Goal: Information Seeking & Learning: Learn about a topic

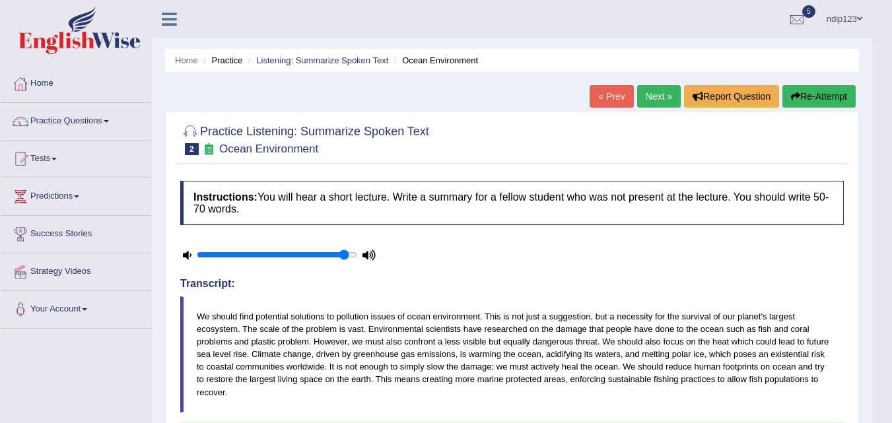
click at [528, 141] on div at bounding box center [512, 139] width 664 height 40
click at [102, 120] on link "Practice Questions" at bounding box center [76, 119] width 151 height 33
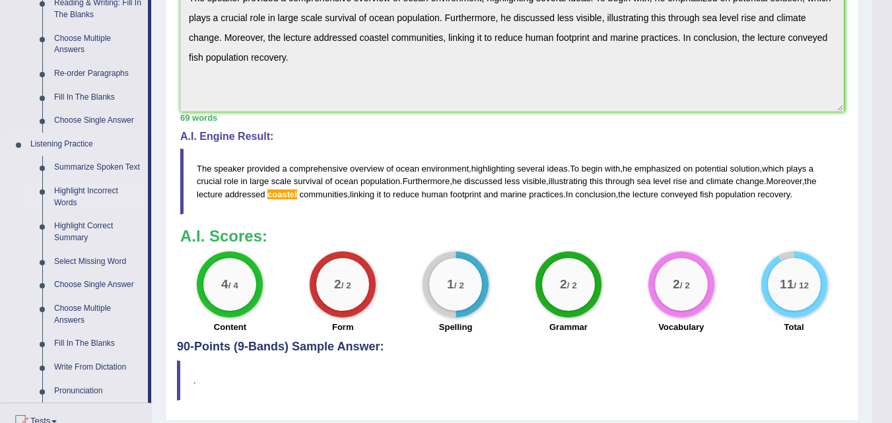
scroll to position [330, 0]
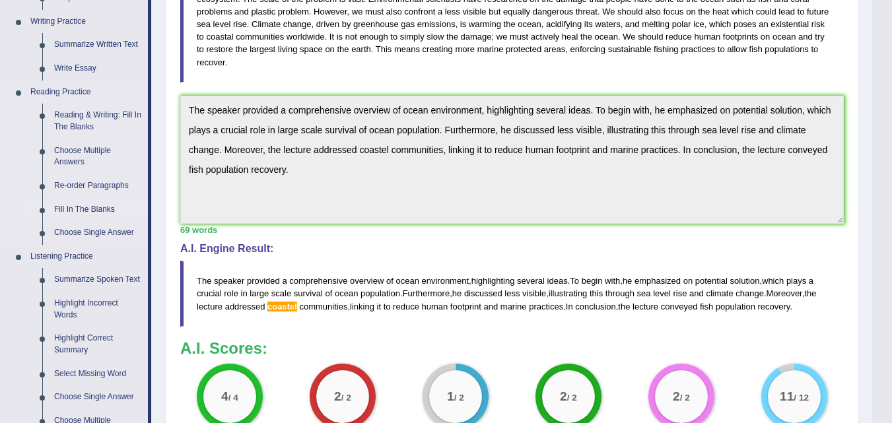
click at [81, 206] on link "Fill In The Blanks" at bounding box center [98, 210] width 100 height 24
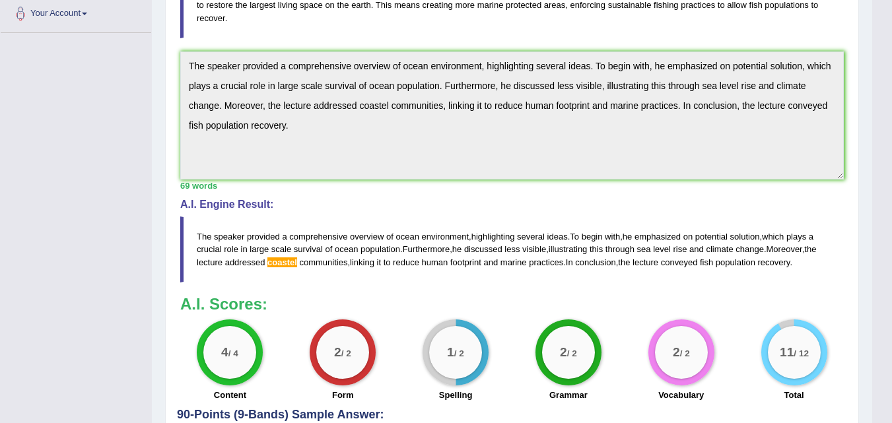
scroll to position [451, 0]
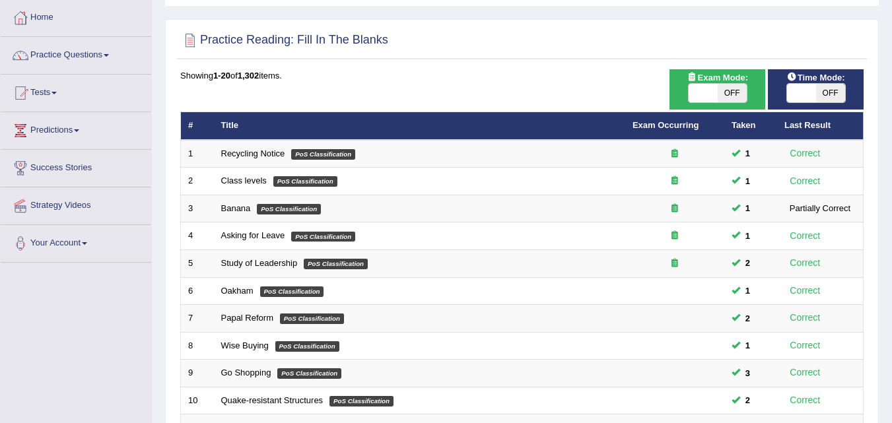
click at [730, 92] on span "OFF" at bounding box center [732, 93] width 29 height 18
checkbox input "true"
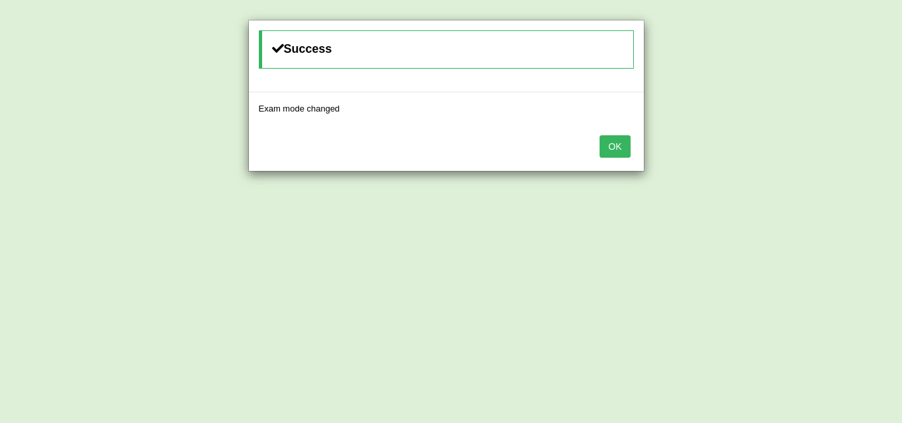
click at [615, 144] on button "OK" at bounding box center [615, 146] width 30 height 22
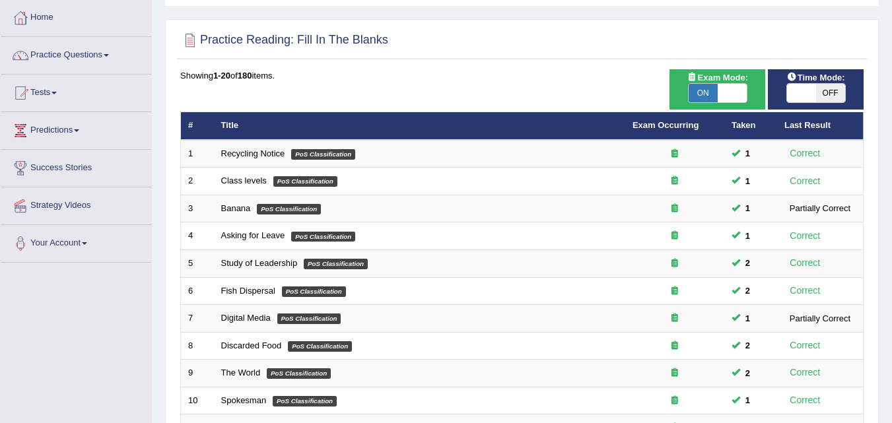
click at [830, 92] on span "OFF" at bounding box center [830, 93] width 29 height 18
checkbox input "true"
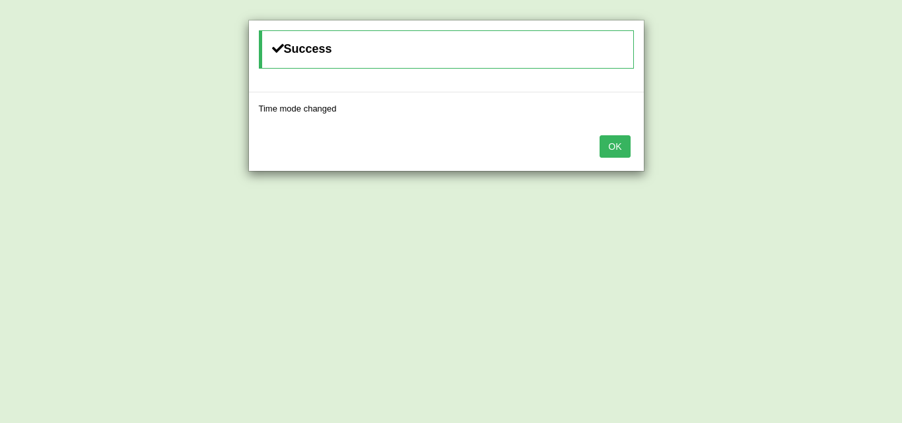
click at [615, 147] on button "OK" at bounding box center [615, 146] width 30 height 22
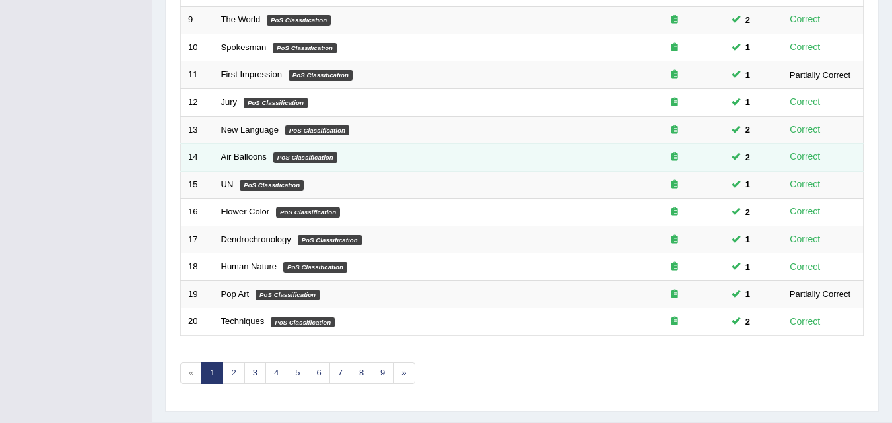
scroll to position [451, 0]
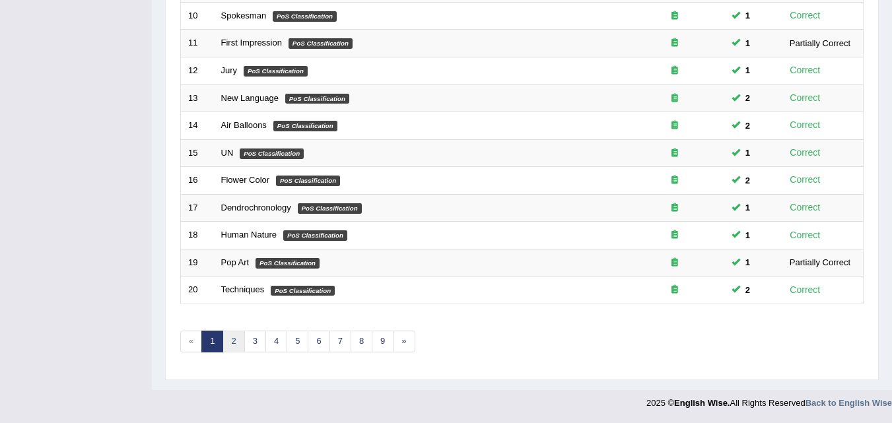
click at [235, 339] on link "2" at bounding box center [234, 342] width 22 height 22
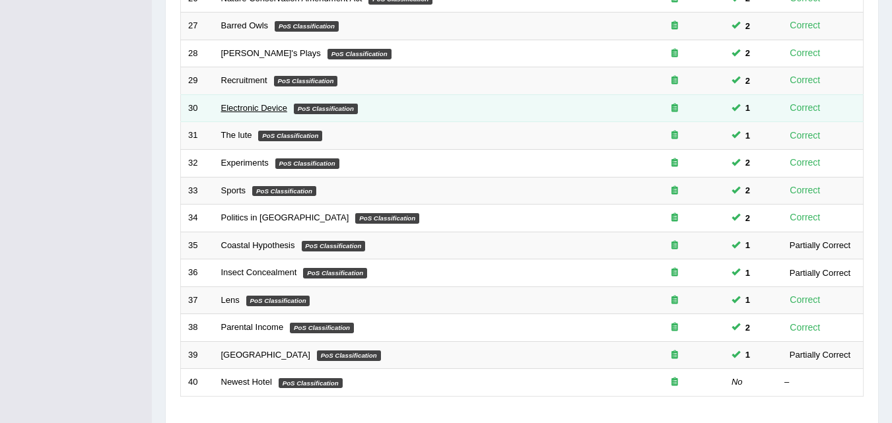
scroll to position [396, 0]
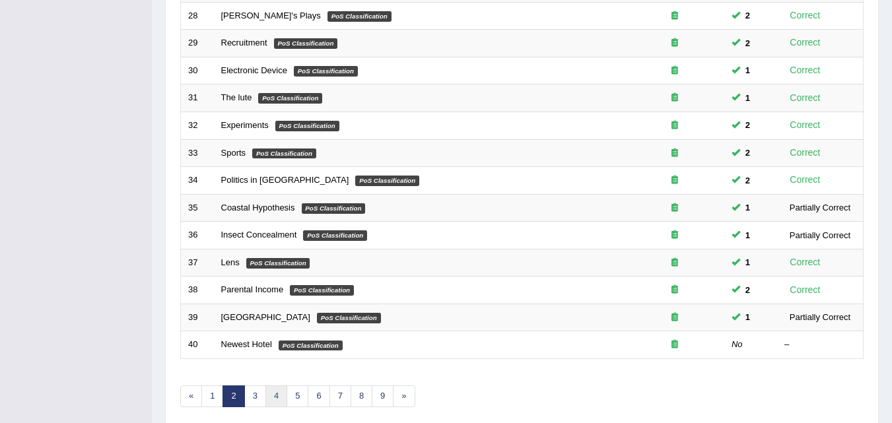
click at [277, 397] on link "4" at bounding box center [277, 397] width 22 height 22
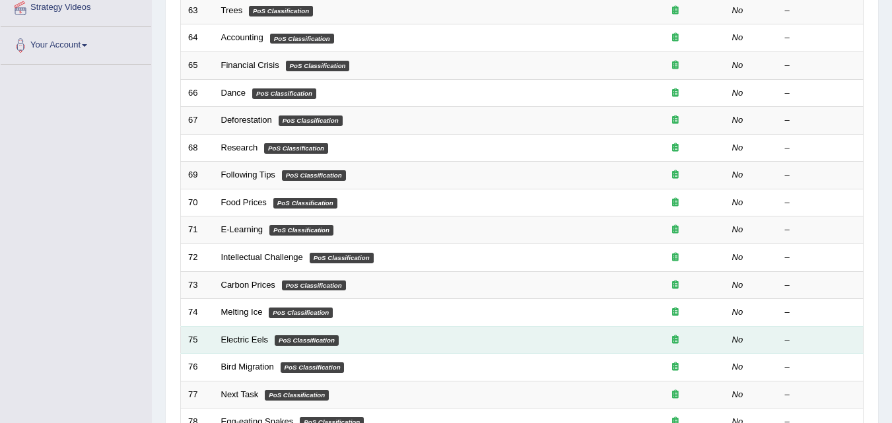
scroll to position [451, 0]
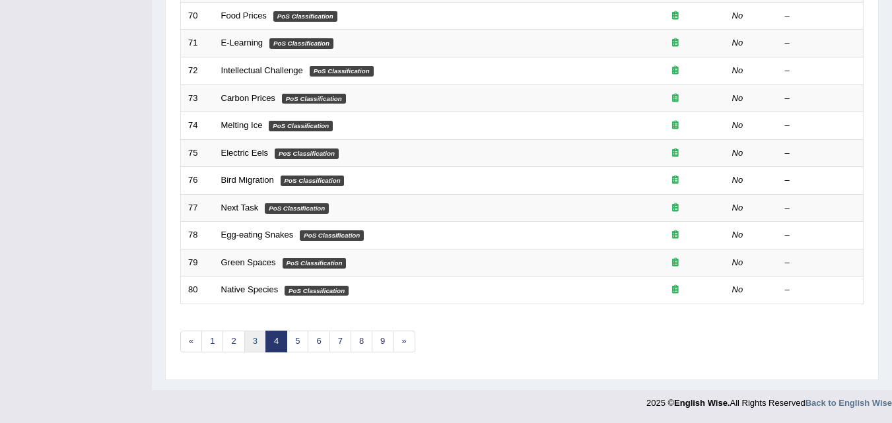
click at [258, 344] on link "3" at bounding box center [255, 342] width 22 height 22
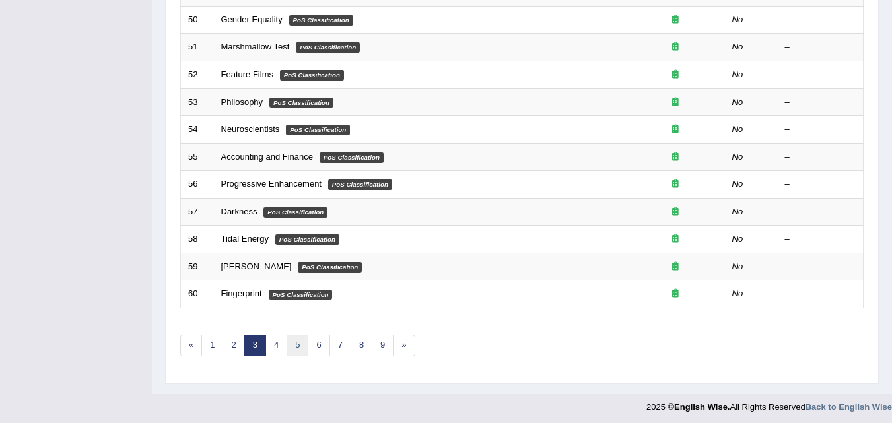
scroll to position [451, 0]
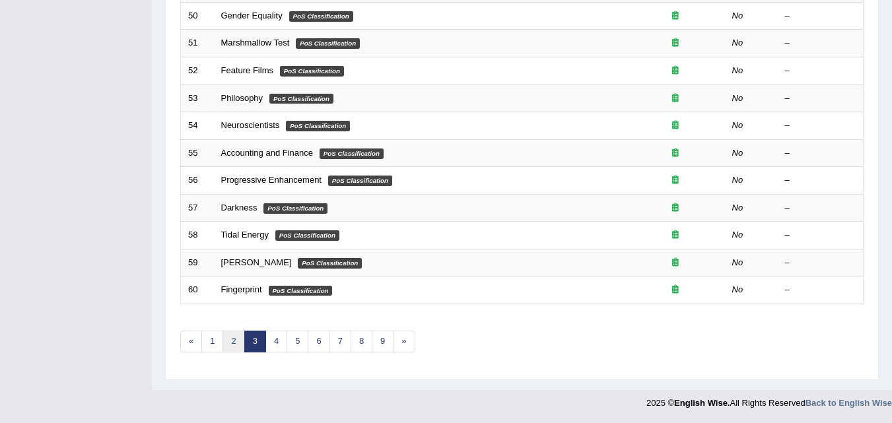
click at [235, 344] on link "2" at bounding box center [234, 342] width 22 height 22
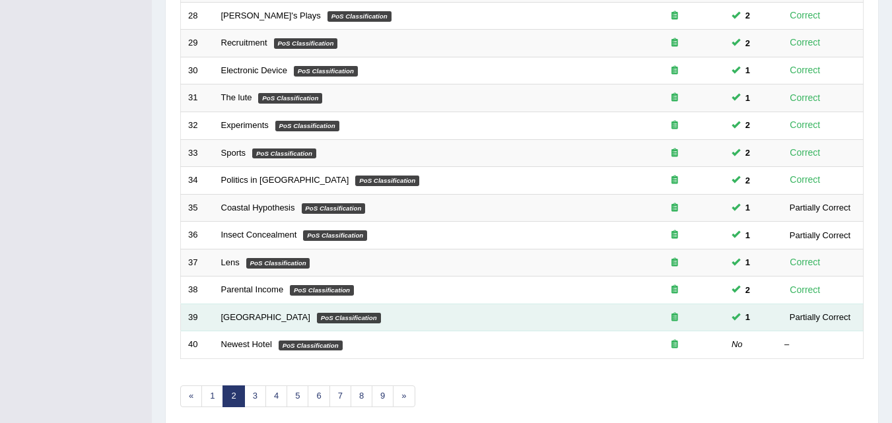
scroll to position [451, 0]
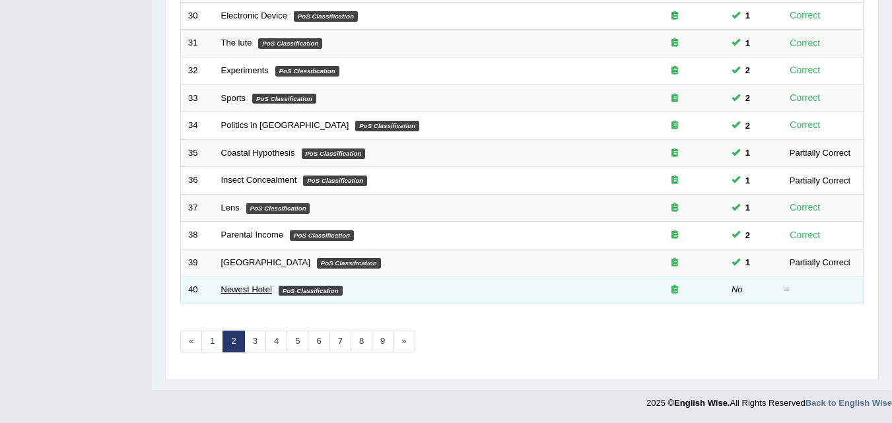
click at [248, 290] on link "Newest Hotel" at bounding box center [246, 290] width 51 height 10
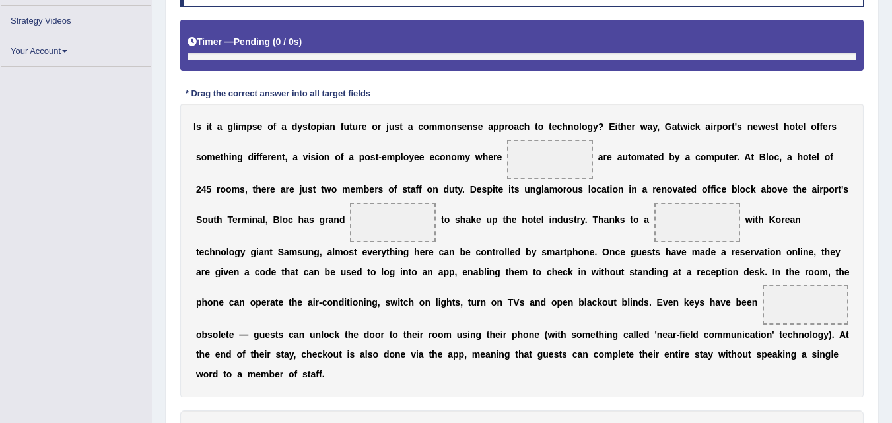
scroll to position [174, 0]
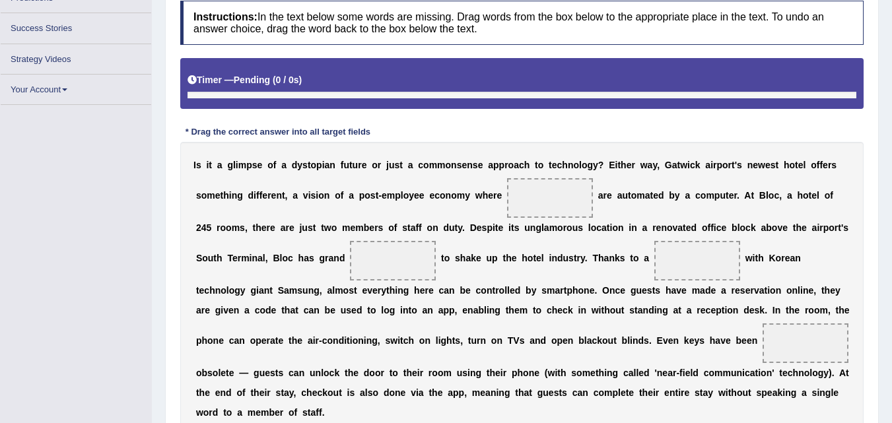
click at [540, 199] on span at bounding box center [550, 198] width 86 height 40
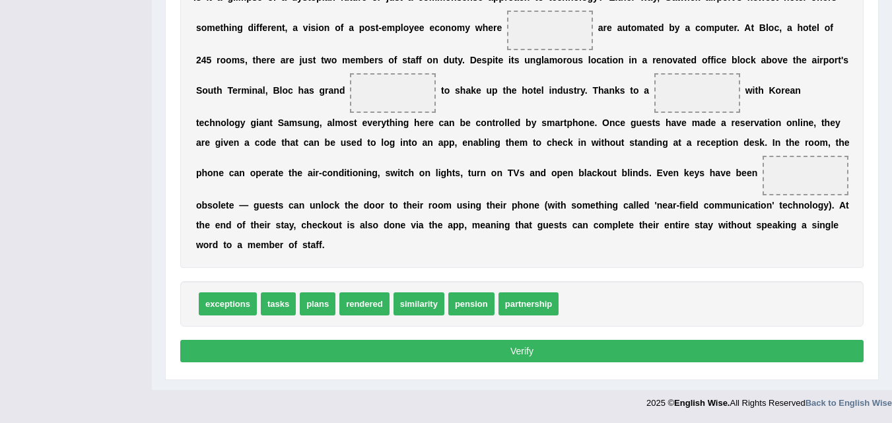
scroll to position [282, 0]
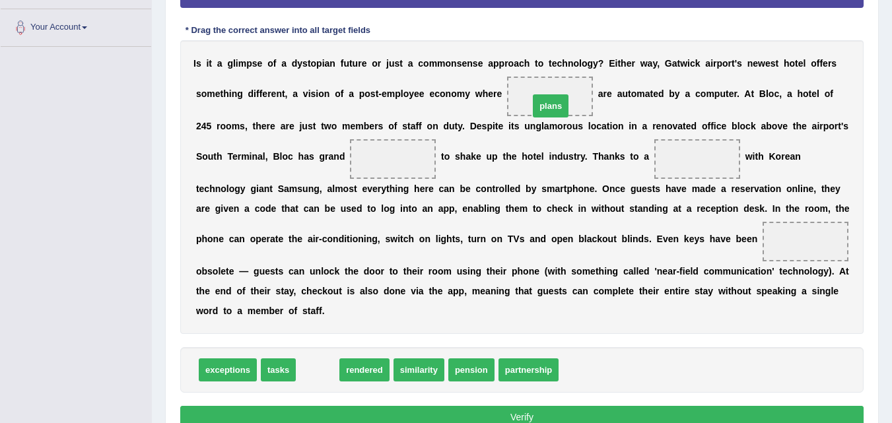
drag, startPoint x: 312, startPoint y: 374, endPoint x: 543, endPoint y: 105, distance: 355.0
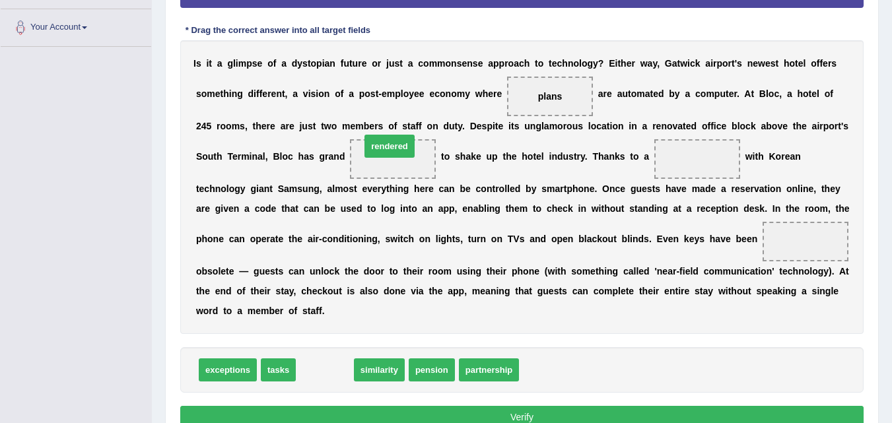
drag, startPoint x: 320, startPoint y: 370, endPoint x: 386, endPoint y: 147, distance: 232.8
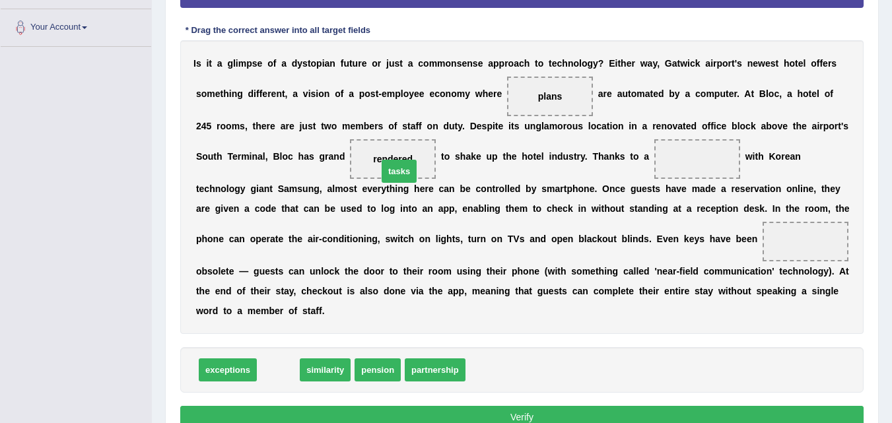
drag, startPoint x: 275, startPoint y: 373, endPoint x: 396, endPoint y: 166, distance: 239.5
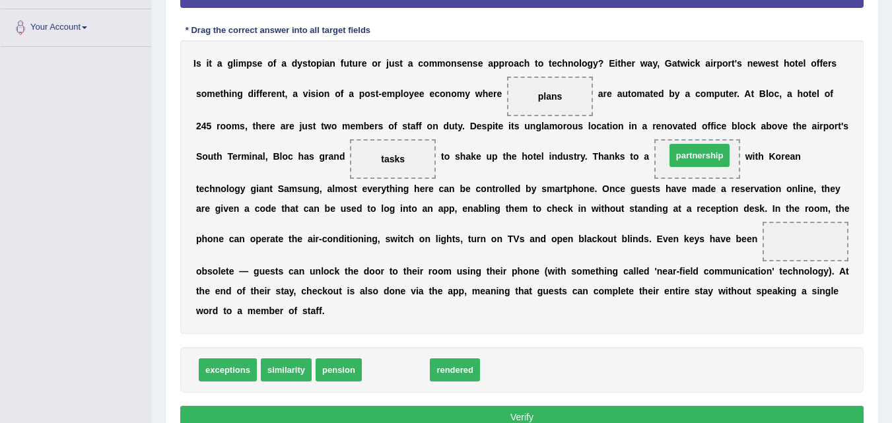
drag, startPoint x: 398, startPoint y: 373, endPoint x: 702, endPoint y: 158, distance: 372.0
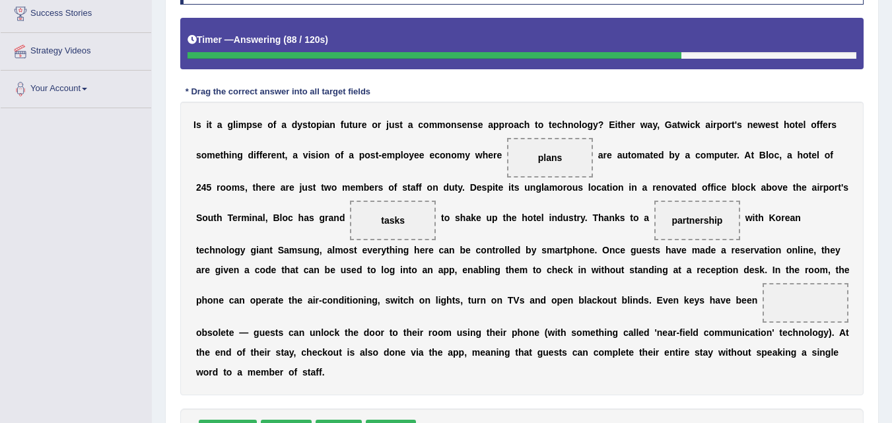
scroll to position [348, 0]
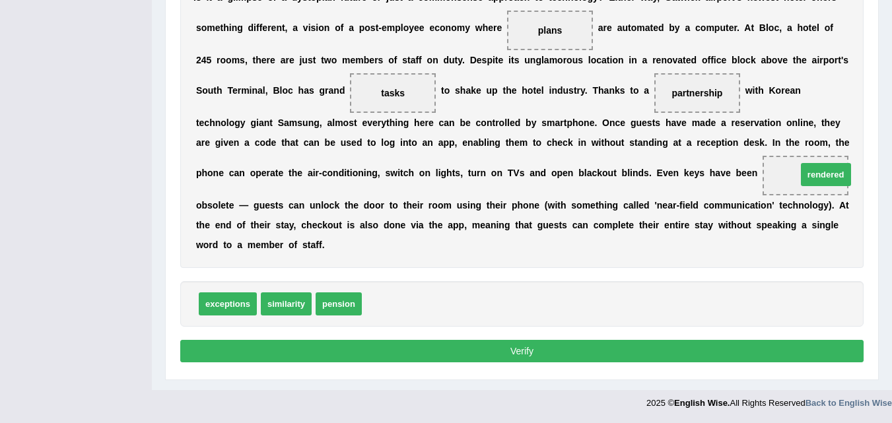
drag, startPoint x: 387, startPoint y: 306, endPoint x: 812, endPoint y: 178, distance: 444.2
click at [509, 352] on button "Verify" at bounding box center [522, 351] width 684 height 22
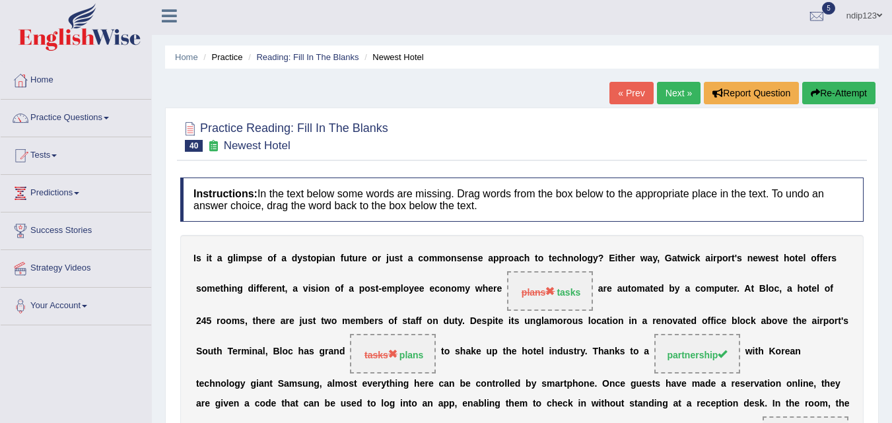
scroll to position [0, 0]
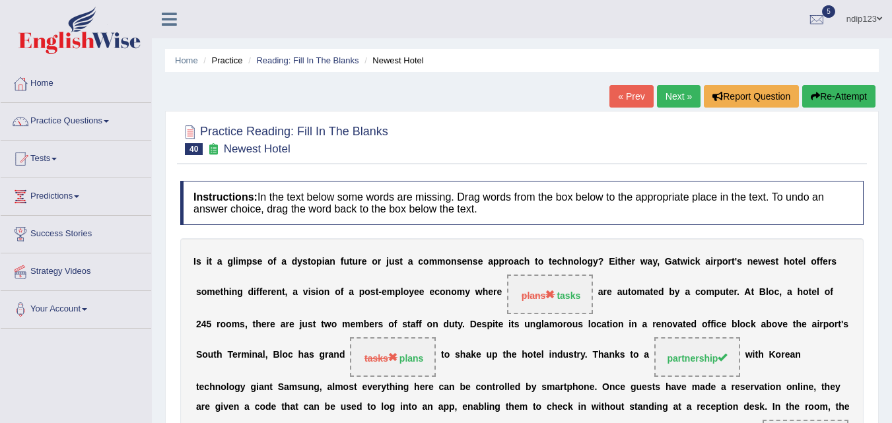
drag, startPoint x: 825, startPoint y: 94, endPoint x: 816, endPoint y: 96, distance: 8.8
click at [824, 94] on button "Re-Attempt" at bounding box center [838, 96] width 73 height 22
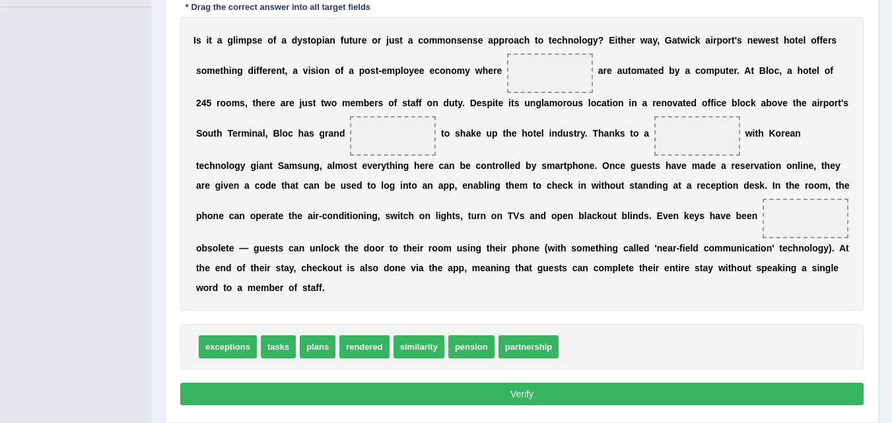
scroll to position [299, 0]
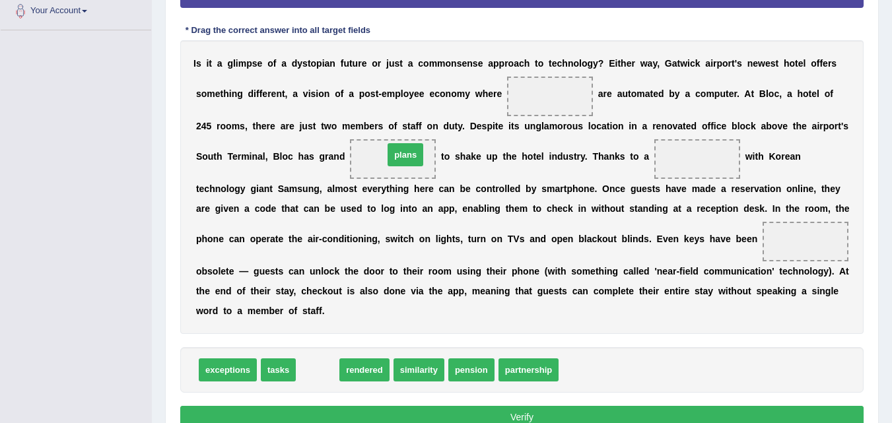
drag, startPoint x: 320, startPoint y: 371, endPoint x: 408, endPoint y: 155, distance: 234.0
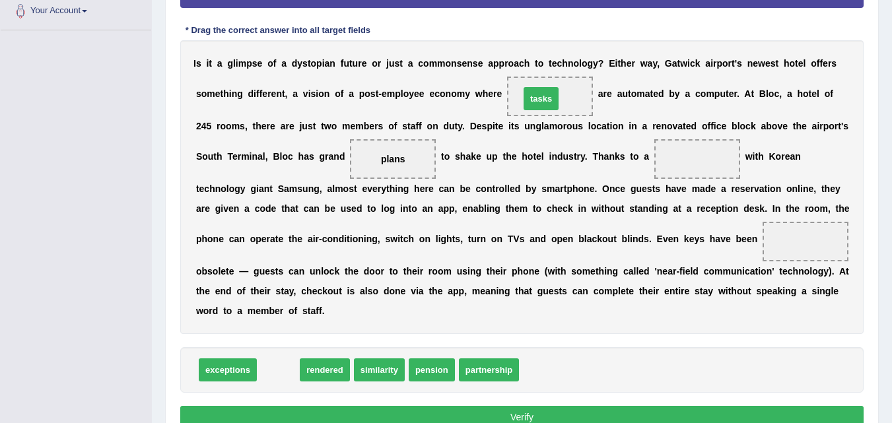
drag, startPoint x: 292, startPoint y: 363, endPoint x: 543, endPoint y: 104, distance: 361.1
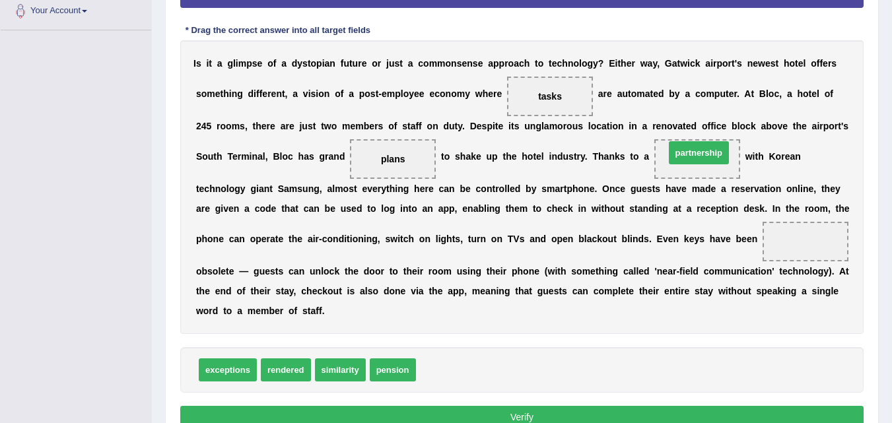
drag, startPoint x: 446, startPoint y: 373, endPoint x: 699, endPoint y: 157, distance: 333.1
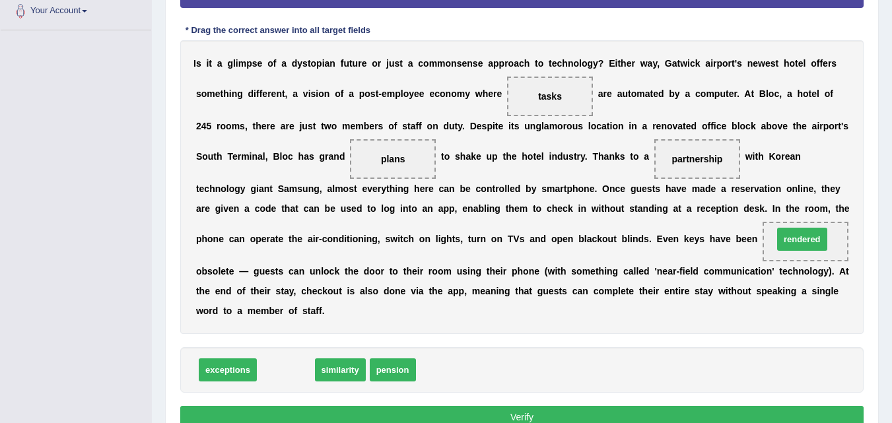
drag, startPoint x: 291, startPoint y: 371, endPoint x: 791, endPoint y: 260, distance: 512.1
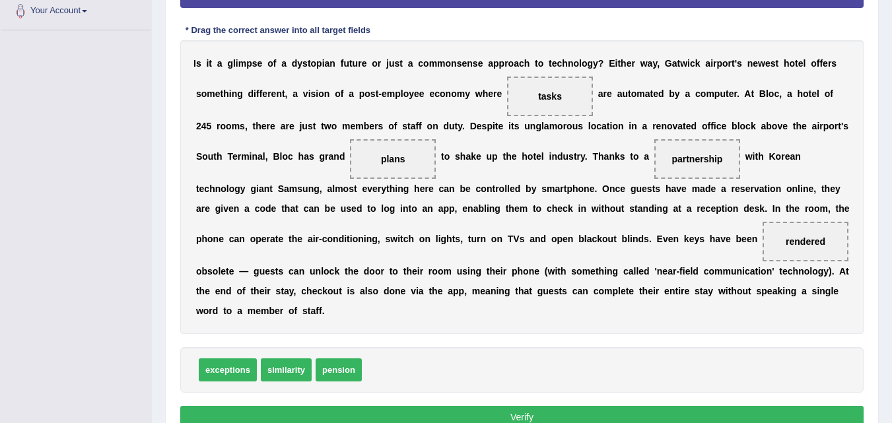
click at [520, 415] on button "Verify" at bounding box center [522, 417] width 684 height 22
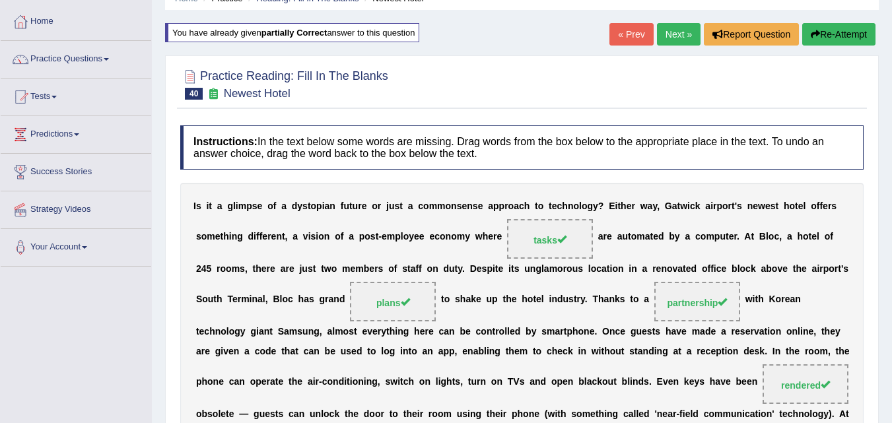
scroll to position [6, 0]
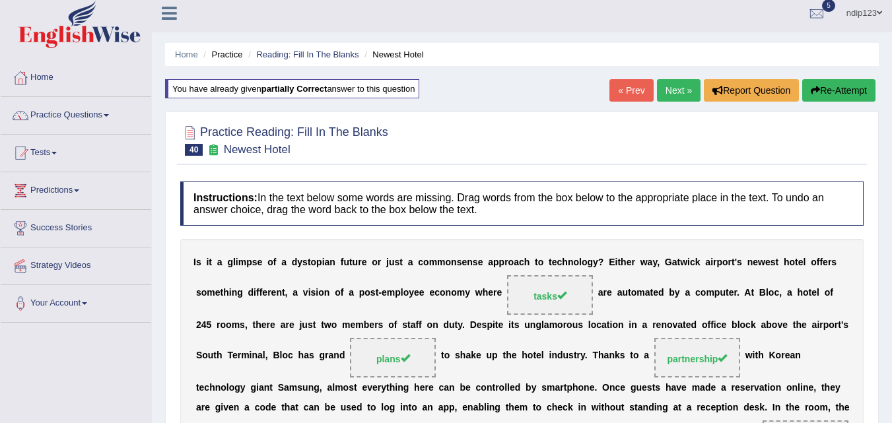
click at [670, 88] on link "Next »" at bounding box center [679, 90] width 44 height 22
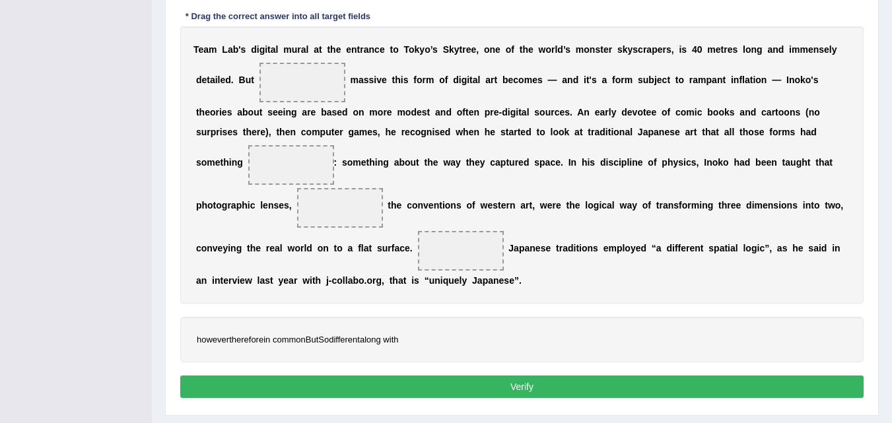
scroll to position [297, 0]
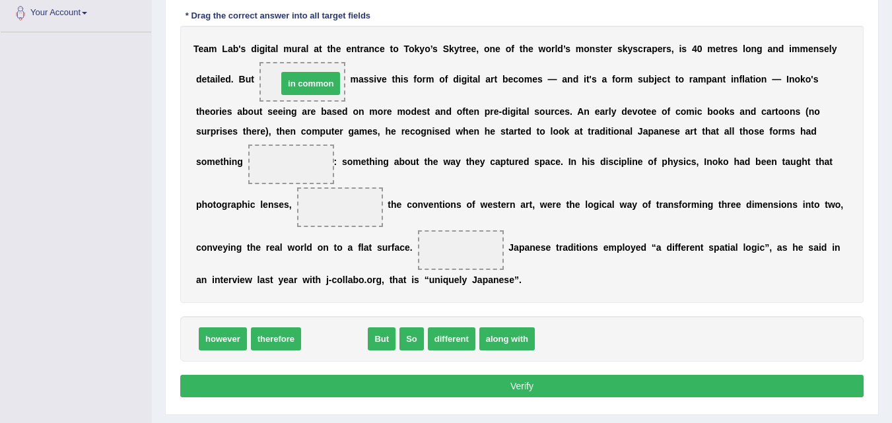
drag, startPoint x: 335, startPoint y: 340, endPoint x: 306, endPoint y: 79, distance: 263.2
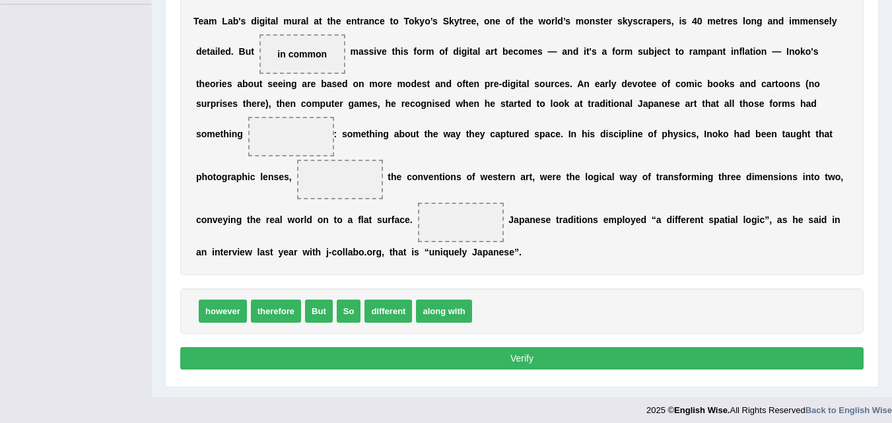
scroll to position [332, 0]
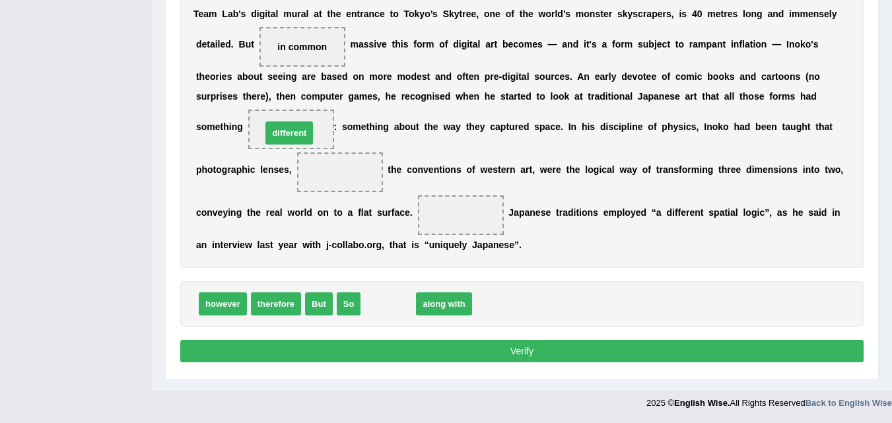
drag, startPoint x: 383, startPoint y: 306, endPoint x: 285, endPoint y: 130, distance: 201.1
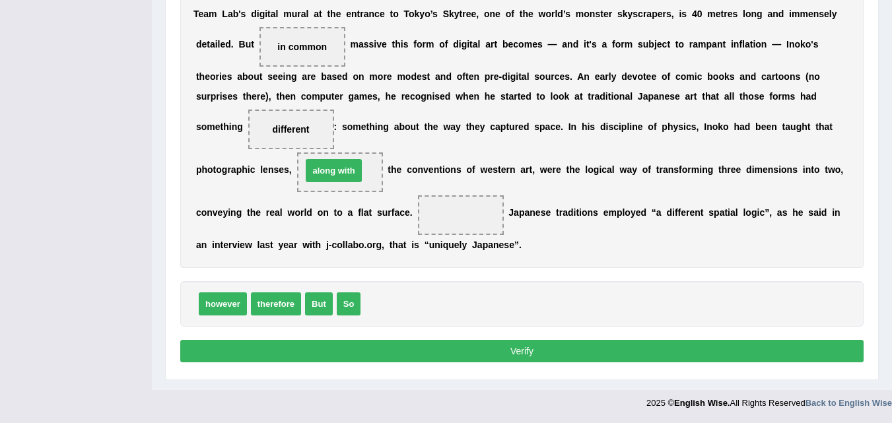
drag, startPoint x: 390, startPoint y: 303, endPoint x: 332, endPoint y: 170, distance: 144.9
drag, startPoint x: 316, startPoint y: 306, endPoint x: 474, endPoint y: 223, distance: 178.4
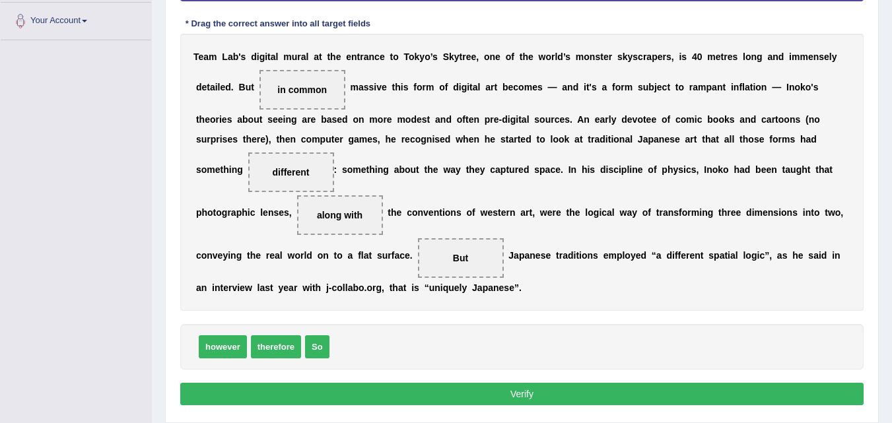
scroll to position [266, 0]
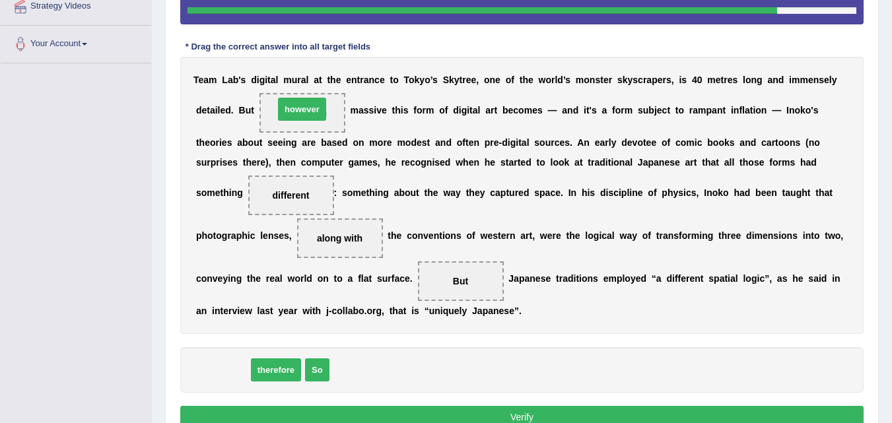
drag, startPoint x: 224, startPoint y: 370, endPoint x: 303, endPoint y: 109, distance: 272.7
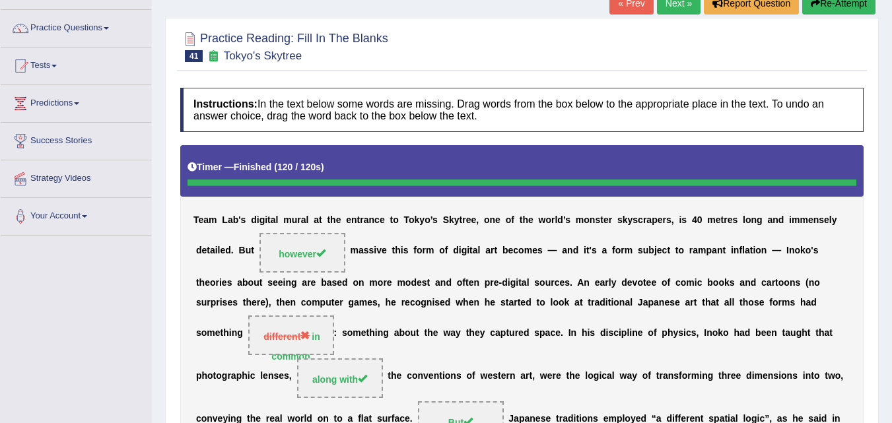
scroll to position [0, 0]
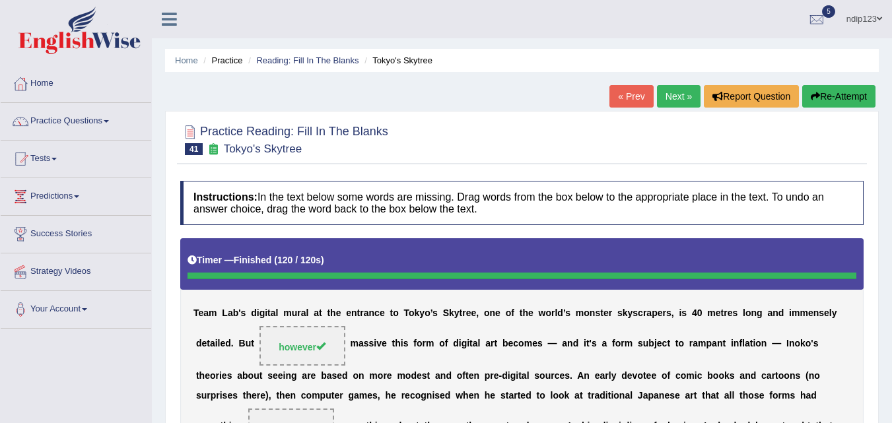
click at [825, 92] on button "Re-Attempt" at bounding box center [838, 96] width 73 height 22
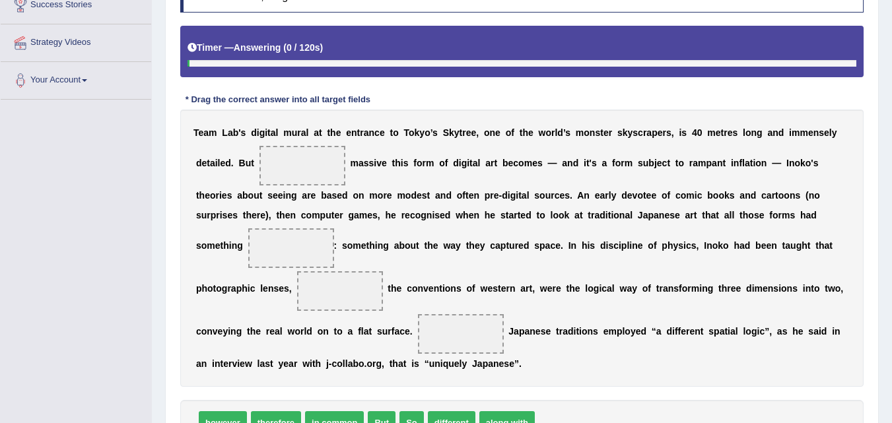
scroll to position [264, 0]
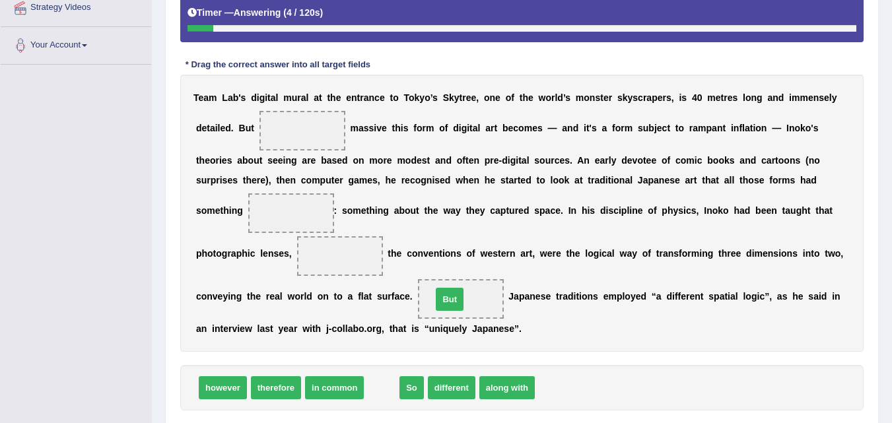
drag, startPoint x: 380, startPoint y: 390, endPoint x: 450, endPoint y: 301, distance: 113.0
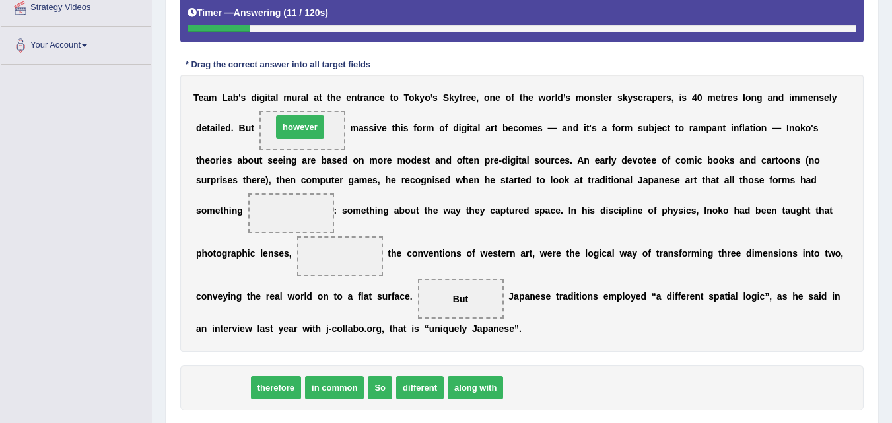
drag, startPoint x: 221, startPoint y: 390, endPoint x: 298, endPoint y: 129, distance: 272.1
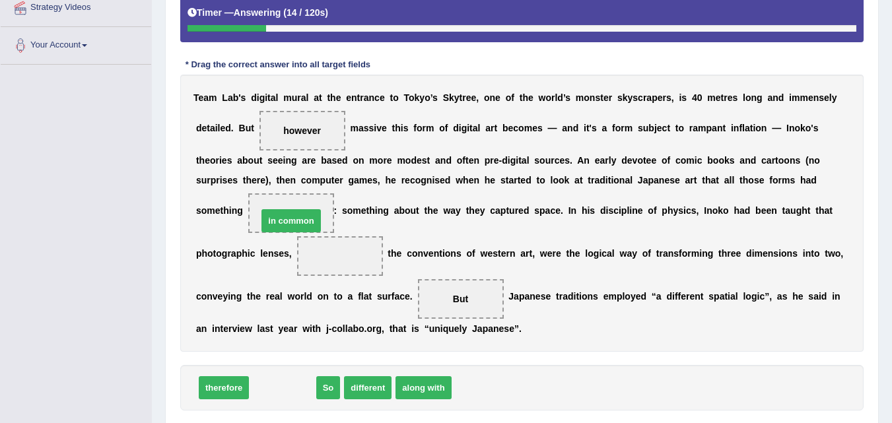
drag, startPoint x: 285, startPoint y: 387, endPoint x: 293, endPoint y: 217, distance: 170.6
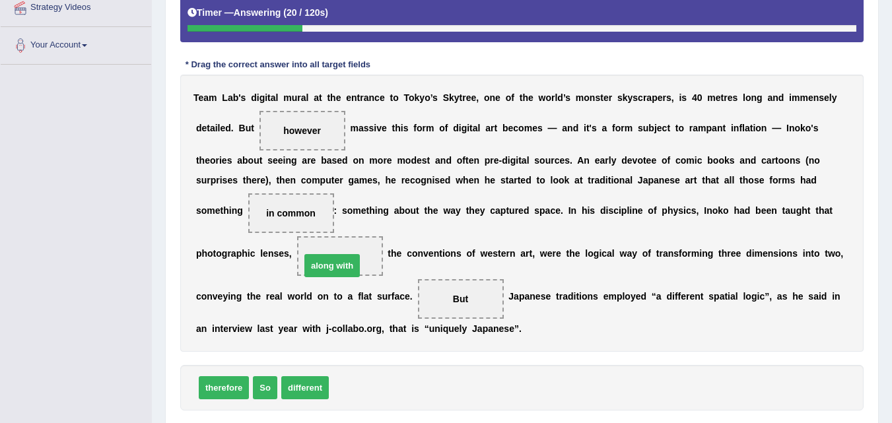
drag, startPoint x: 347, startPoint y: 392, endPoint x: 318, endPoint y: 266, distance: 130.0
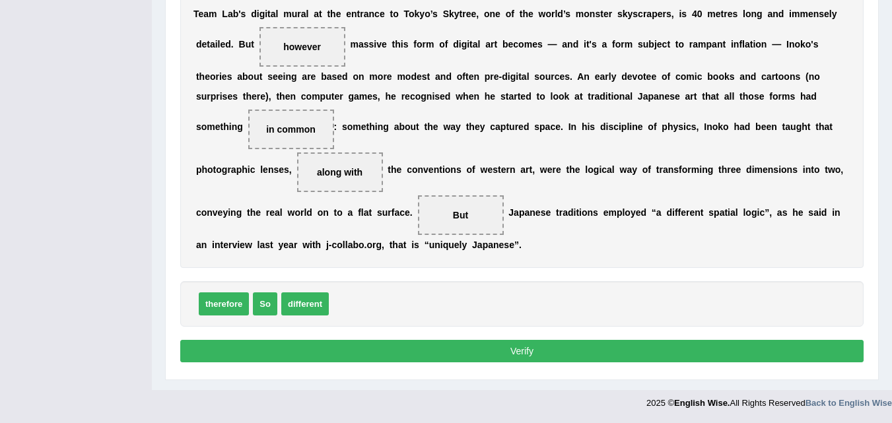
click at [528, 355] on button "Verify" at bounding box center [522, 351] width 684 height 22
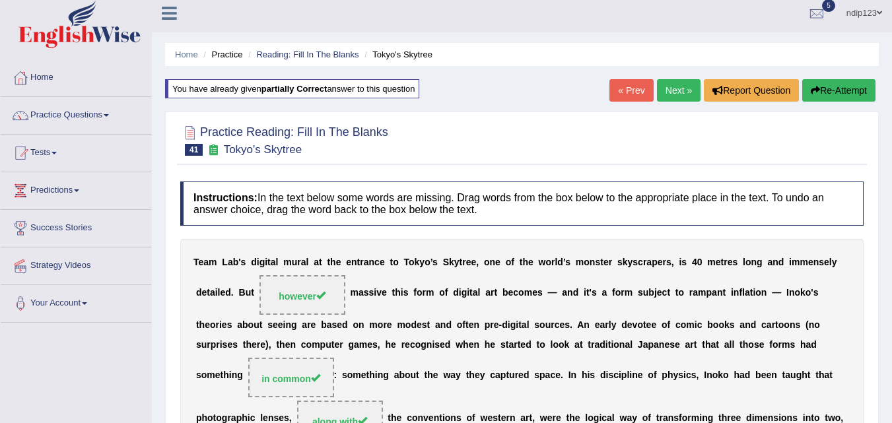
scroll to position [0, 0]
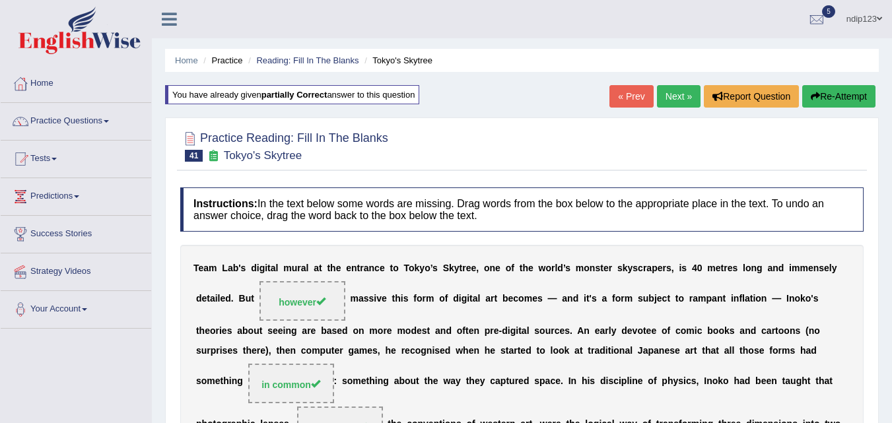
click at [667, 96] on link "Next »" at bounding box center [679, 96] width 44 height 22
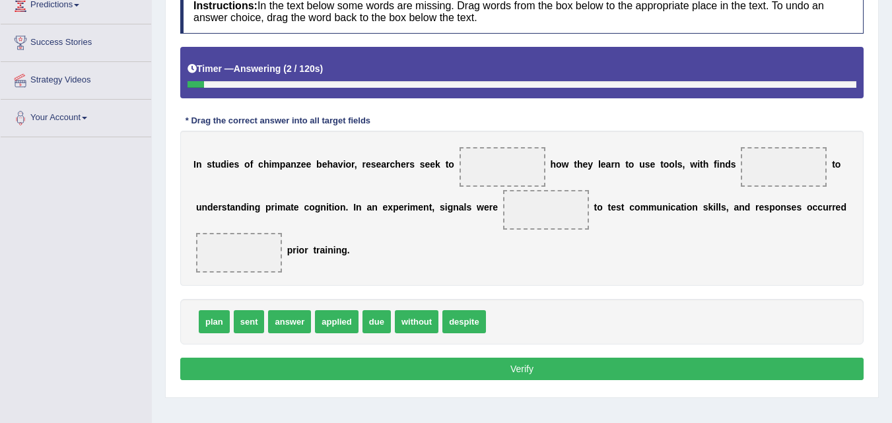
scroll to position [198, 0]
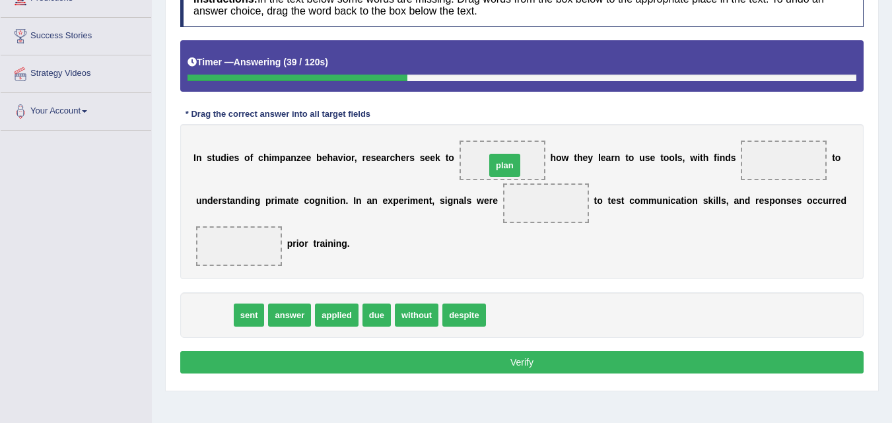
drag, startPoint x: 212, startPoint y: 316, endPoint x: 503, endPoint y: 166, distance: 327.3
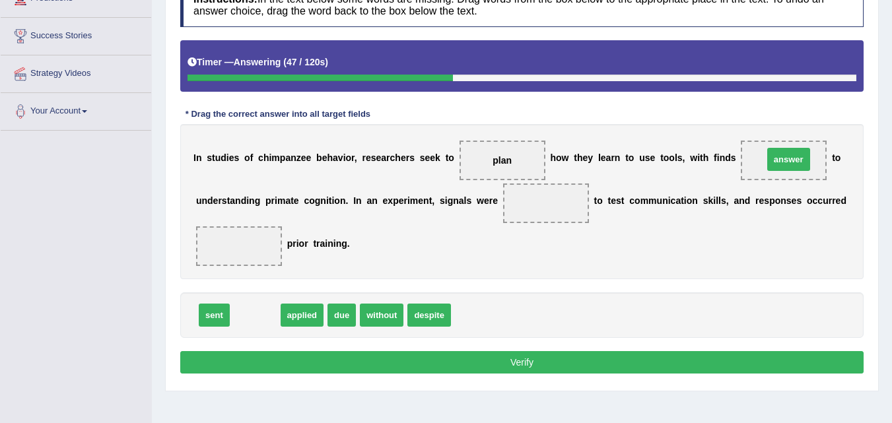
drag, startPoint x: 255, startPoint y: 314, endPoint x: 789, endPoint y: 158, distance: 556.0
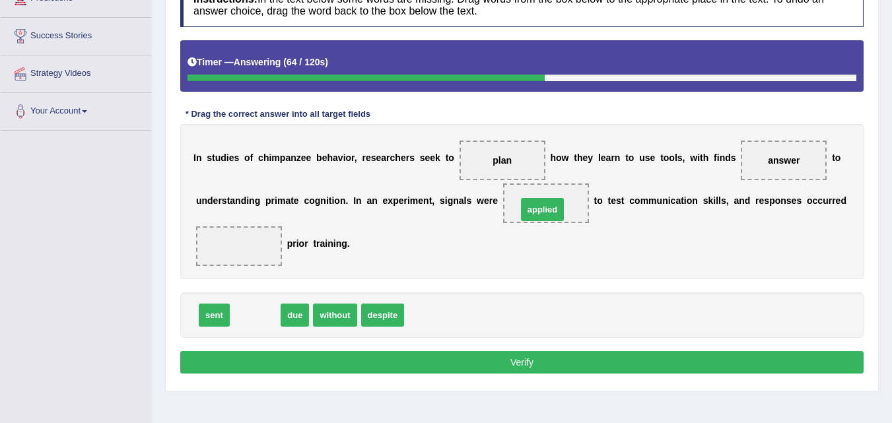
drag, startPoint x: 253, startPoint y: 316, endPoint x: 540, endPoint y: 210, distance: 306.1
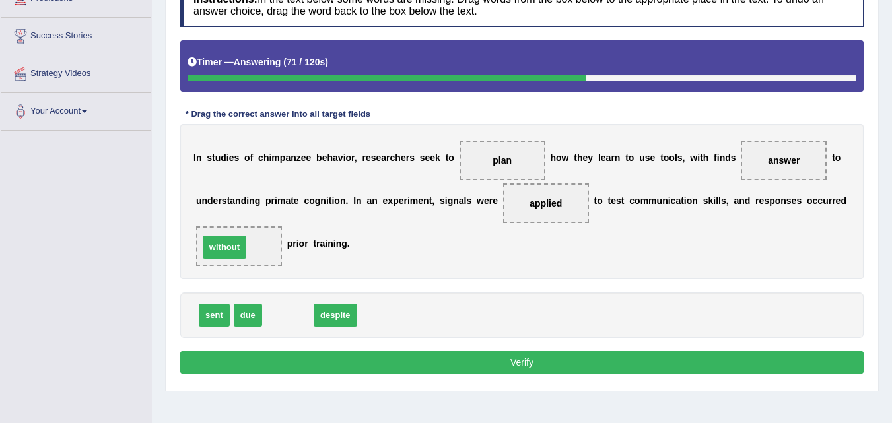
drag, startPoint x: 289, startPoint y: 317, endPoint x: 229, endPoint y: 251, distance: 89.3
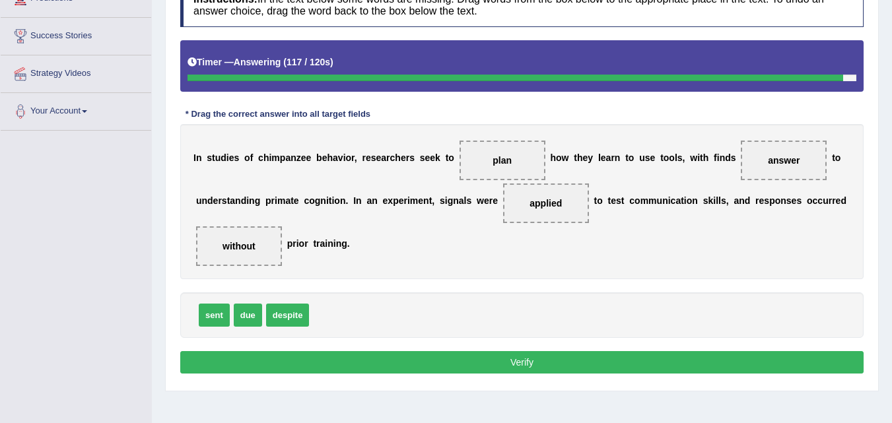
click at [519, 360] on button "Verify" at bounding box center [522, 362] width 684 height 22
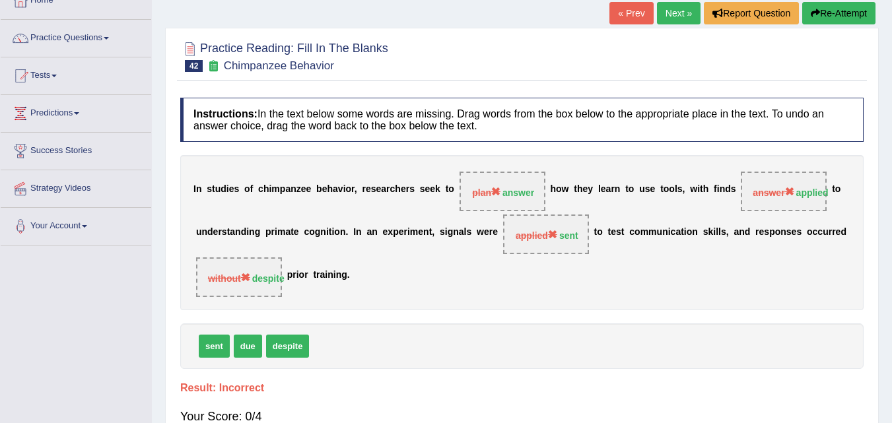
scroll to position [0, 0]
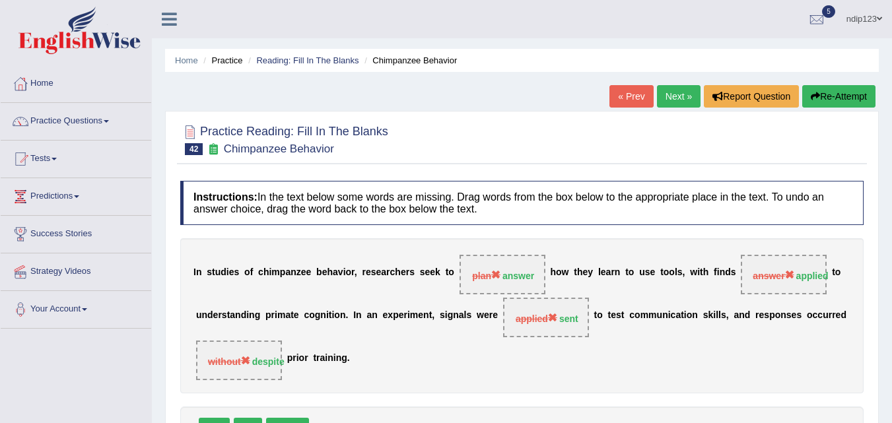
click at [840, 94] on button "Re-Attempt" at bounding box center [838, 96] width 73 height 22
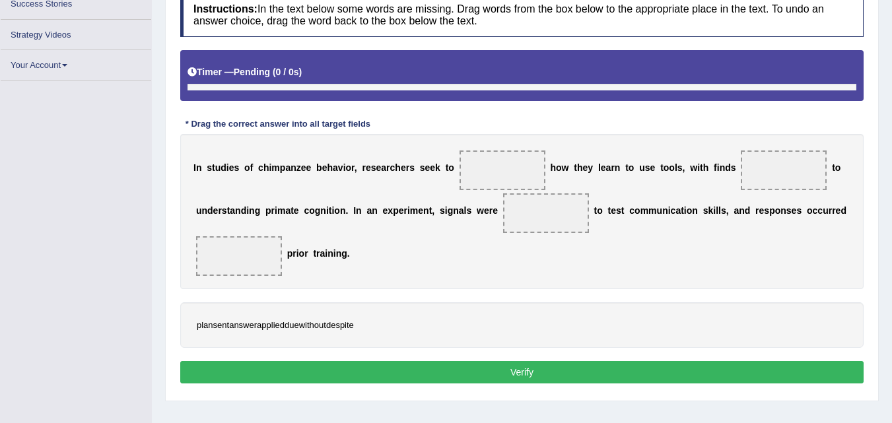
scroll to position [230, 0]
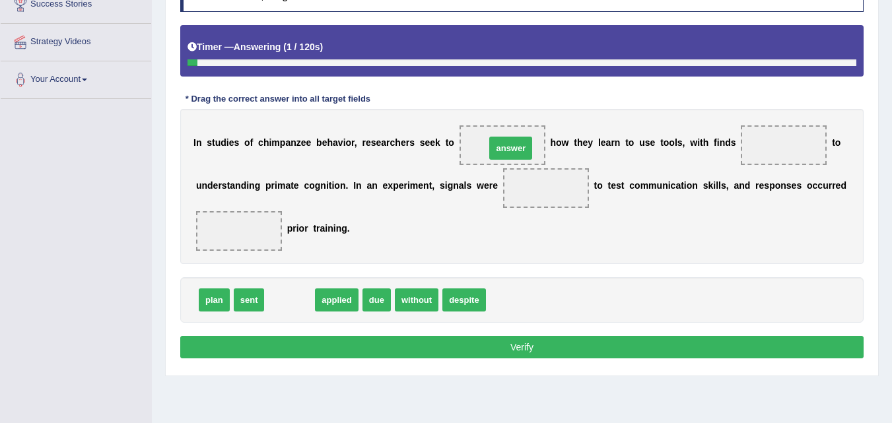
drag, startPoint x: 283, startPoint y: 302, endPoint x: 499, endPoint y: 147, distance: 266.5
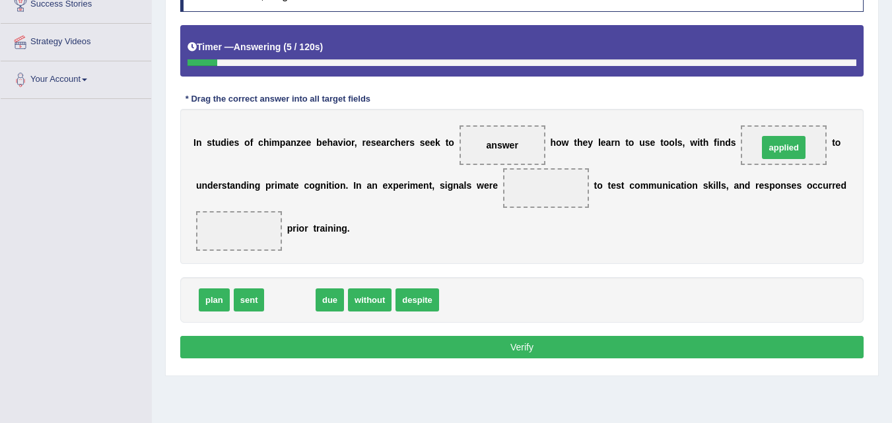
drag, startPoint x: 282, startPoint y: 303, endPoint x: 778, endPoint y: 145, distance: 520.5
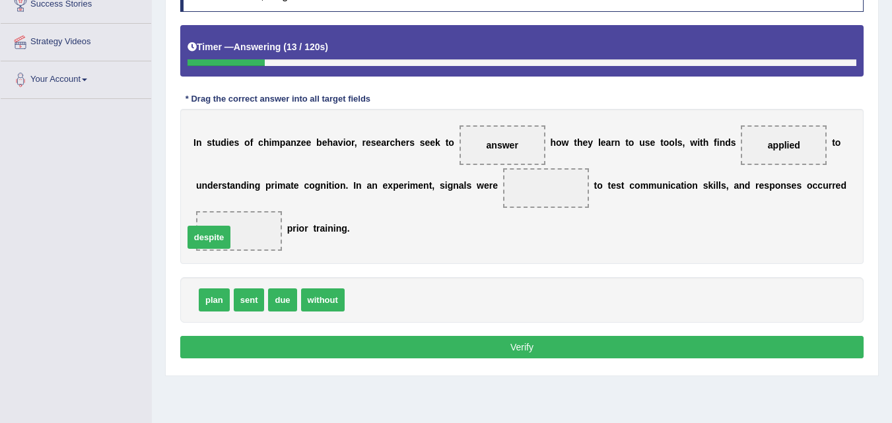
drag, startPoint x: 372, startPoint y: 301, endPoint x: 211, endPoint y: 238, distance: 172.9
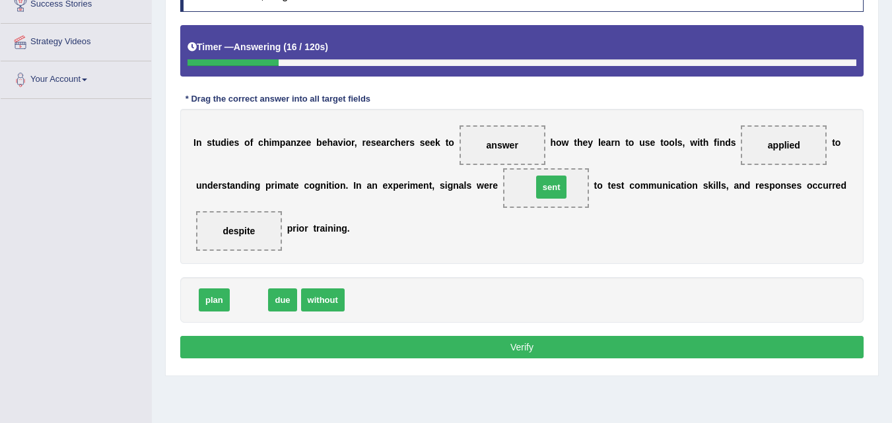
drag, startPoint x: 253, startPoint y: 300, endPoint x: 552, endPoint y: 188, distance: 319.3
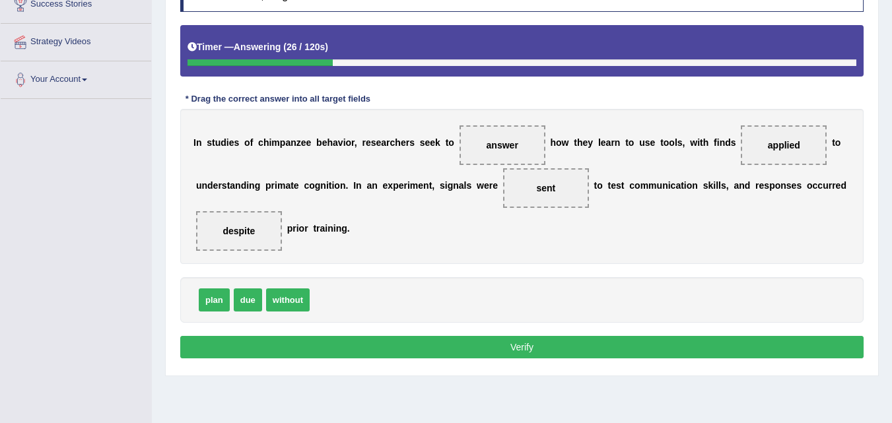
click at [530, 345] on button "Verify" at bounding box center [522, 347] width 684 height 22
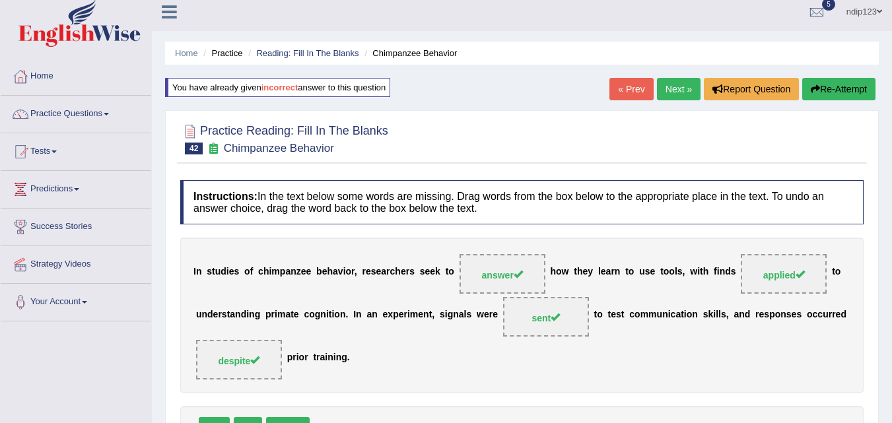
scroll to position [0, 0]
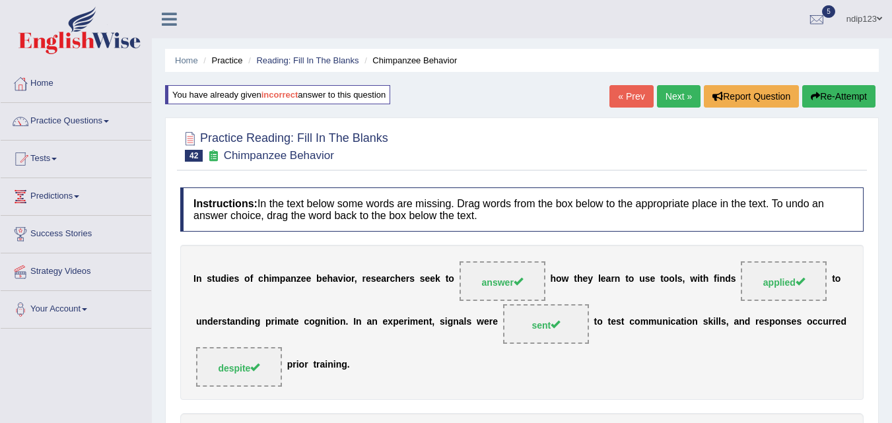
click at [664, 95] on link "Next »" at bounding box center [679, 96] width 44 height 22
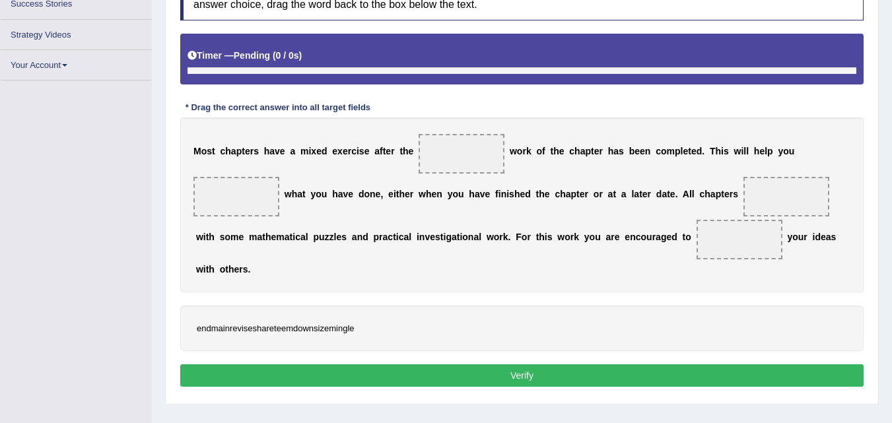
scroll to position [230, 0]
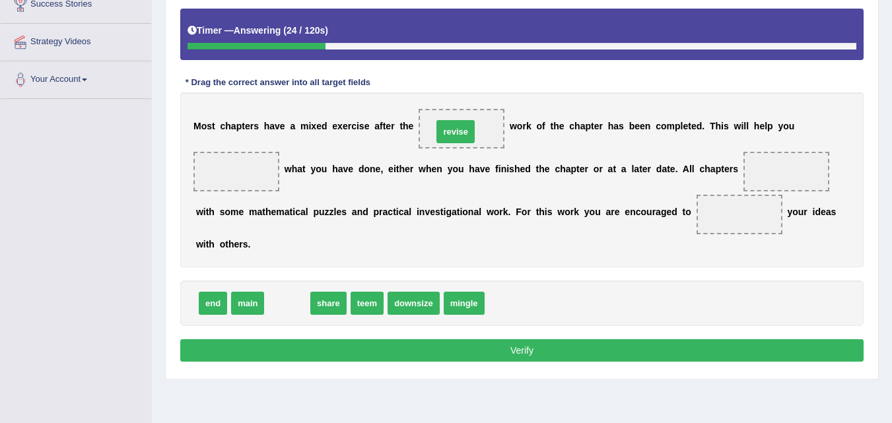
drag, startPoint x: 290, startPoint y: 303, endPoint x: 456, endPoint y: 133, distance: 237.7
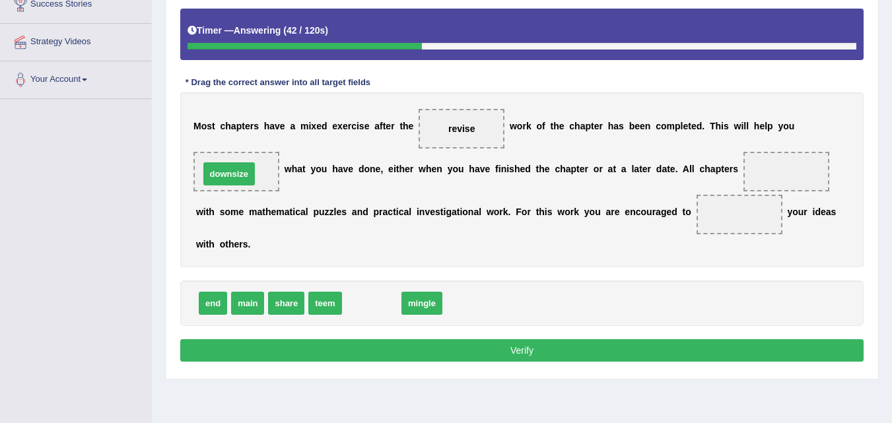
drag, startPoint x: 376, startPoint y: 305, endPoint x: 232, endPoint y: 174, distance: 194.5
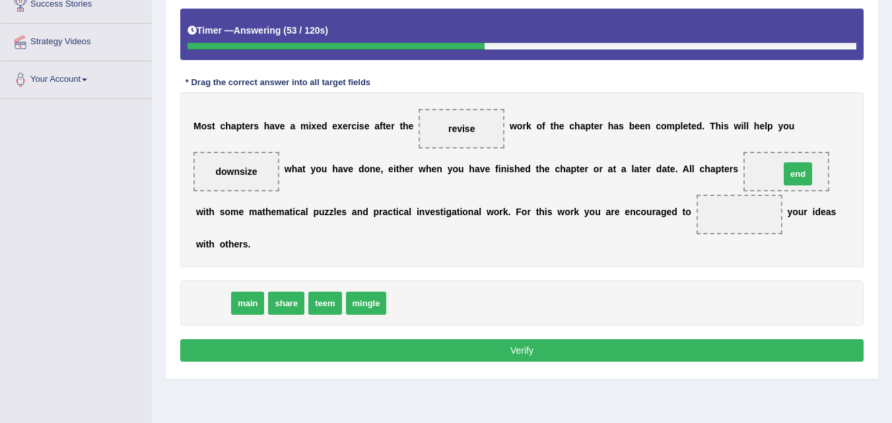
drag, startPoint x: 213, startPoint y: 304, endPoint x: 798, endPoint y: 175, distance: 599.3
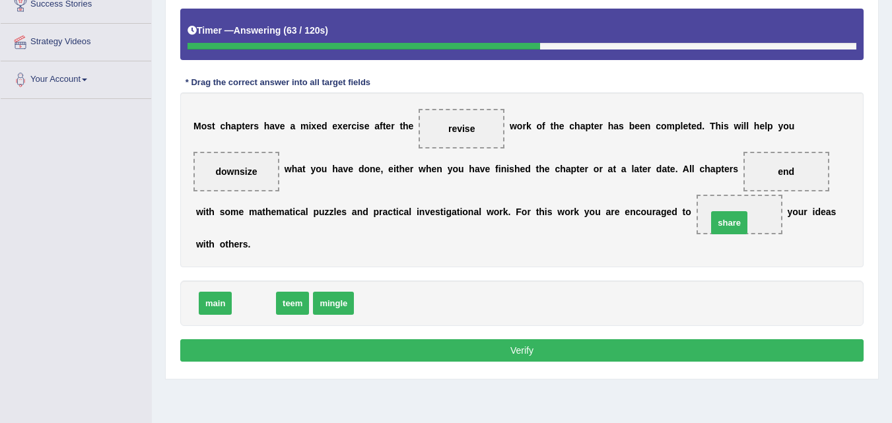
drag, startPoint x: 254, startPoint y: 309, endPoint x: 735, endPoint y: 227, distance: 488.5
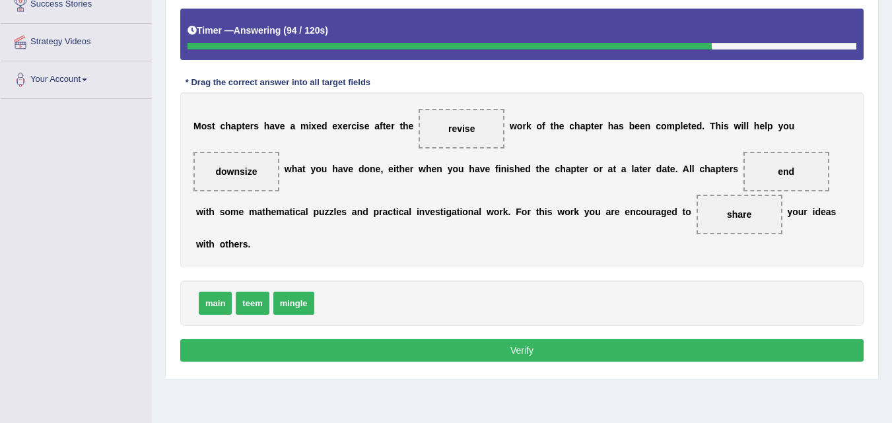
click at [530, 351] on button "Verify" at bounding box center [522, 350] width 684 height 22
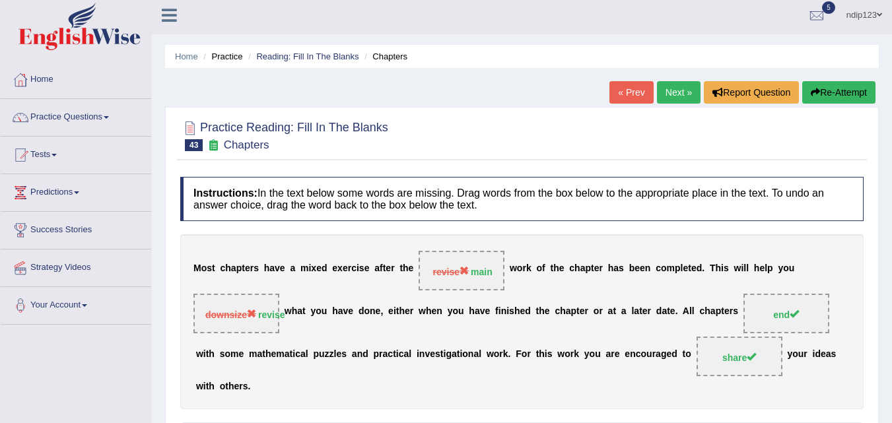
scroll to position [0, 0]
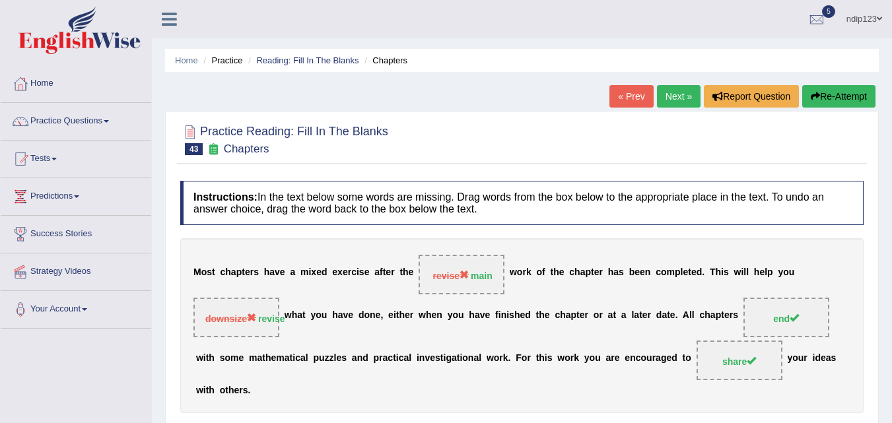
click at [826, 95] on button "Re-Attempt" at bounding box center [838, 96] width 73 height 22
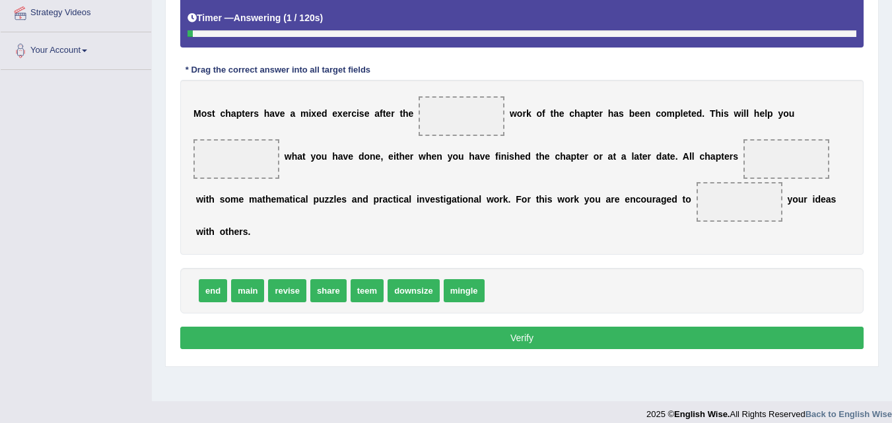
scroll to position [264, 0]
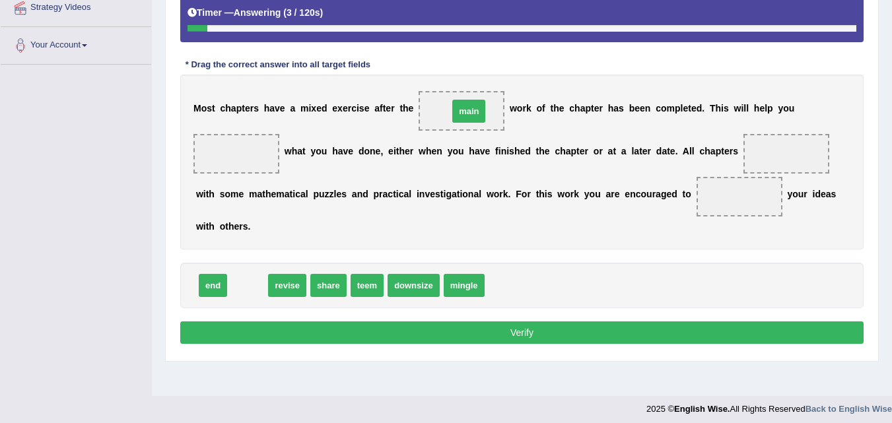
drag, startPoint x: 252, startPoint y: 286, endPoint x: 474, endPoint y: 112, distance: 281.7
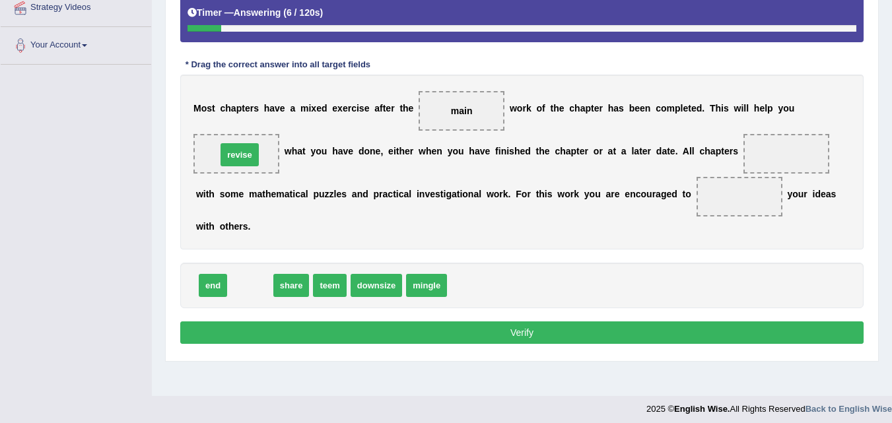
drag, startPoint x: 246, startPoint y: 284, endPoint x: 236, endPoint y: 153, distance: 131.2
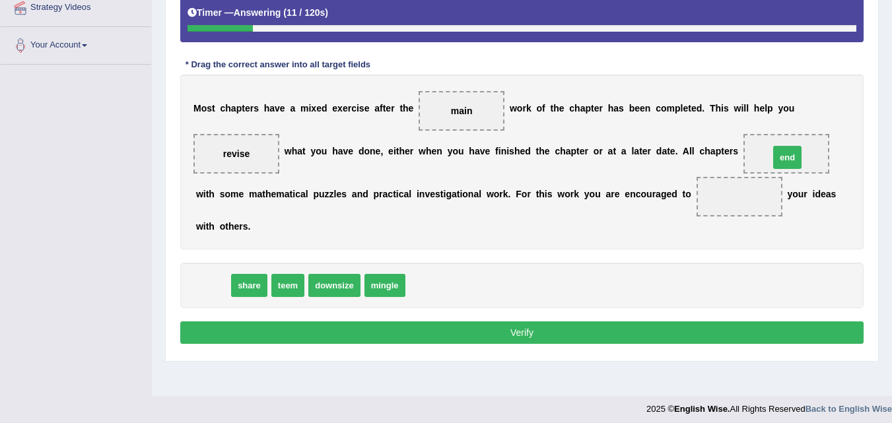
drag, startPoint x: 205, startPoint y: 286, endPoint x: 783, endPoint y: 157, distance: 592.9
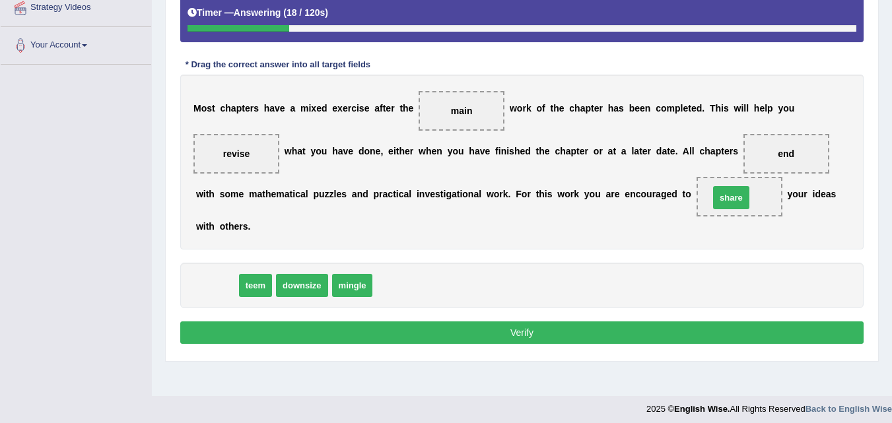
drag, startPoint x: 217, startPoint y: 286, endPoint x: 732, endPoint y: 198, distance: 522.6
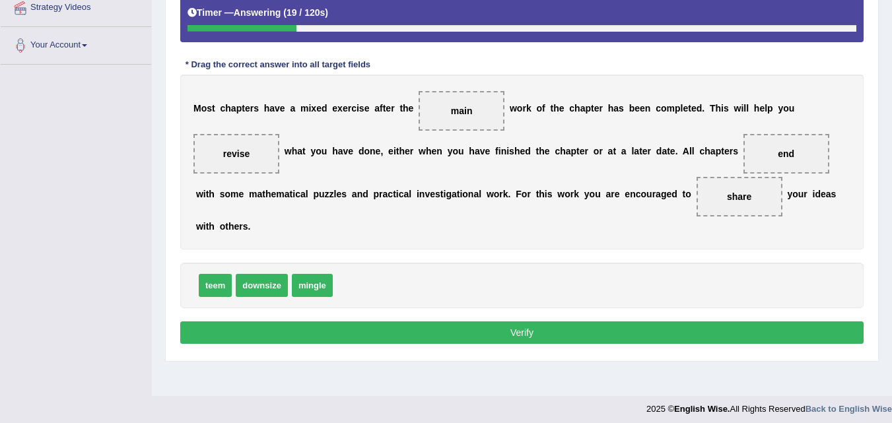
click at [532, 335] on button "Verify" at bounding box center [522, 333] width 684 height 22
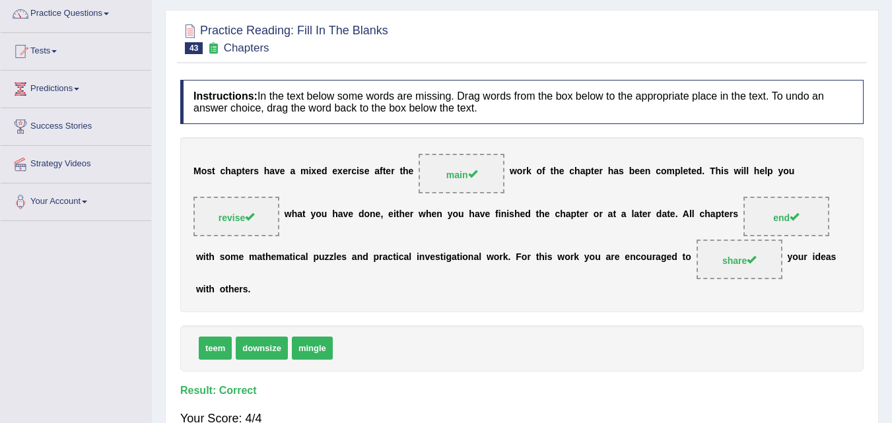
scroll to position [66, 0]
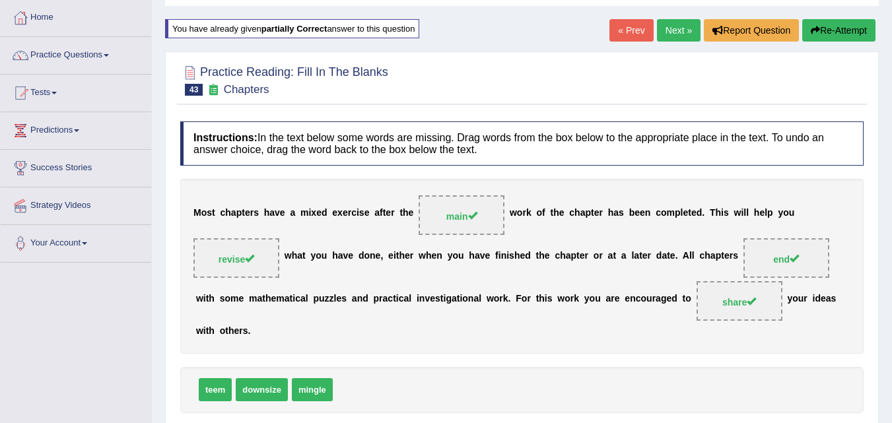
click at [671, 32] on link "Next »" at bounding box center [679, 30] width 44 height 22
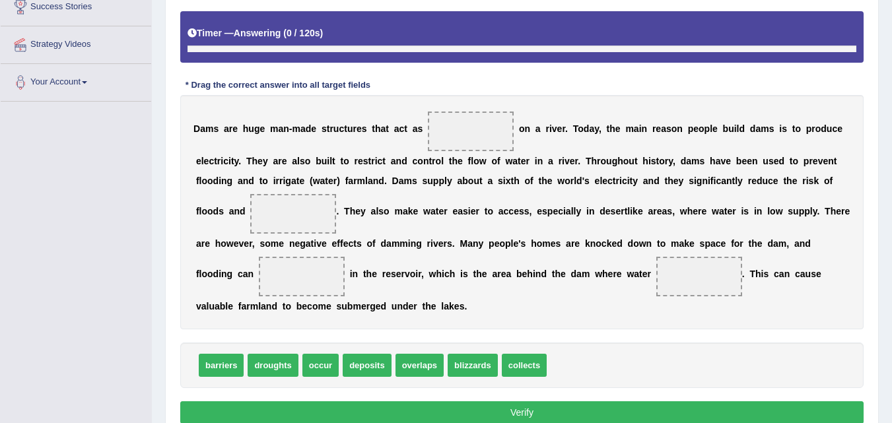
scroll to position [229, 0]
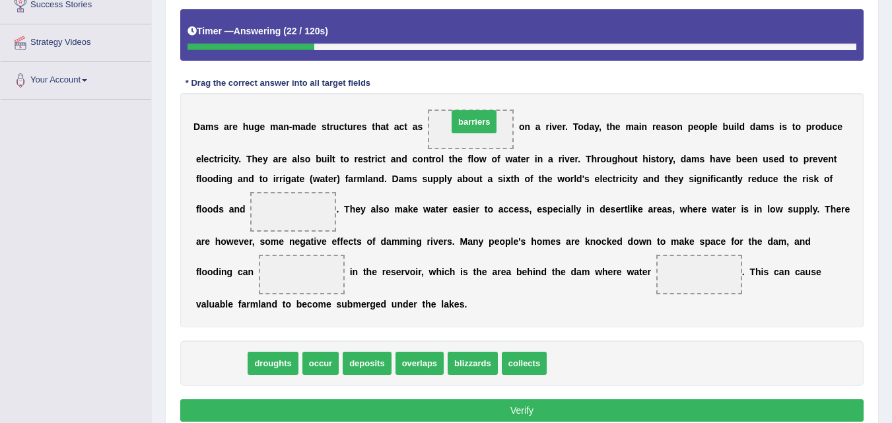
drag, startPoint x: 217, startPoint y: 365, endPoint x: 470, endPoint y: 124, distance: 349.9
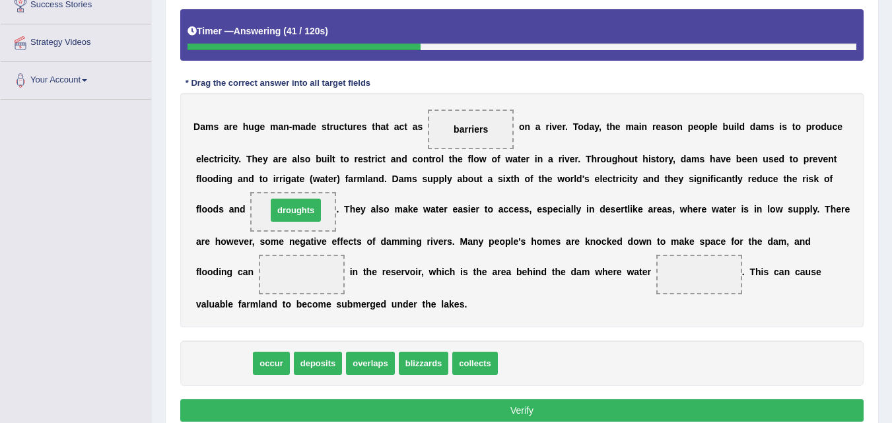
drag, startPoint x: 232, startPoint y: 325, endPoint x: 294, endPoint y: 212, distance: 128.6
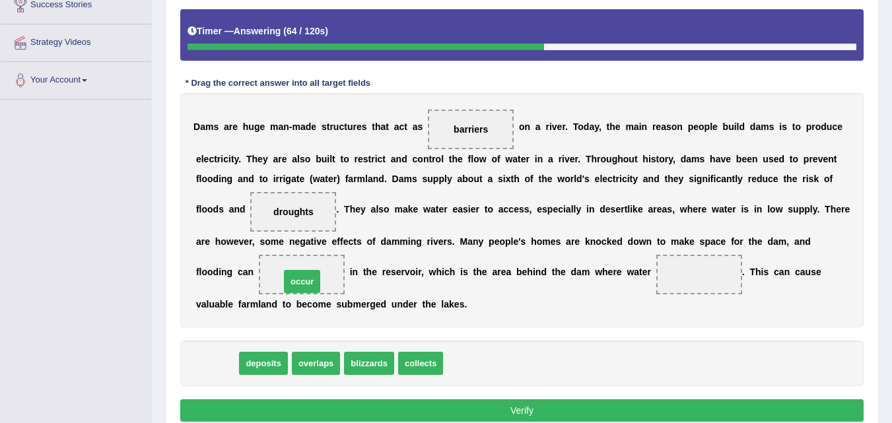
drag, startPoint x: 211, startPoint y: 363, endPoint x: 297, endPoint y: 281, distance: 118.2
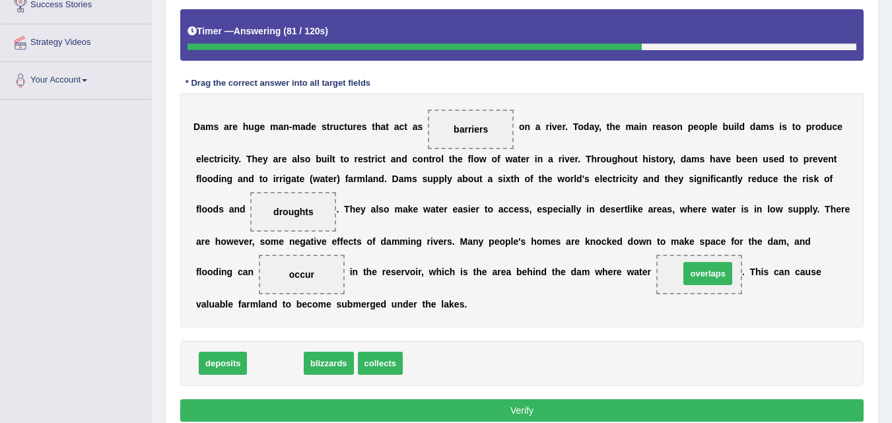
drag, startPoint x: 276, startPoint y: 366, endPoint x: 709, endPoint y: 276, distance: 441.8
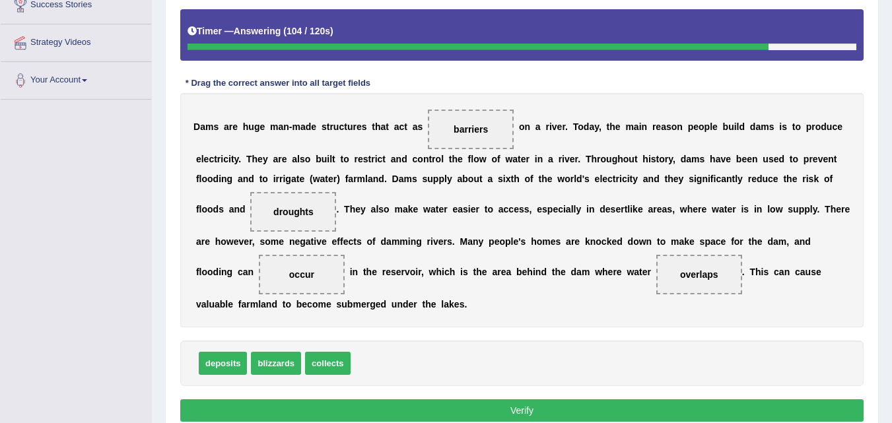
click at [507, 412] on button "Verify" at bounding box center [522, 411] width 684 height 22
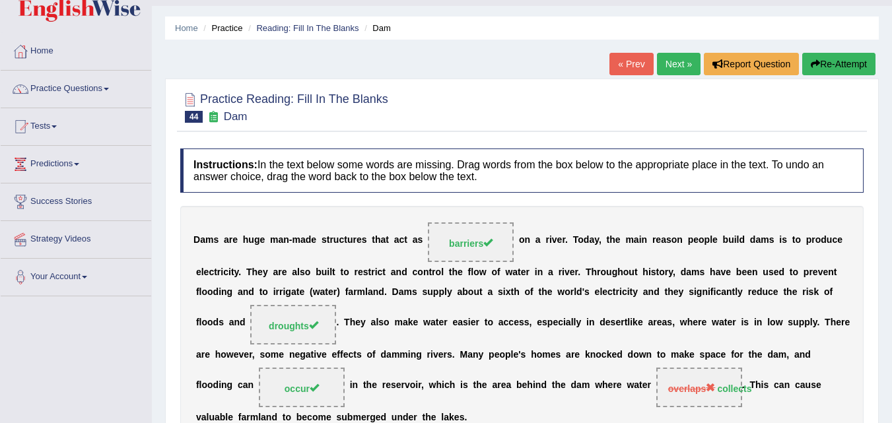
scroll to position [31, 0]
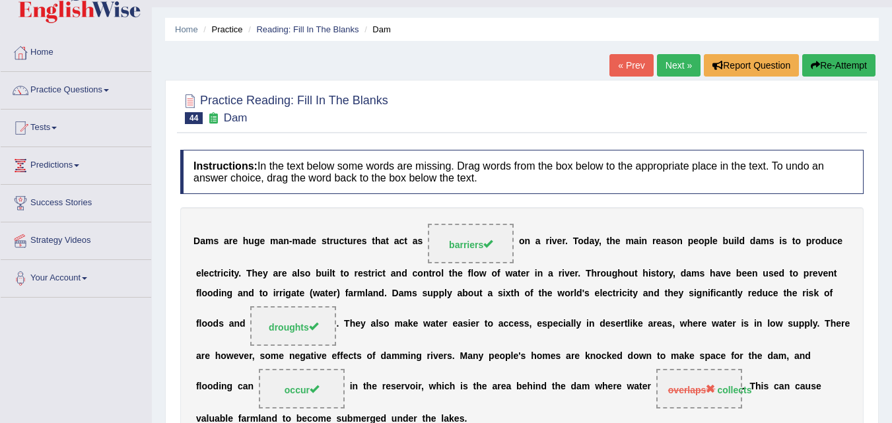
click at [849, 63] on button "Re-Attempt" at bounding box center [838, 65] width 73 height 22
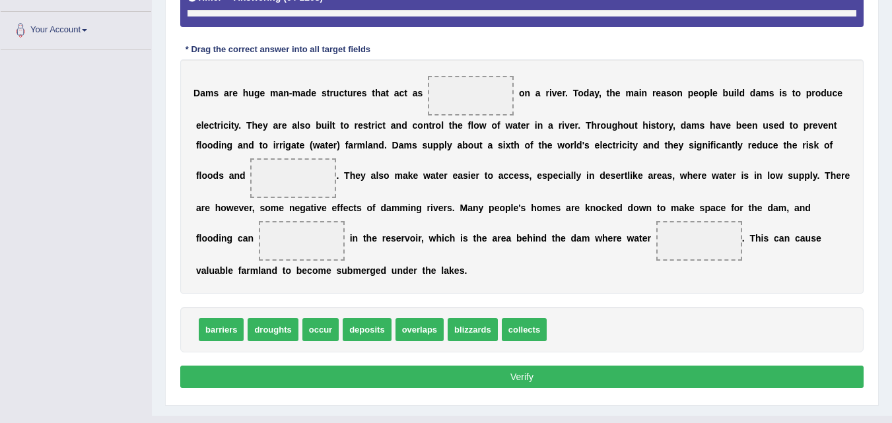
scroll to position [305, 0]
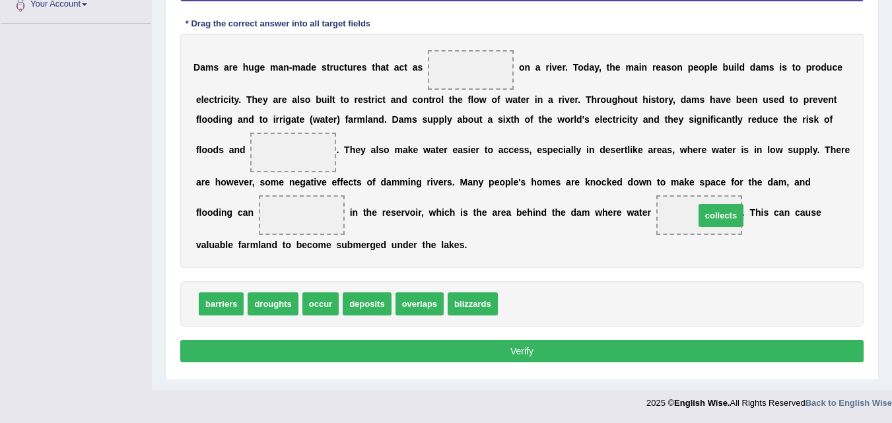
drag, startPoint x: 532, startPoint y: 303, endPoint x: 726, endPoint y: 215, distance: 212.5
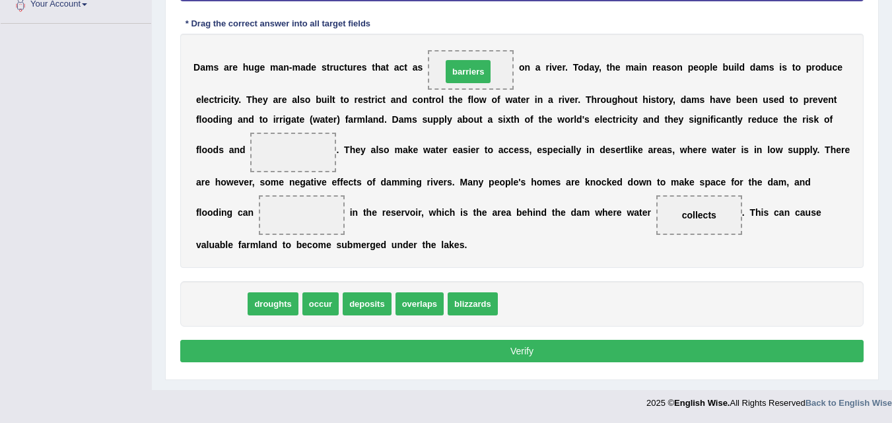
drag, startPoint x: 230, startPoint y: 304, endPoint x: 477, endPoint y: 71, distance: 339.2
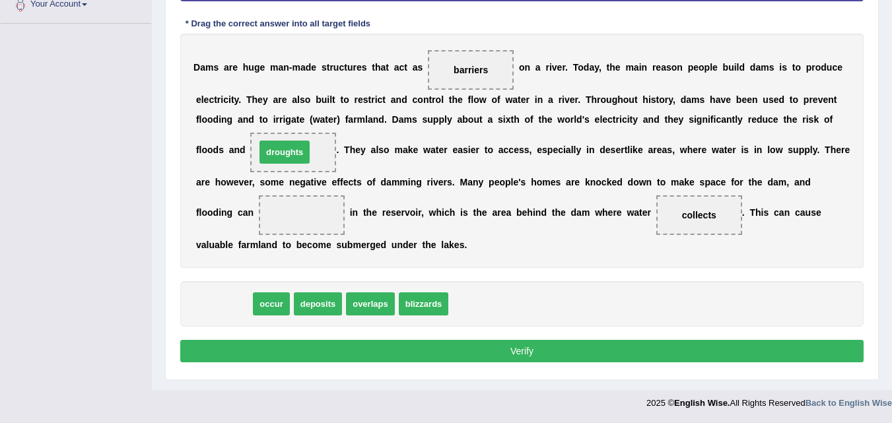
drag, startPoint x: 231, startPoint y: 295, endPoint x: 286, endPoint y: 154, distance: 151.6
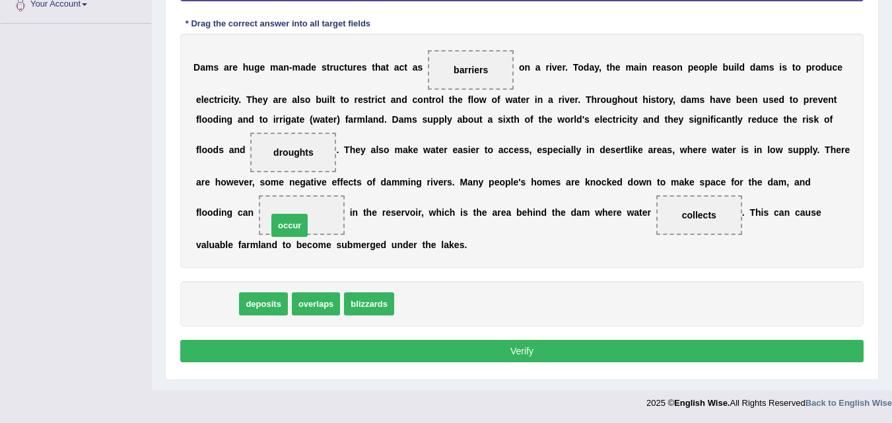
drag, startPoint x: 219, startPoint y: 305, endPoint x: 292, endPoint y: 222, distance: 110.9
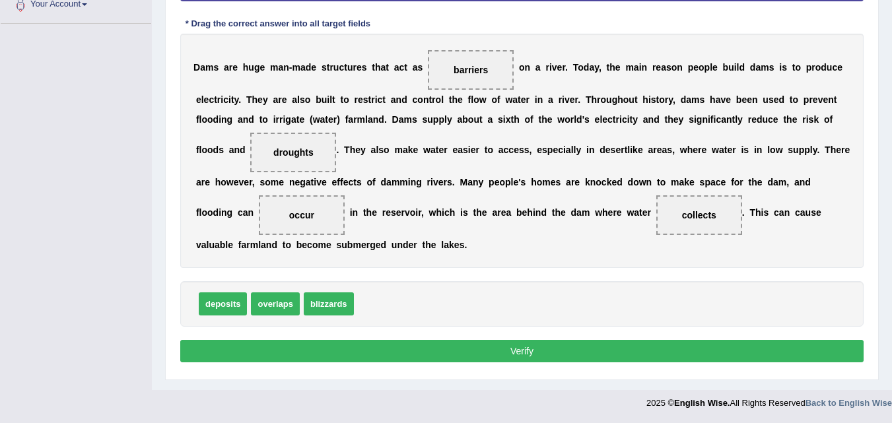
click at [540, 350] on button "Verify" at bounding box center [522, 351] width 684 height 22
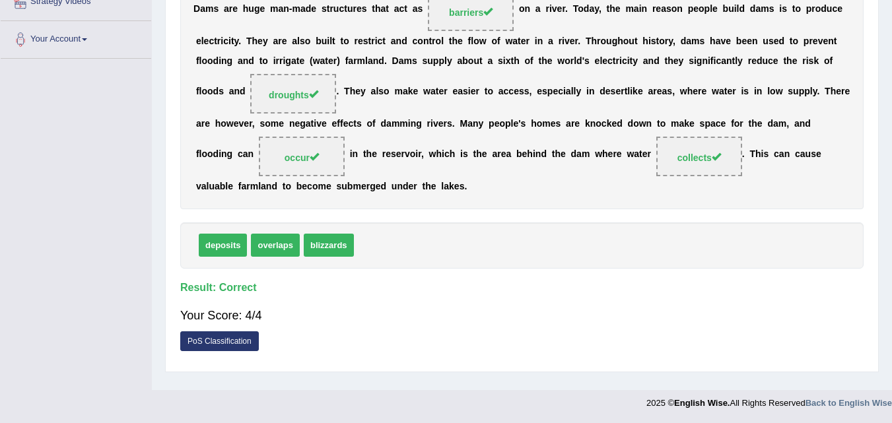
scroll to position [72, 0]
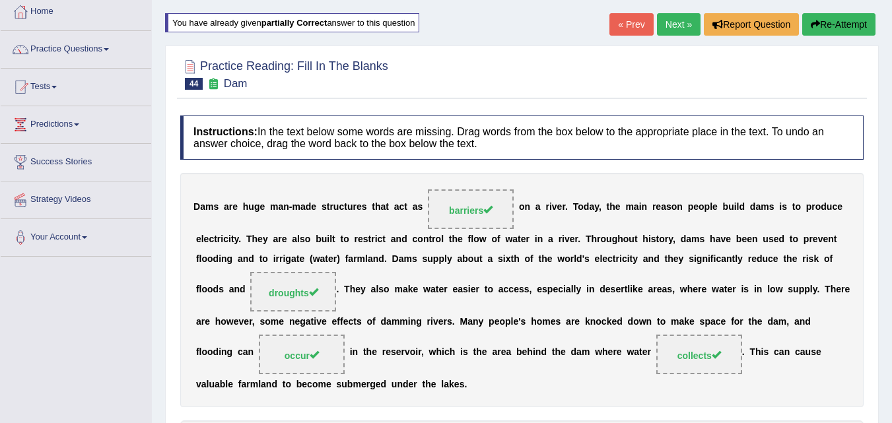
drag, startPoint x: 664, startPoint y: 20, endPoint x: 627, endPoint y: 106, distance: 93.5
click at [664, 21] on link "Next »" at bounding box center [679, 24] width 44 height 22
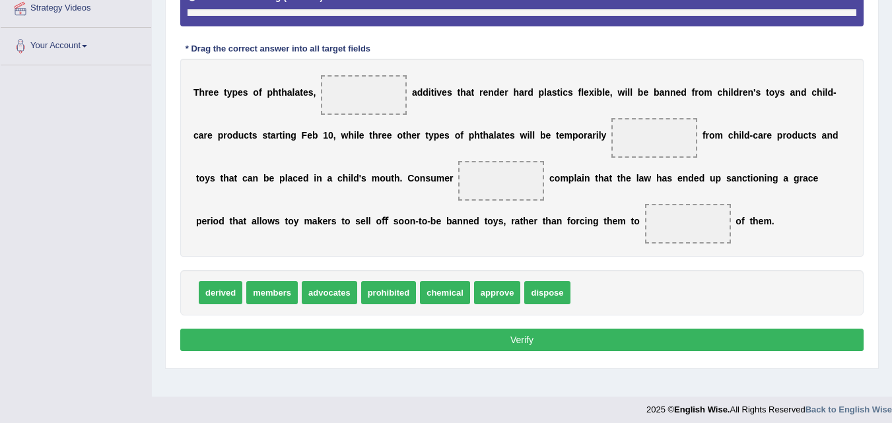
scroll to position [270, 0]
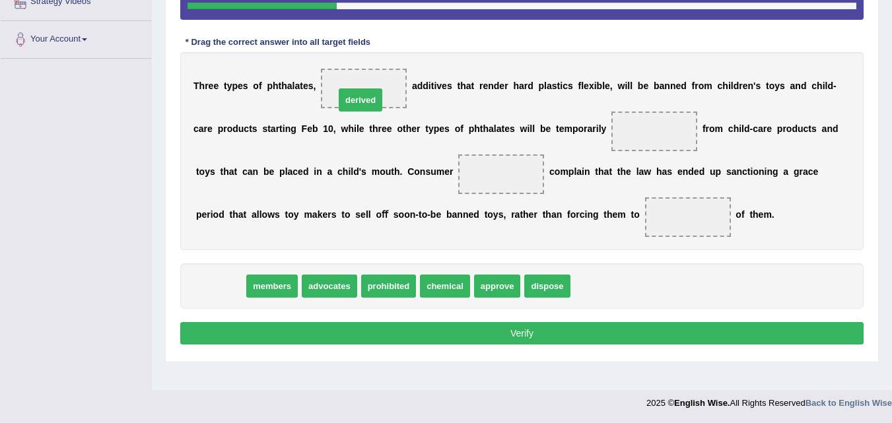
drag, startPoint x: 209, startPoint y: 287, endPoint x: 348, endPoint y: 92, distance: 239.6
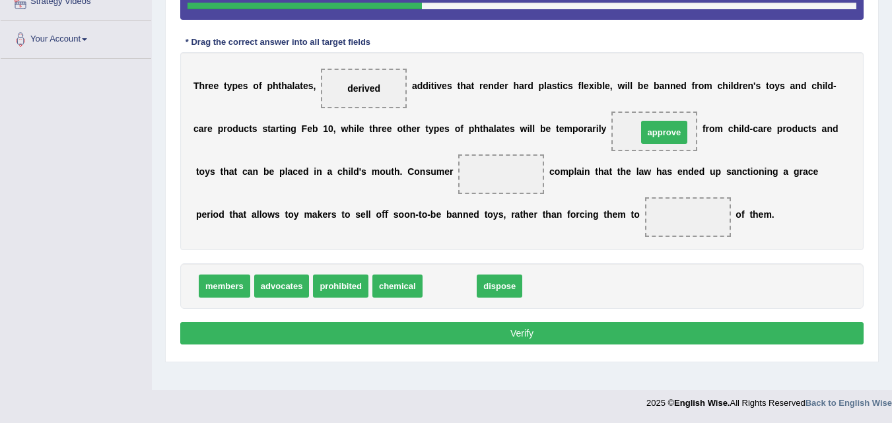
drag, startPoint x: 449, startPoint y: 291, endPoint x: 663, endPoint y: 137, distance: 263.2
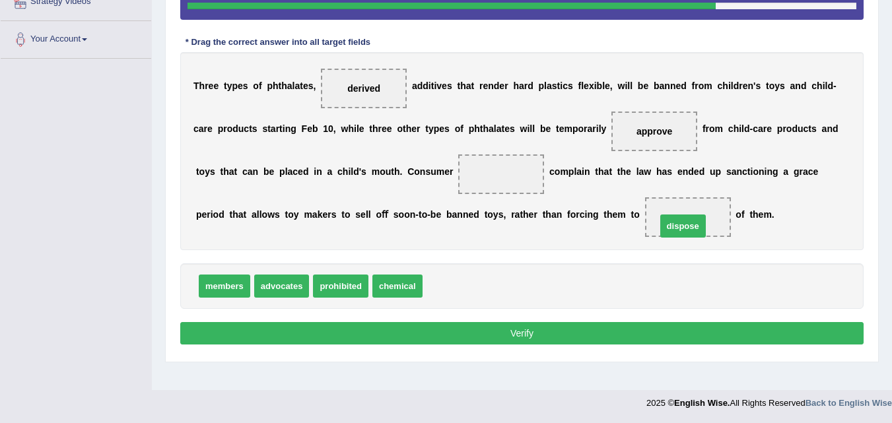
drag, startPoint x: 449, startPoint y: 291, endPoint x: 684, endPoint y: 229, distance: 242.4
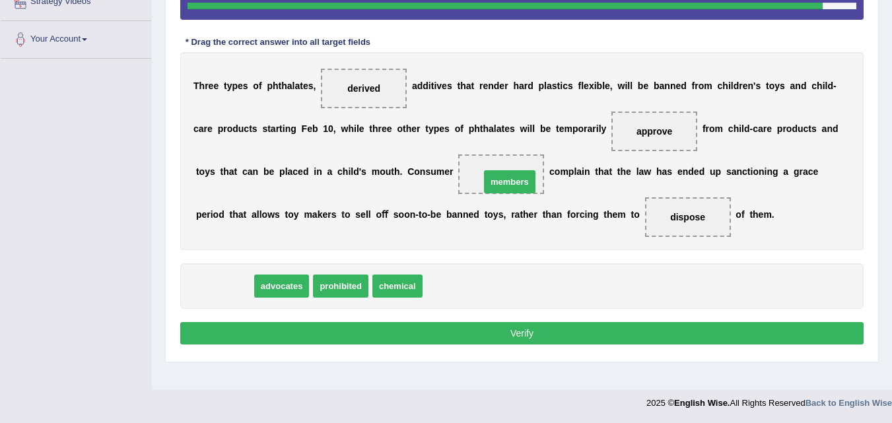
drag, startPoint x: 224, startPoint y: 287, endPoint x: 507, endPoint y: 179, distance: 302.5
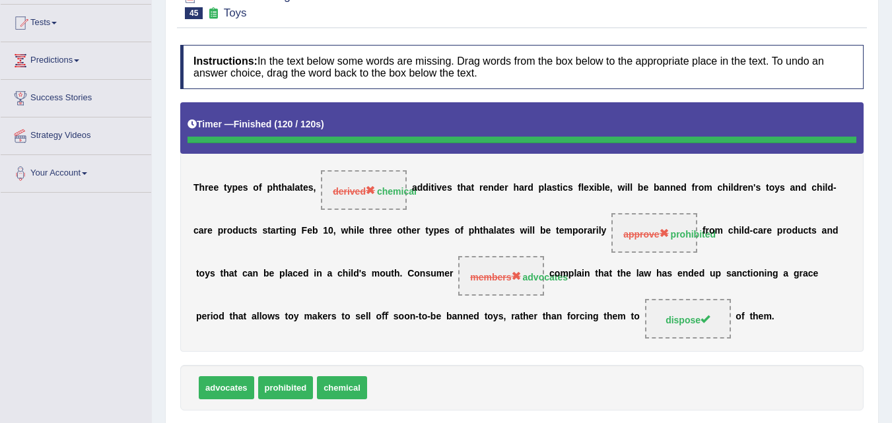
scroll to position [6, 0]
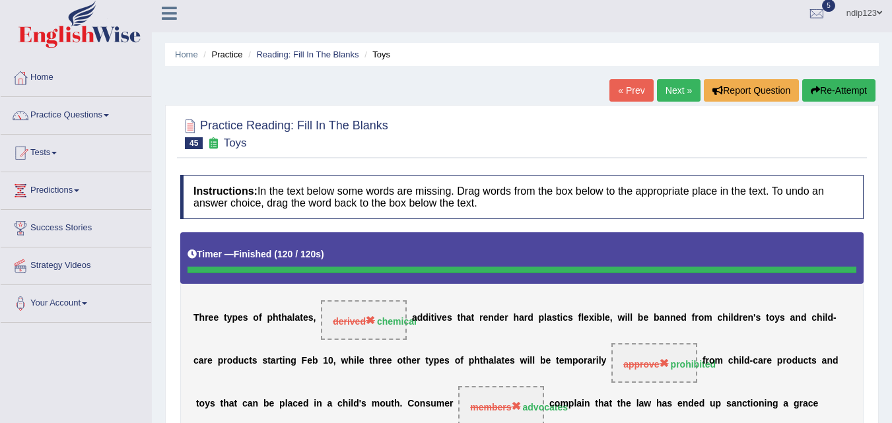
click at [831, 88] on button "Re-Attempt" at bounding box center [838, 90] width 73 height 22
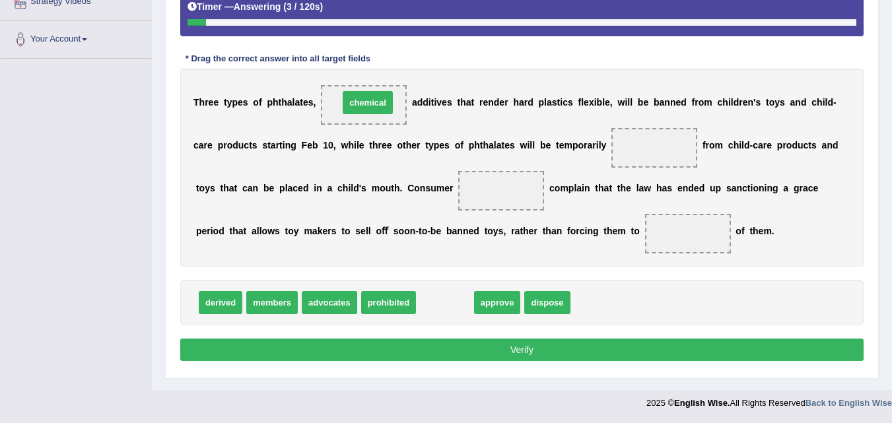
drag, startPoint x: 435, startPoint y: 303, endPoint x: 357, endPoint y: 106, distance: 212.3
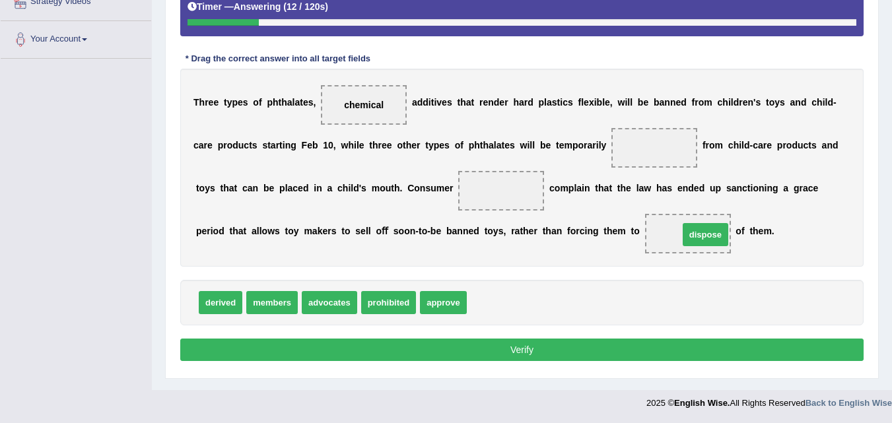
drag, startPoint x: 491, startPoint y: 305, endPoint x: 703, endPoint y: 236, distance: 222.9
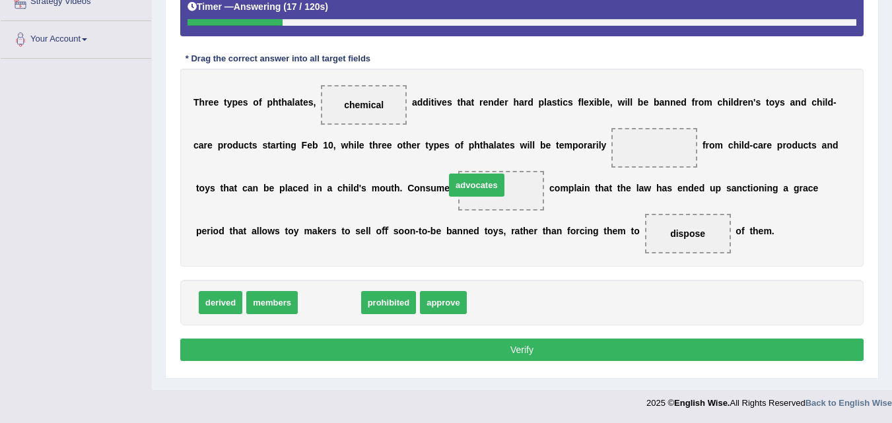
drag, startPoint x: 333, startPoint y: 304, endPoint x: 480, endPoint y: 188, distance: 187.1
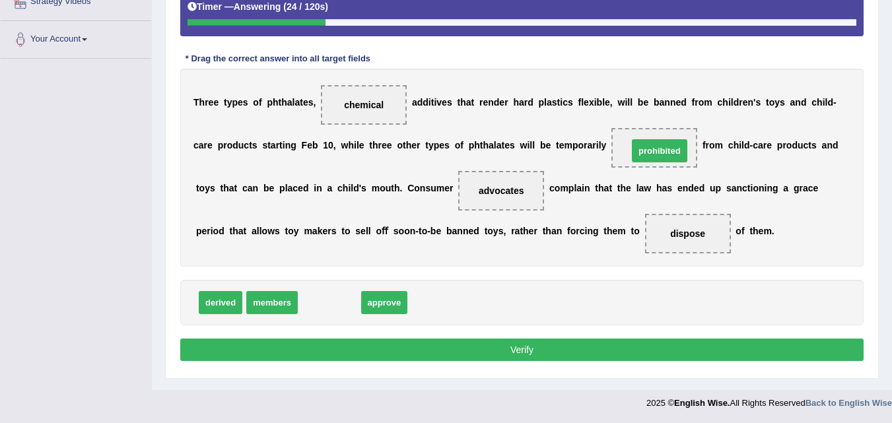
drag, startPoint x: 334, startPoint y: 303, endPoint x: 663, endPoint y: 151, distance: 363.2
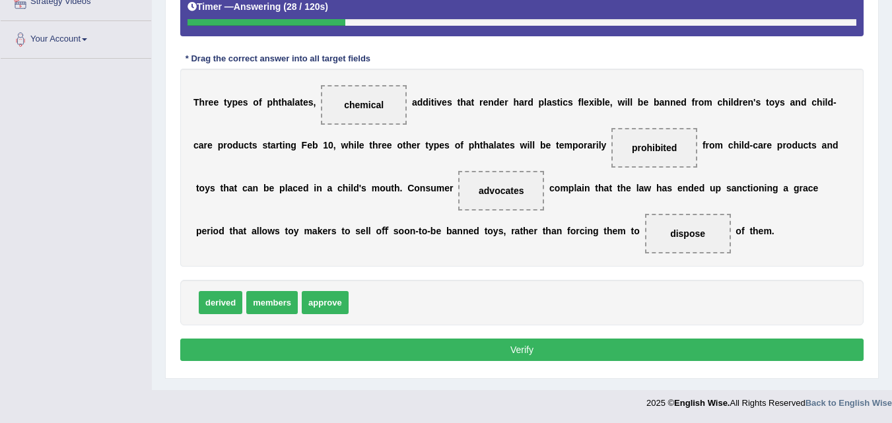
click at [552, 350] on button "Verify" at bounding box center [522, 350] width 684 height 22
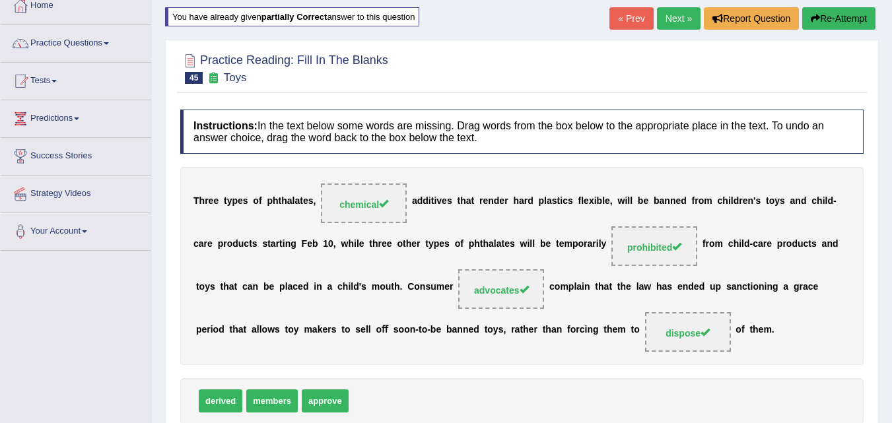
scroll to position [72, 0]
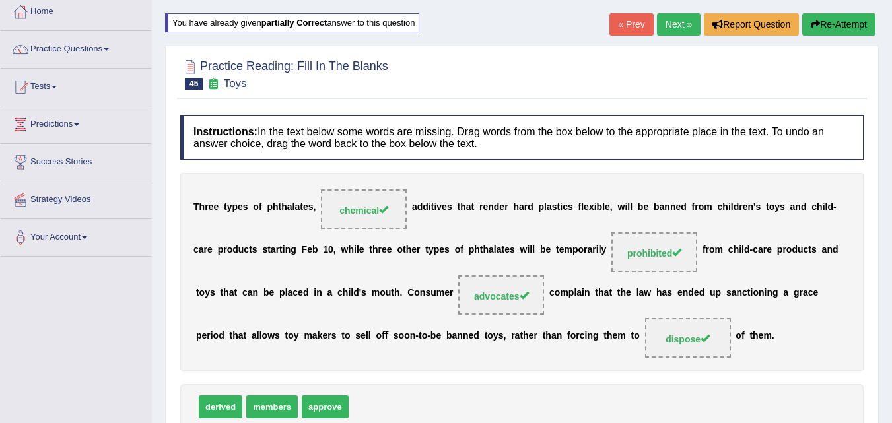
click at [672, 23] on link "Next »" at bounding box center [679, 24] width 44 height 22
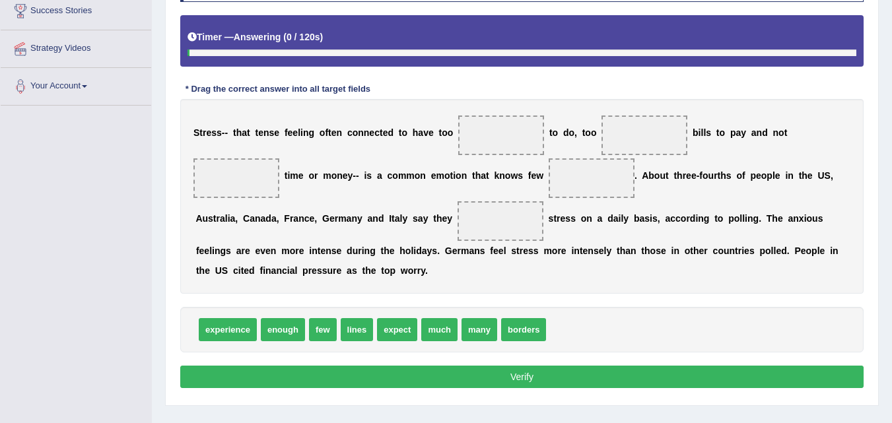
scroll to position [208, 0]
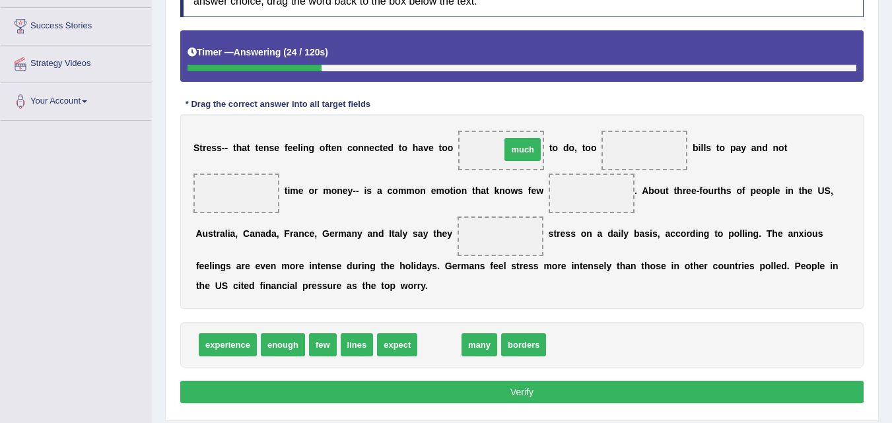
drag, startPoint x: 440, startPoint y: 347, endPoint x: 514, endPoint y: 149, distance: 210.9
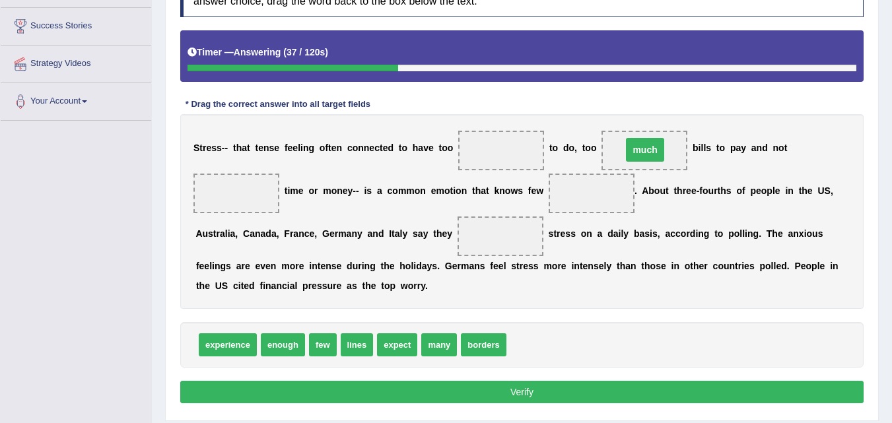
drag, startPoint x: 500, startPoint y: 151, endPoint x: 649, endPoint y: 153, distance: 149.3
drag, startPoint x: 621, startPoint y: 152, endPoint x: 512, endPoint y: 151, distance: 109.0
drag, startPoint x: 439, startPoint y: 349, endPoint x: 644, endPoint y: 153, distance: 284.0
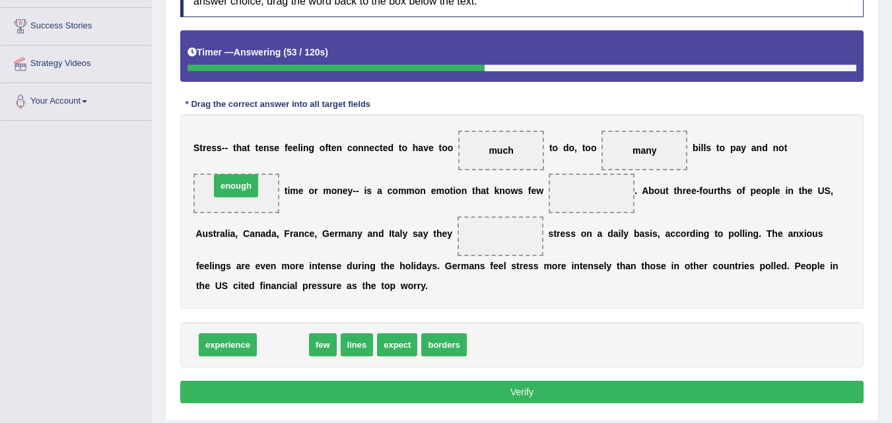
drag, startPoint x: 277, startPoint y: 349, endPoint x: 232, endPoint y: 197, distance: 159.0
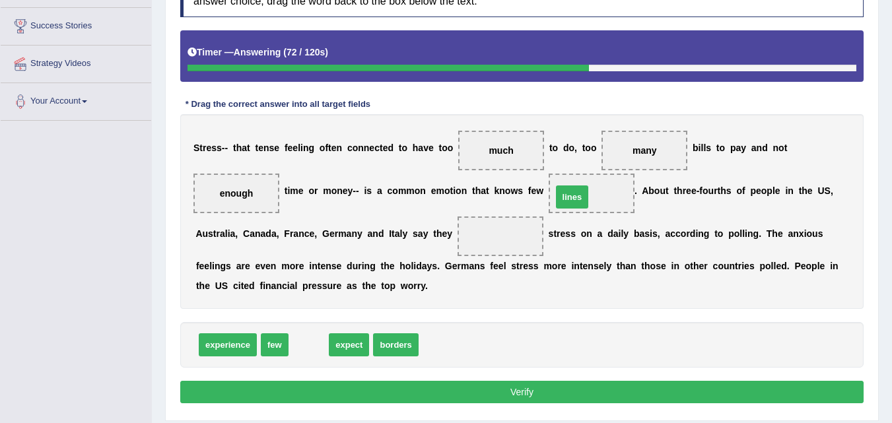
drag, startPoint x: 308, startPoint y: 346, endPoint x: 571, endPoint y: 197, distance: 302.0
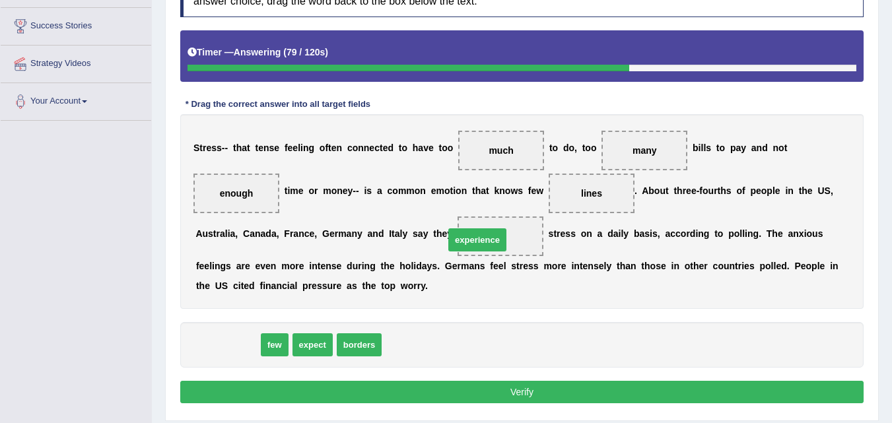
drag, startPoint x: 242, startPoint y: 344, endPoint x: 493, endPoint y: 237, distance: 273.4
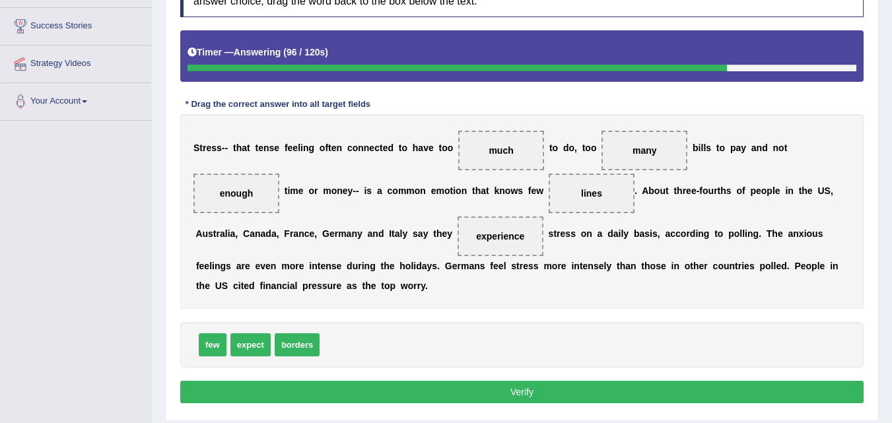
click at [522, 391] on button "Verify" at bounding box center [522, 392] width 684 height 22
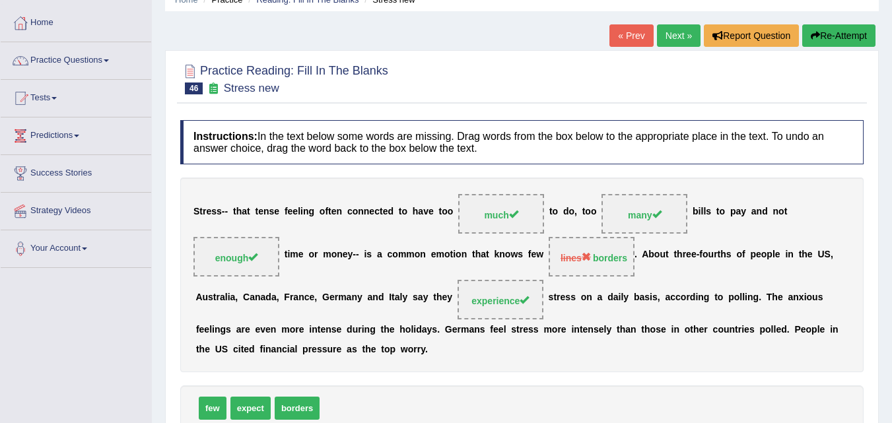
scroll to position [10, 0]
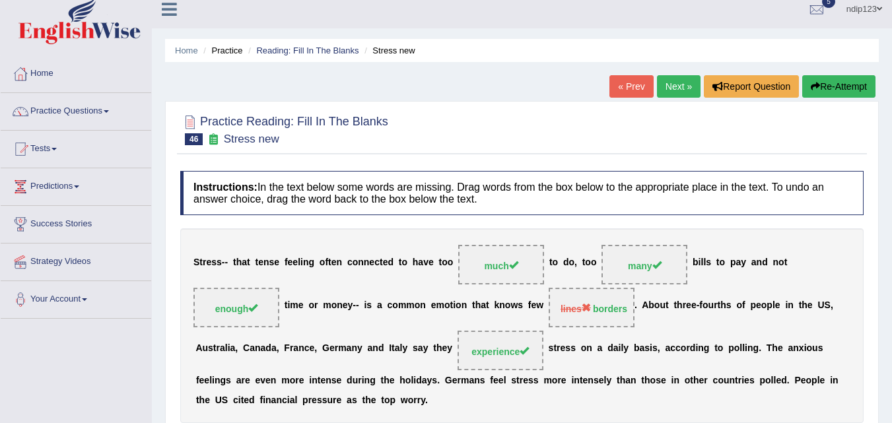
click at [828, 85] on button "Re-Attempt" at bounding box center [838, 86] width 73 height 22
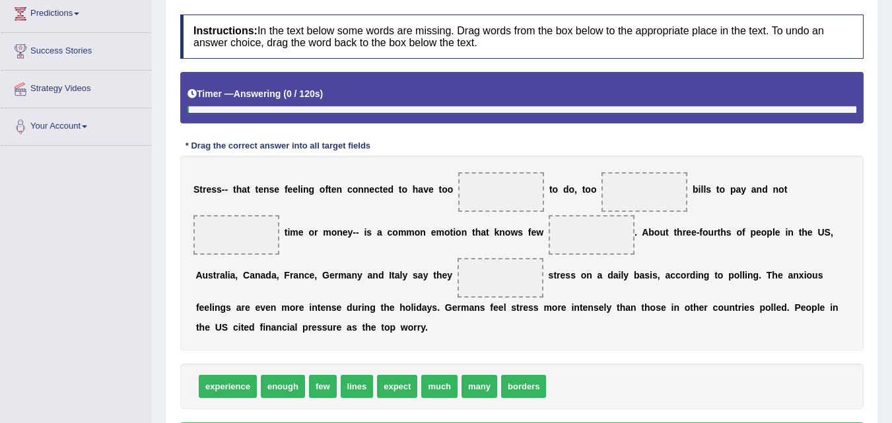
scroll to position [225, 0]
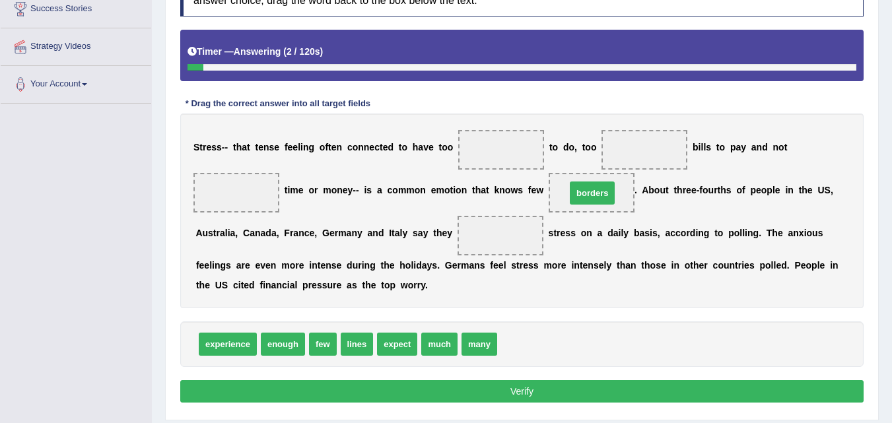
drag, startPoint x: 513, startPoint y: 344, endPoint x: 582, endPoint y: 193, distance: 166.1
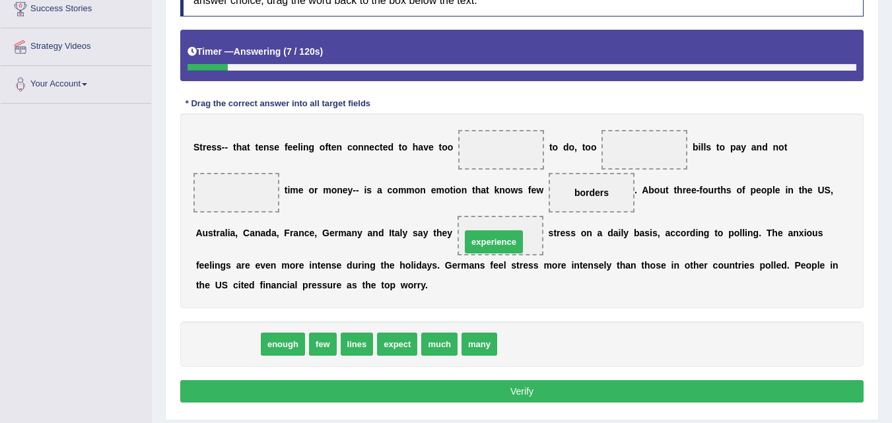
drag, startPoint x: 245, startPoint y: 347, endPoint x: 512, endPoint y: 244, distance: 285.8
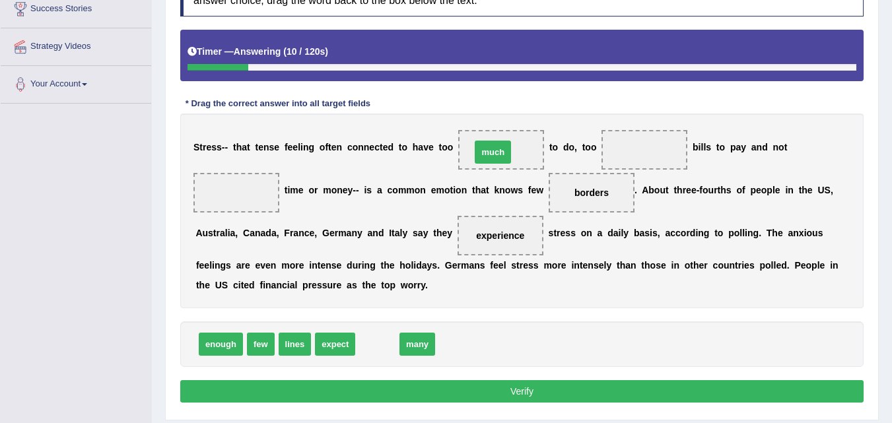
drag, startPoint x: 380, startPoint y: 343, endPoint x: 496, endPoint y: 158, distance: 218.1
drag, startPoint x: 382, startPoint y: 343, endPoint x: 644, endPoint y: 153, distance: 323.8
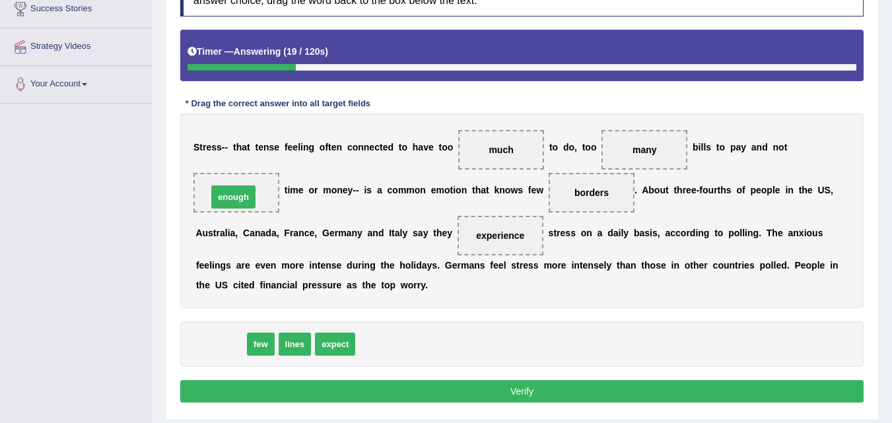
drag, startPoint x: 220, startPoint y: 340, endPoint x: 236, endPoint y: 192, distance: 148.8
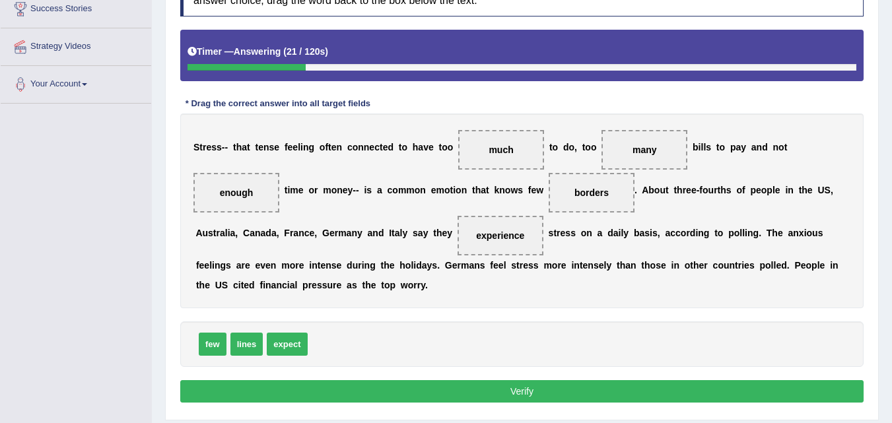
click at [524, 392] on button "Verify" at bounding box center [522, 391] width 684 height 22
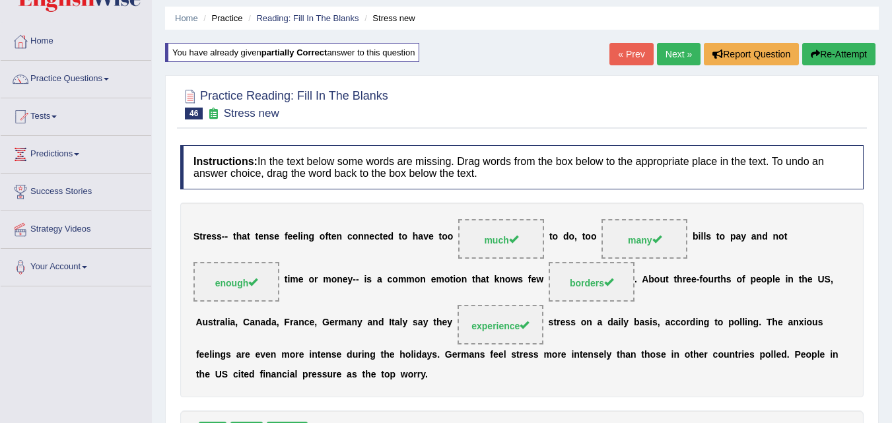
scroll to position [27, 0]
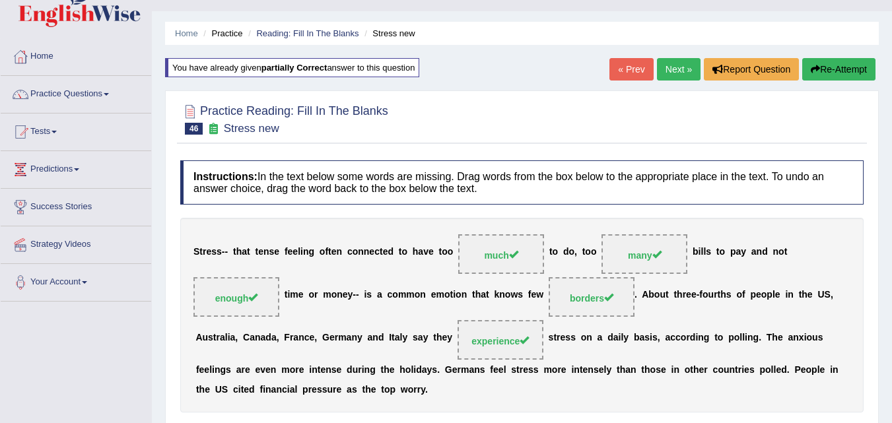
click at [72, 94] on link "Practice Questions" at bounding box center [76, 92] width 151 height 33
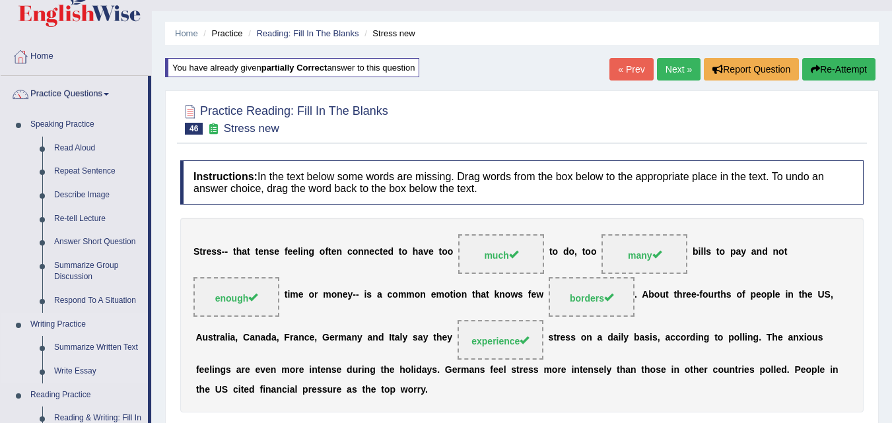
scroll to position [357, 0]
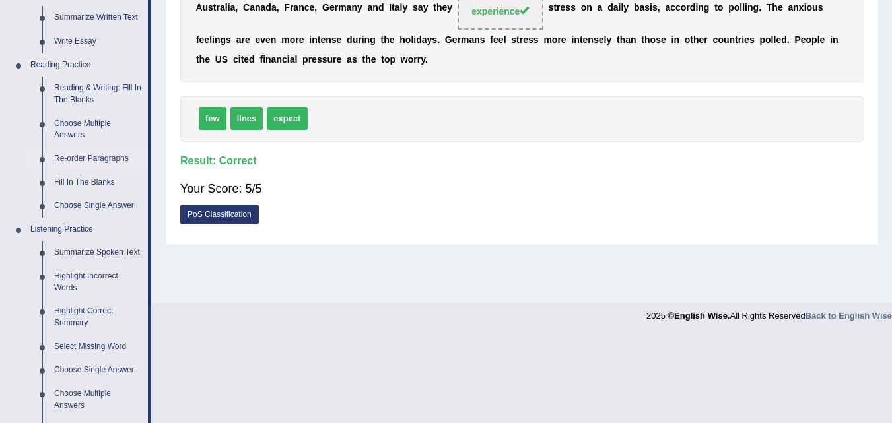
click at [84, 159] on link "Re-order Paragraphs" at bounding box center [98, 159] width 100 height 24
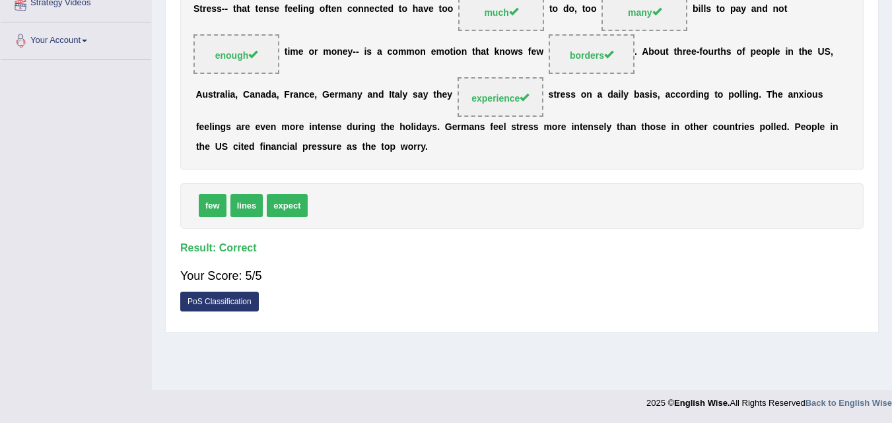
scroll to position [176, 0]
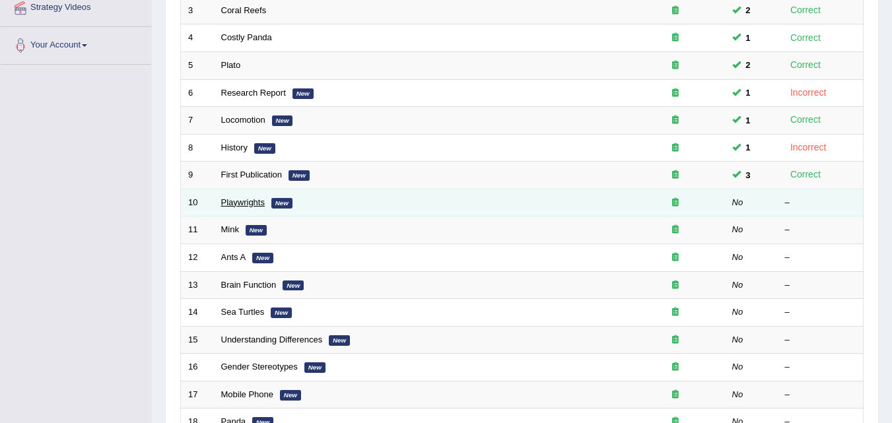
click at [244, 201] on link "Playwrights" at bounding box center [243, 202] width 44 height 10
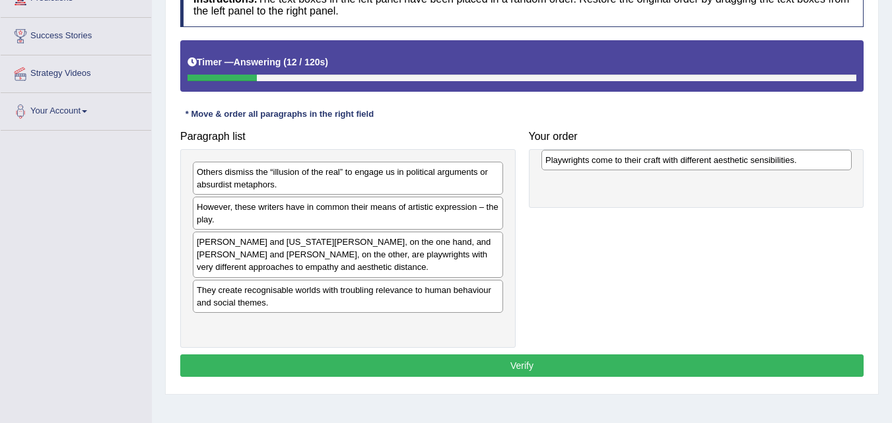
drag, startPoint x: 275, startPoint y: 207, endPoint x: 624, endPoint y: 160, distance: 352.0
click at [624, 160] on div "Playwrights come to their craft with different aesthetic sensibilities." at bounding box center [697, 160] width 310 height 20
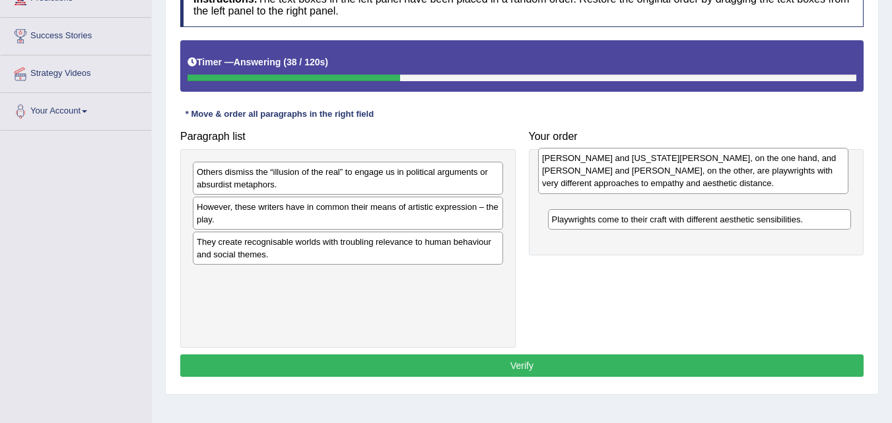
drag, startPoint x: 283, startPoint y: 264, endPoint x: 629, endPoint y: 180, distance: 355.5
click at [629, 180] on div "Thornton Wilder and Tennessee Williams, on the one hand, and Bertolt Brecht and…" at bounding box center [693, 171] width 310 height 46
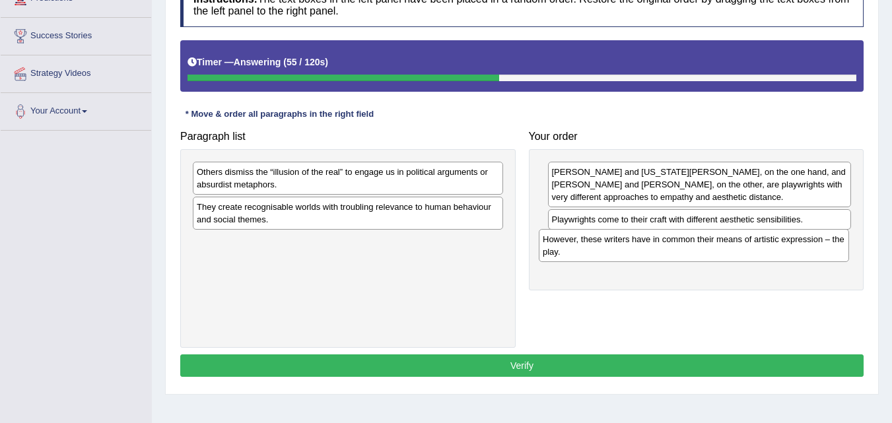
drag, startPoint x: 283, startPoint y: 212, endPoint x: 630, endPoint y: 246, distance: 348.4
click at [631, 244] on div "However, these writers have in common their means of artistic expression – the …" at bounding box center [694, 245] width 310 height 33
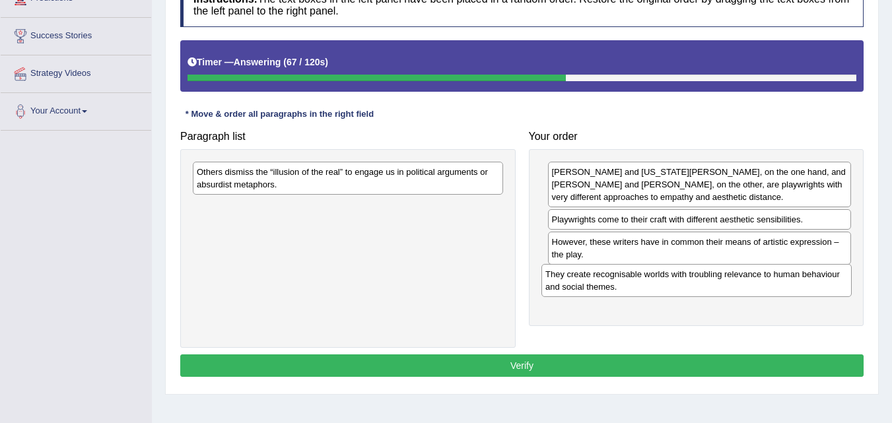
drag, startPoint x: 275, startPoint y: 213, endPoint x: 625, endPoint y: 285, distance: 357.2
click at [624, 279] on div "They create recognisable worlds with troubling relevance to human behaviour and…" at bounding box center [697, 280] width 310 height 33
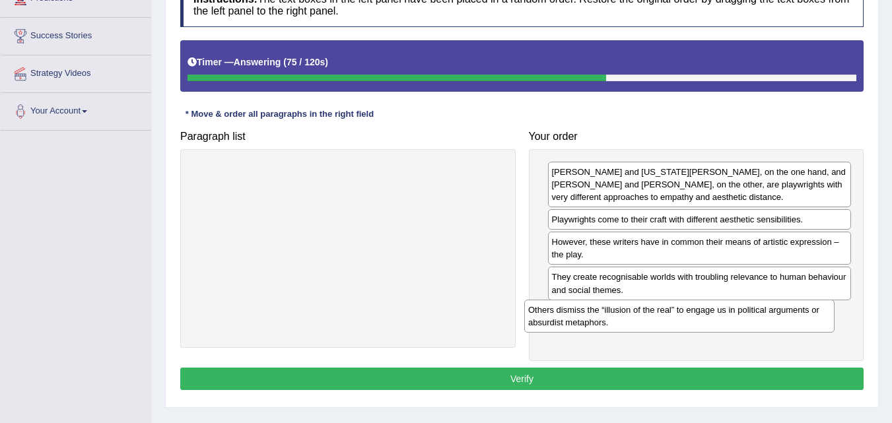
drag, startPoint x: 293, startPoint y: 175, endPoint x: 631, endPoint y: 312, distance: 365.0
click at [627, 312] on div "Others dismiss the “illusion of the real” to engage us in political arguments o…" at bounding box center [679, 316] width 310 height 33
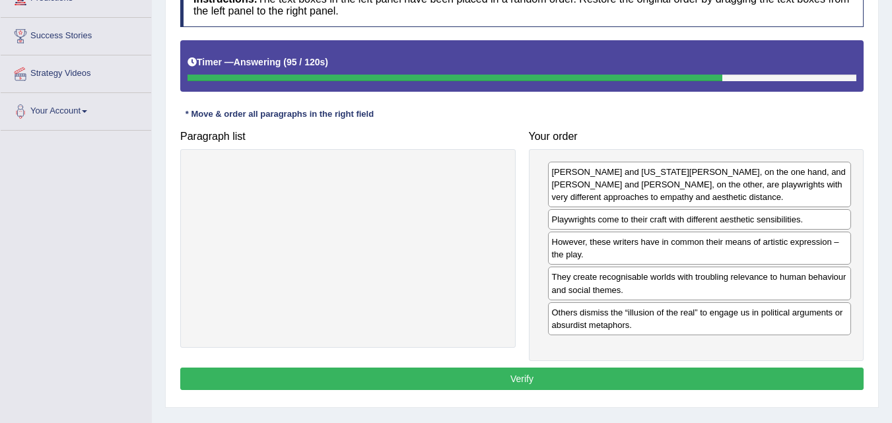
click at [550, 377] on button "Verify" at bounding box center [522, 379] width 684 height 22
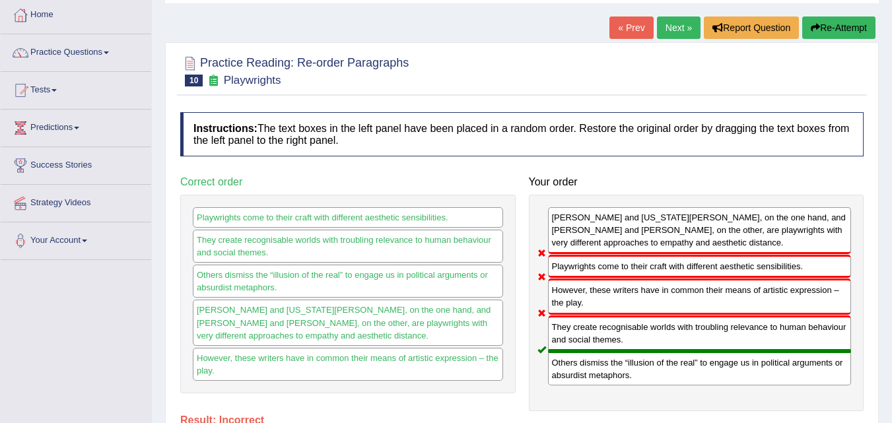
scroll to position [66, 0]
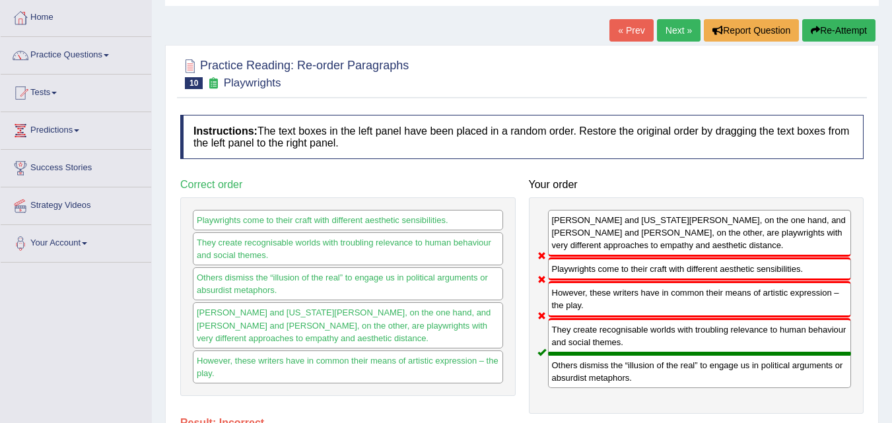
click at [832, 31] on button "Re-Attempt" at bounding box center [838, 30] width 73 height 22
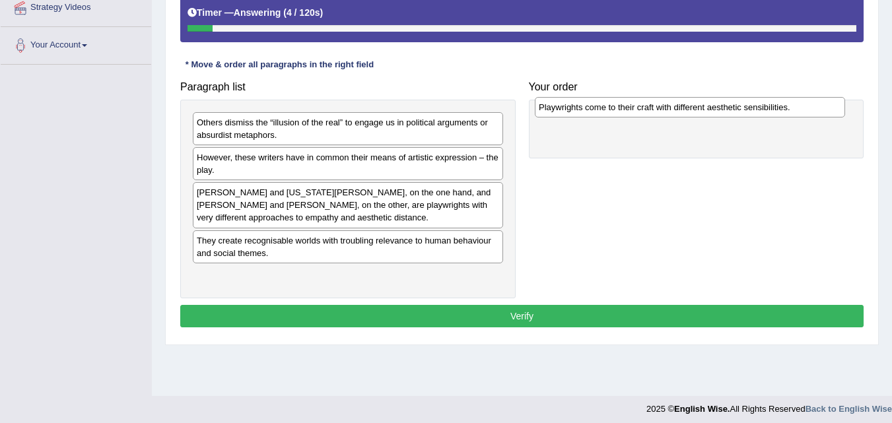
drag, startPoint x: 253, startPoint y: 159, endPoint x: 592, endPoint y: 108, distance: 343.3
click at [592, 108] on div "Playwrights come to their craft with different aesthetic sensibilities." at bounding box center [690, 107] width 310 height 20
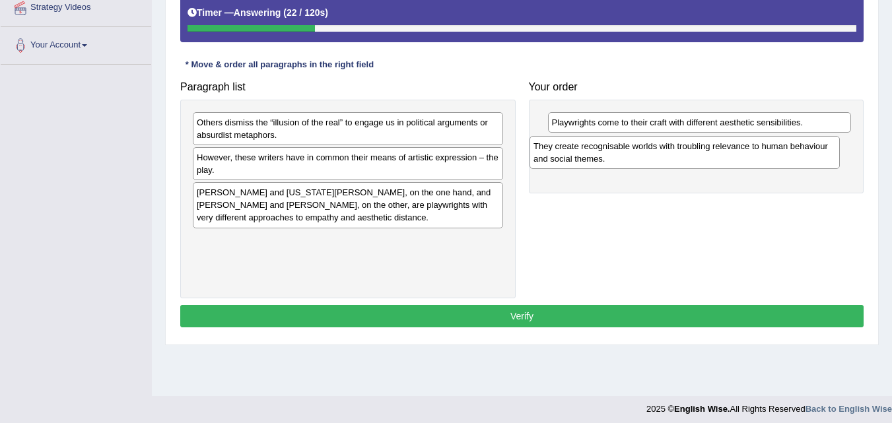
drag, startPoint x: 251, startPoint y: 246, endPoint x: 587, endPoint y: 149, distance: 349.3
click at [587, 149] on div "They create recognisable worlds with troubling relevance to human behaviour and…" at bounding box center [685, 152] width 310 height 33
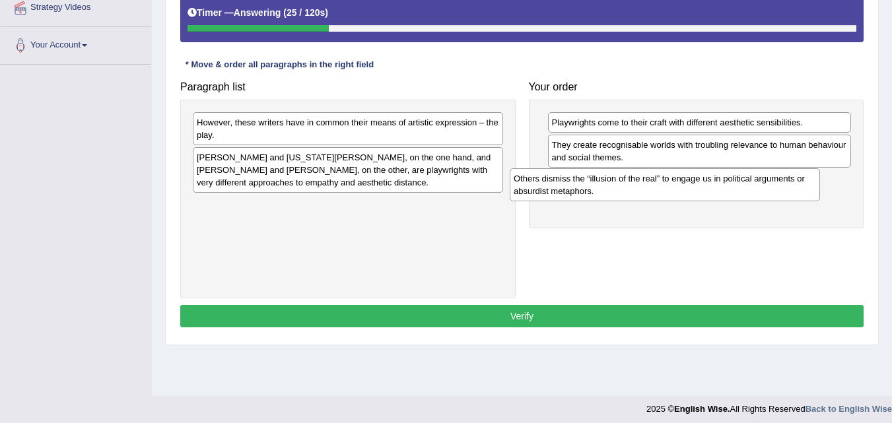
drag, startPoint x: 273, startPoint y: 132, endPoint x: 612, endPoint y: 185, distance: 343.6
click at [612, 185] on div "Others dismiss the “illusion of the real” to engage us in political arguments o…" at bounding box center [665, 184] width 310 height 33
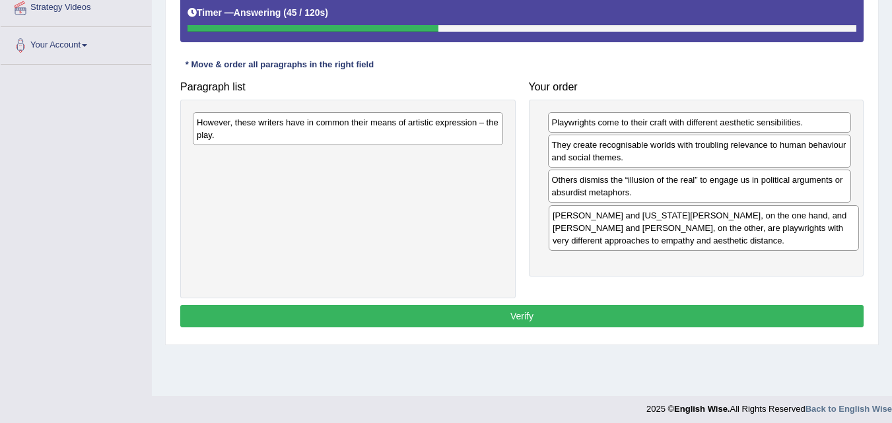
drag, startPoint x: 247, startPoint y: 173, endPoint x: 603, endPoint y: 231, distance: 360.6
click at [603, 231] on div "Thornton Wilder and Tennessee Williams, on the one hand, and Bertolt Brecht and…" at bounding box center [704, 228] width 310 height 46
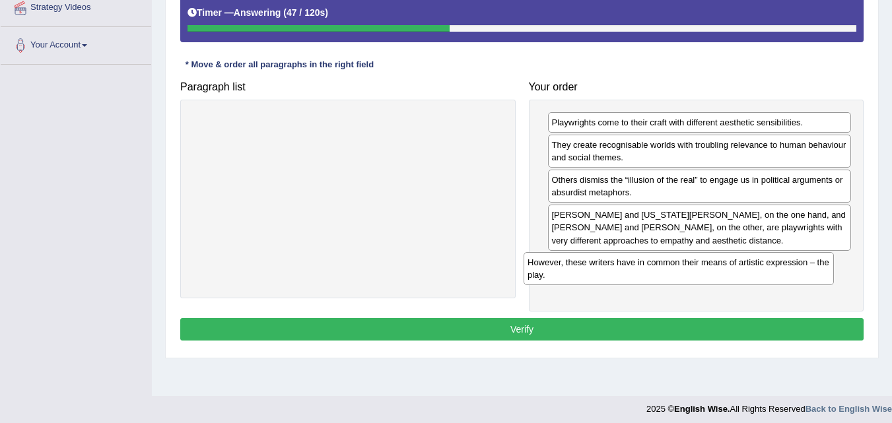
drag, startPoint x: 297, startPoint y: 132, endPoint x: 639, endPoint y: 275, distance: 370.3
click at [640, 273] on div "However, these writers have in common their means of artistic expression – the …" at bounding box center [679, 268] width 310 height 33
click at [529, 332] on button "Verify" at bounding box center [522, 329] width 684 height 22
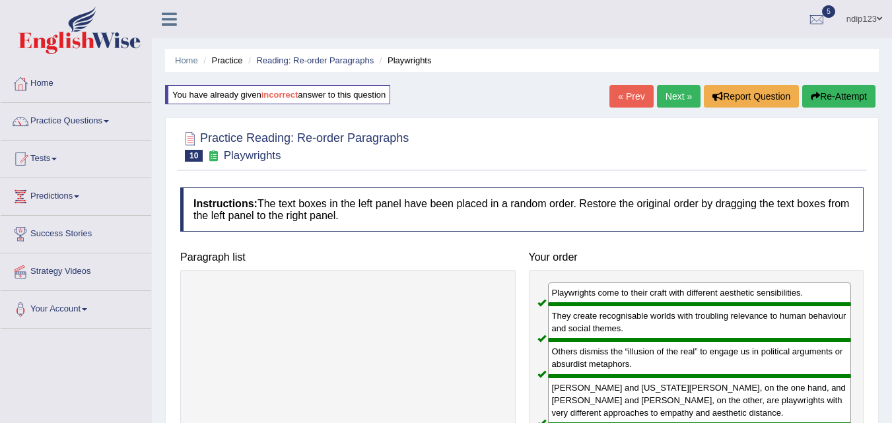
click at [670, 95] on link "Next »" at bounding box center [679, 96] width 44 height 22
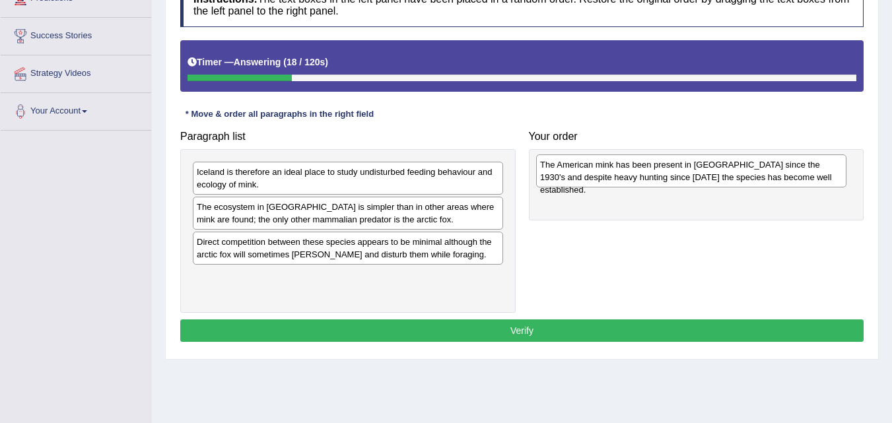
drag, startPoint x: 254, startPoint y: 184, endPoint x: 598, endPoint y: 175, distance: 344.2
click at [598, 175] on div "The American mink has been present in Iceland since the 1930's and despite heav…" at bounding box center [691, 171] width 310 height 33
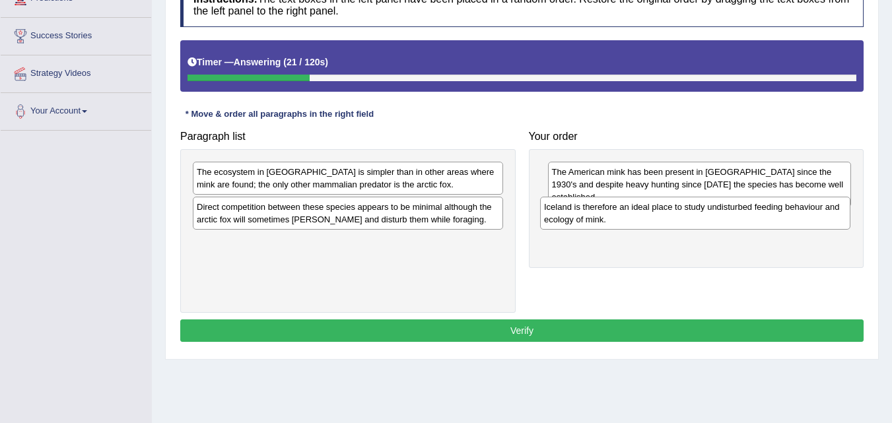
drag, startPoint x: 254, startPoint y: 180, endPoint x: 601, endPoint y: 215, distance: 349.2
click at [601, 215] on div "Iceland is therefore an ideal place to study undisturbed feeding behaviour and …" at bounding box center [695, 213] width 310 height 33
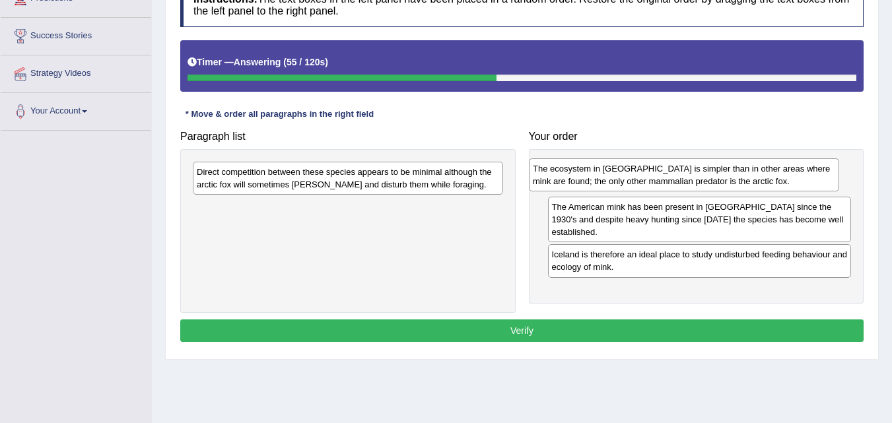
drag, startPoint x: 302, startPoint y: 183, endPoint x: 639, endPoint y: 184, distance: 336.8
click at [639, 180] on div "The ecosystem in Iceland is simpler than in other areas where mink are found; t…" at bounding box center [684, 175] width 310 height 33
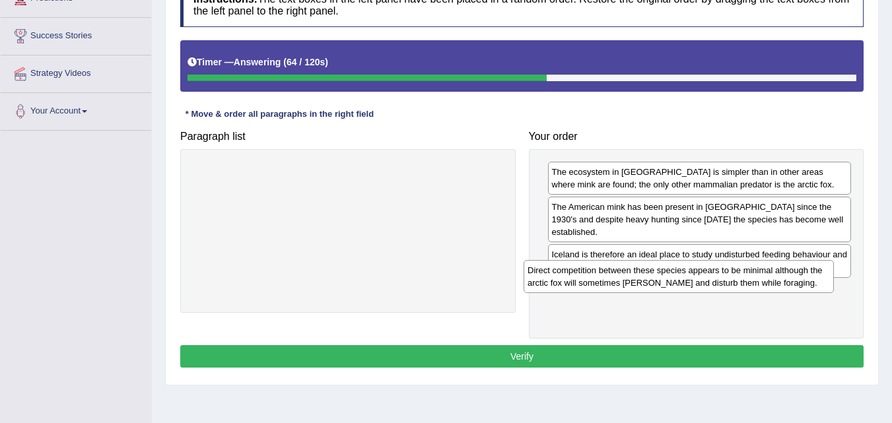
drag, startPoint x: 250, startPoint y: 181, endPoint x: 590, endPoint y: 279, distance: 354.5
click at [589, 279] on div "Direct competition between these species appears to be minimal although the arc…" at bounding box center [679, 276] width 310 height 33
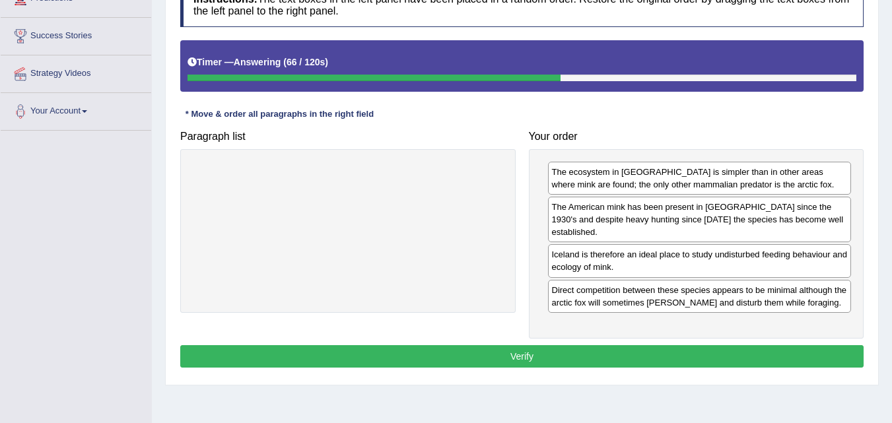
click at [557, 345] on button "Verify" at bounding box center [522, 356] width 684 height 22
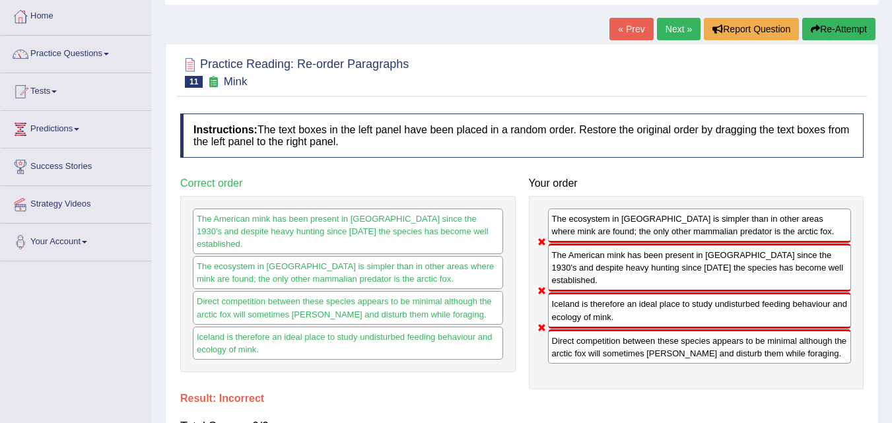
scroll to position [66, 0]
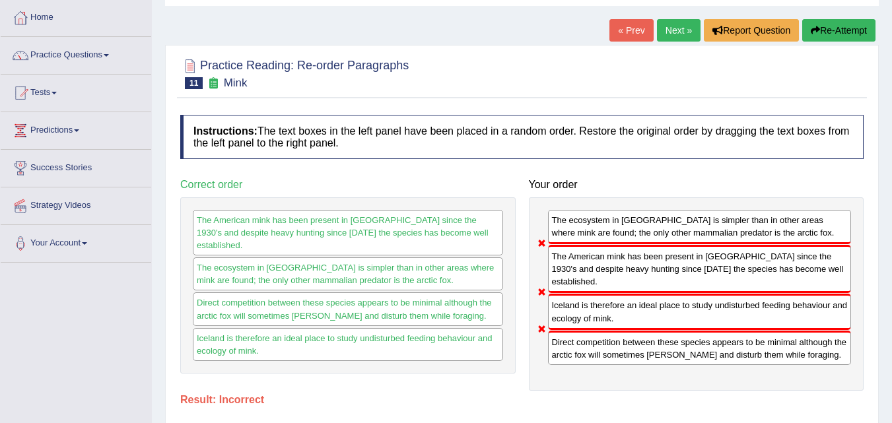
click at [834, 32] on button "Re-Attempt" at bounding box center [838, 30] width 73 height 22
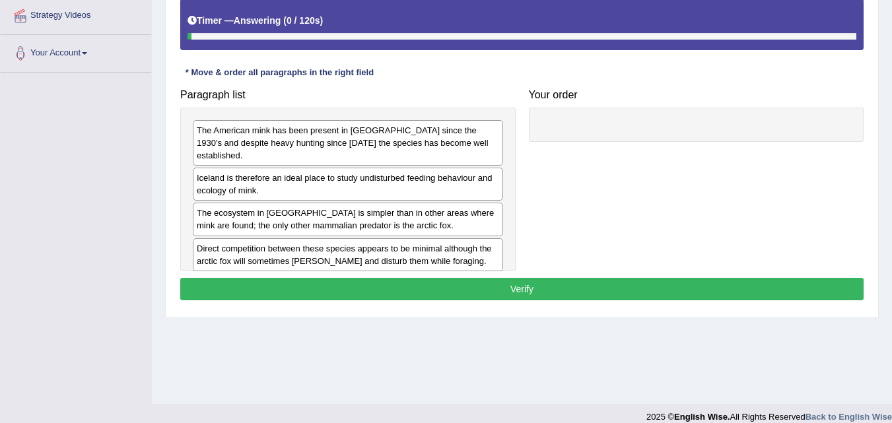
scroll to position [264, 0]
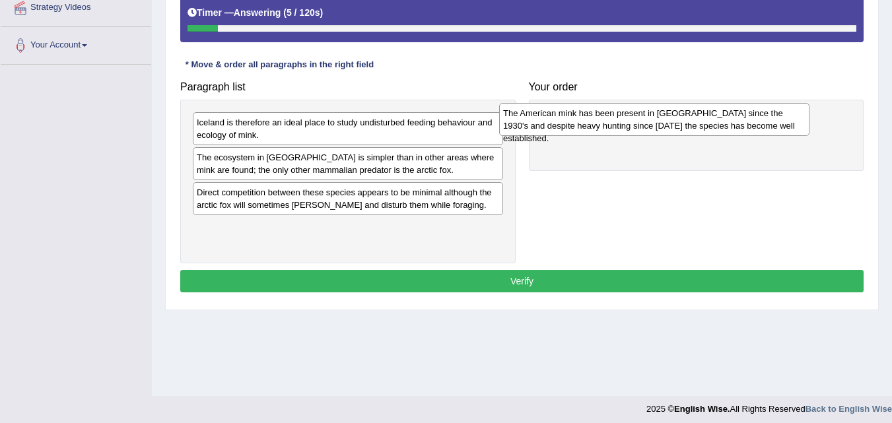
drag, startPoint x: 261, startPoint y: 131, endPoint x: 569, endPoint y: 121, distance: 308.6
click at [569, 121] on div "The American mink has been present in Iceland since the 1930's and despite heav…" at bounding box center [654, 119] width 310 height 33
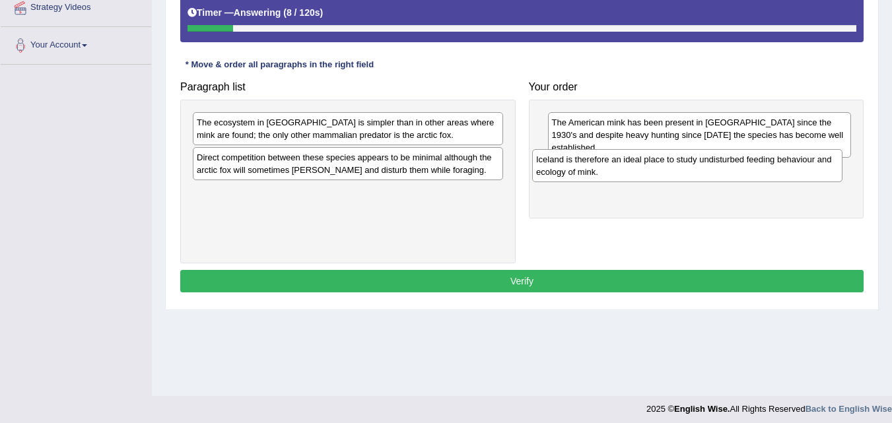
drag, startPoint x: 246, startPoint y: 131, endPoint x: 589, endPoint y: 170, distance: 345.0
click at [588, 168] on div "Iceland is therefore an ideal place to study undisturbed feeding behaviour and …" at bounding box center [687, 165] width 310 height 33
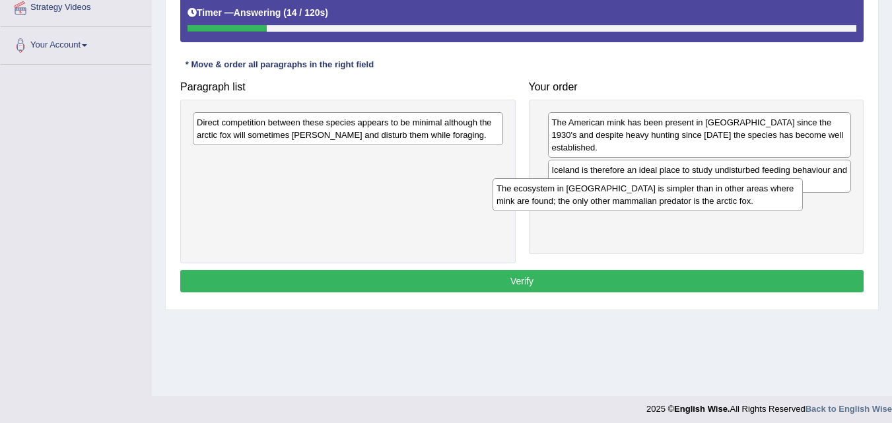
drag, startPoint x: 277, startPoint y: 134, endPoint x: 585, endPoint y: 202, distance: 315.2
click at [583, 201] on div "The ecosystem in Iceland is simpler than in other areas where mink are found; t…" at bounding box center [648, 194] width 310 height 33
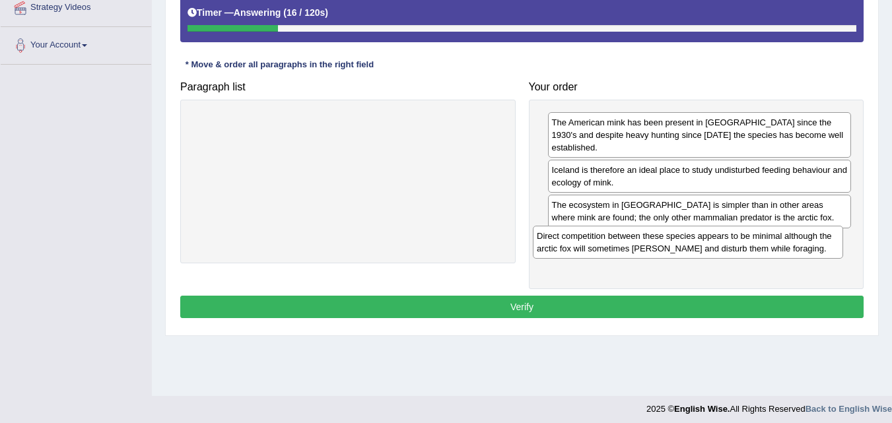
drag, startPoint x: 241, startPoint y: 132, endPoint x: 587, endPoint y: 245, distance: 364.1
click at [587, 245] on div "Direct competition between these species appears to be minimal although the arc…" at bounding box center [688, 242] width 310 height 33
click at [517, 298] on button "Verify" at bounding box center [522, 307] width 684 height 22
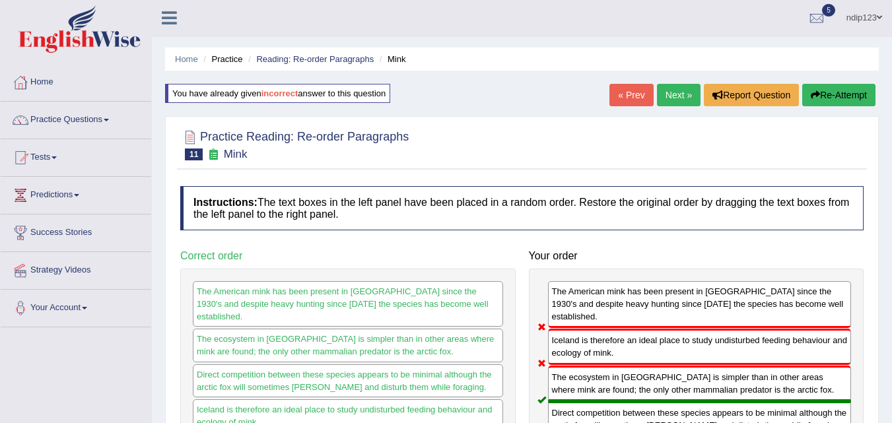
scroll to position [0, 0]
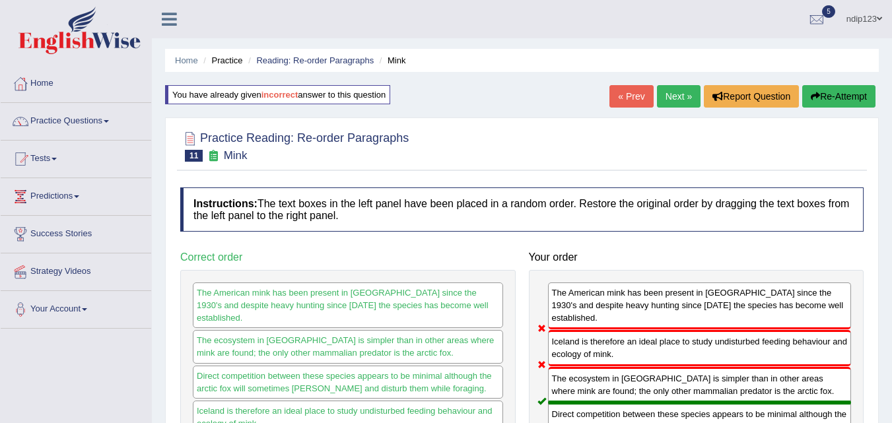
click at [830, 95] on button "Re-Attempt" at bounding box center [838, 96] width 73 height 22
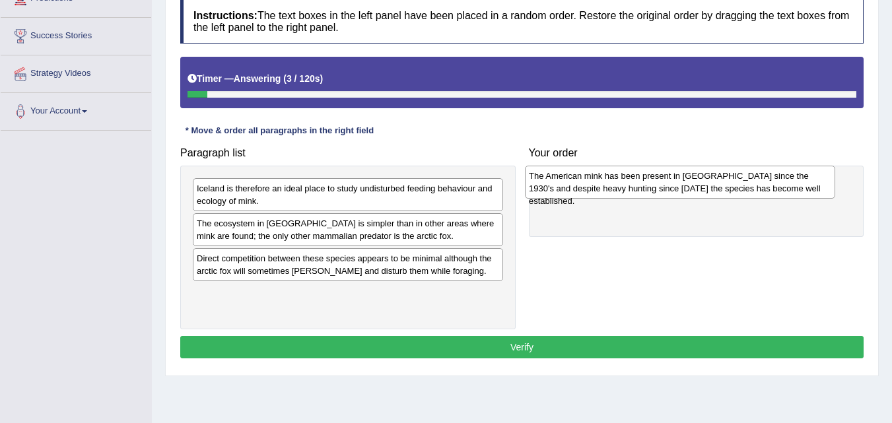
drag, startPoint x: 264, startPoint y: 192, endPoint x: 590, endPoint y: 178, distance: 326.6
click at [590, 178] on div "The American mink has been present in [GEOGRAPHIC_DATA] since the 1930's and de…" at bounding box center [680, 182] width 310 height 33
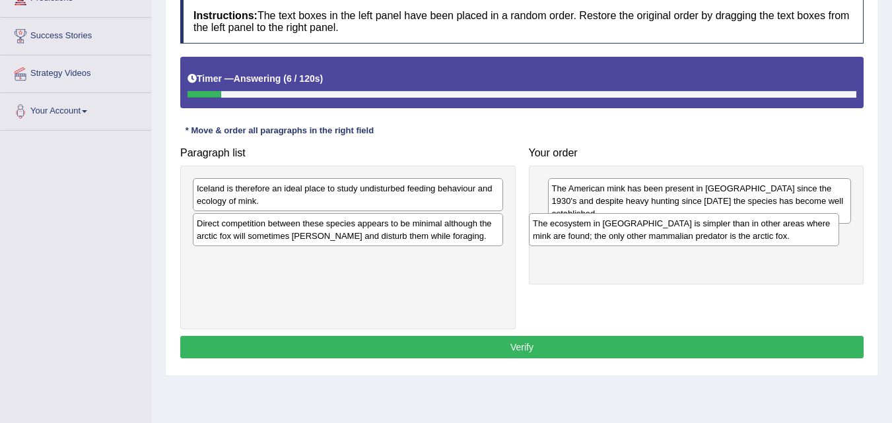
drag, startPoint x: 252, startPoint y: 236, endPoint x: 594, endPoint y: 231, distance: 342.2
click at [594, 231] on div "The ecosystem in [GEOGRAPHIC_DATA] is simpler than in other areas where mink ar…" at bounding box center [684, 229] width 310 height 33
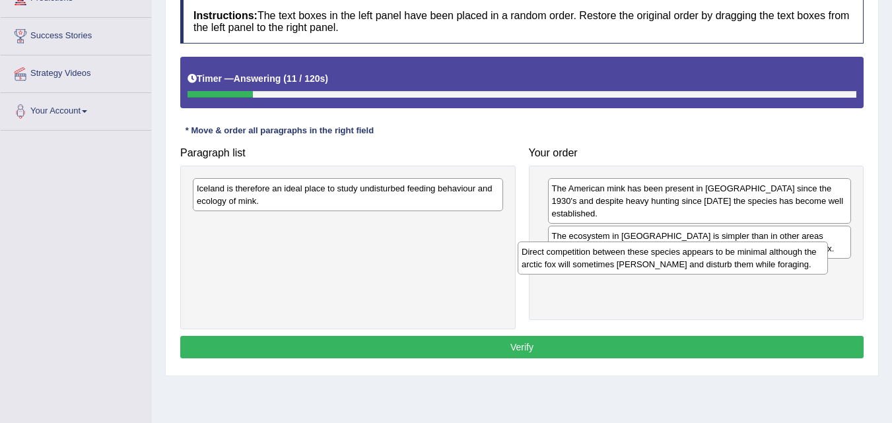
drag, startPoint x: 265, startPoint y: 232, endPoint x: 593, endPoint y: 260, distance: 329.4
click at [593, 260] on div "Direct competition between these species appears to be minimal although the arc…" at bounding box center [673, 258] width 310 height 33
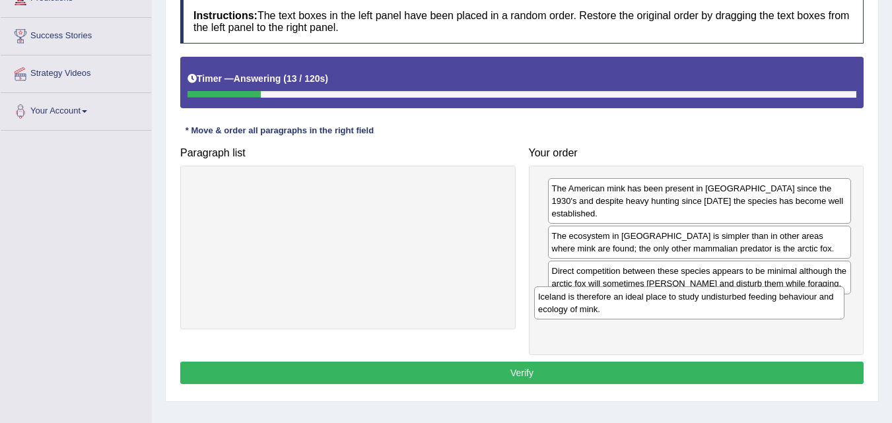
drag, startPoint x: 273, startPoint y: 194, endPoint x: 615, endPoint y: 302, distance: 358.0
click at [615, 302] on div "Iceland is therefore an ideal place to study undisturbed feeding behaviour and …" at bounding box center [689, 303] width 310 height 33
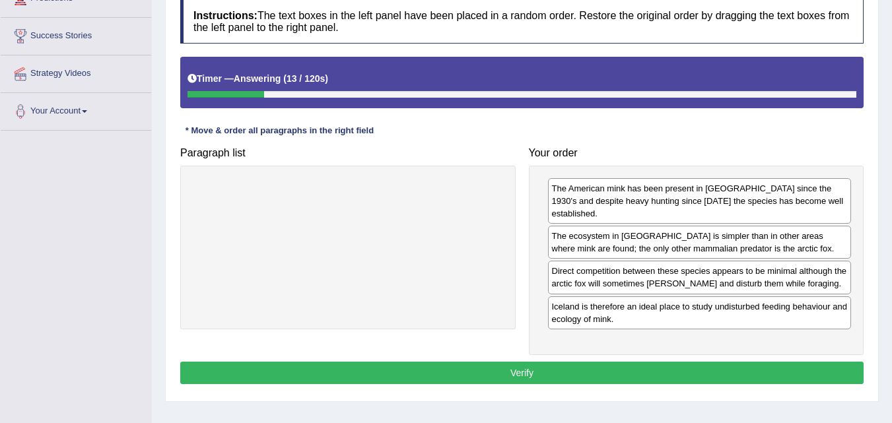
click at [507, 362] on button "Verify" at bounding box center [522, 373] width 684 height 22
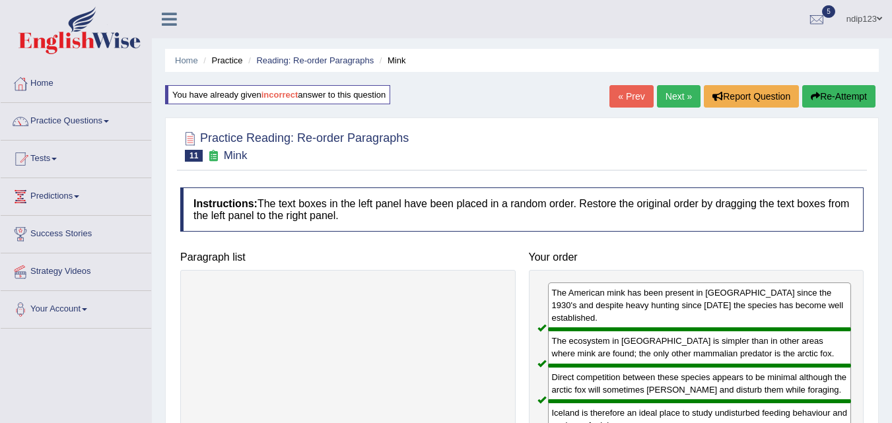
drag, startPoint x: 672, startPoint y: 93, endPoint x: 640, endPoint y: 120, distance: 41.3
click at [671, 93] on link "Next »" at bounding box center [679, 96] width 44 height 22
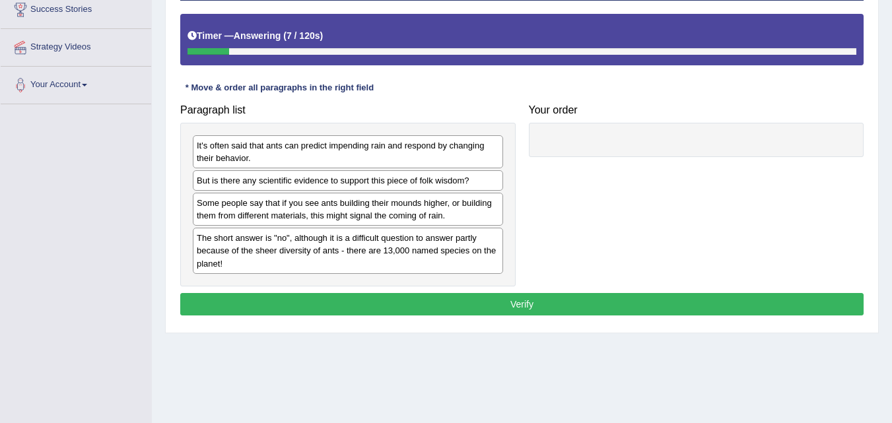
scroll to position [264, 0]
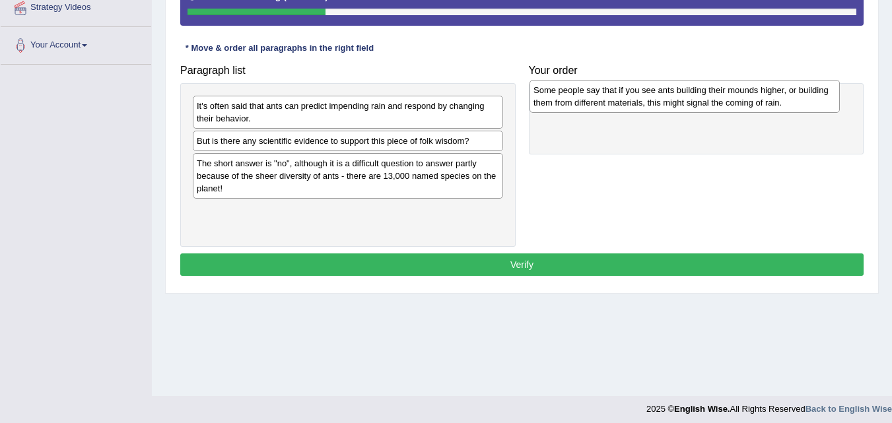
drag, startPoint x: 318, startPoint y: 172, endPoint x: 654, endPoint y: 98, distance: 344.1
click at [654, 98] on div "Some people say that if you see ants building their mounds higher, or building …" at bounding box center [685, 96] width 310 height 33
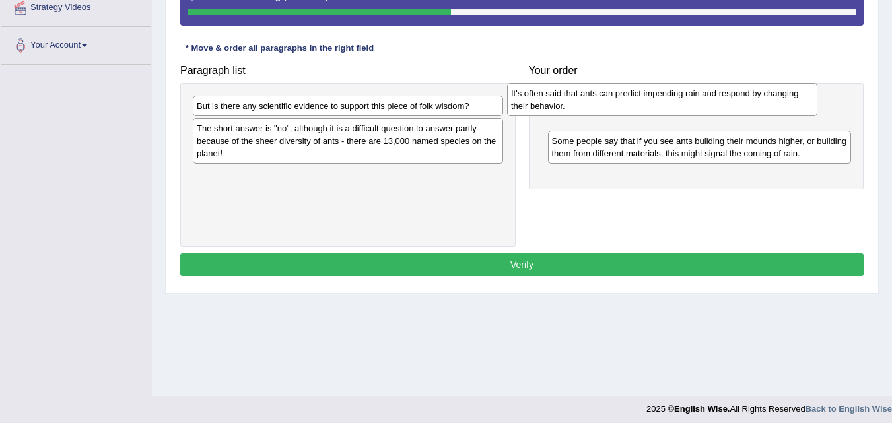
drag, startPoint x: 291, startPoint y: 114, endPoint x: 613, endPoint y: 105, distance: 321.8
click at [612, 105] on div "It's often said that ants can predict impending rain and respond by changing th…" at bounding box center [662, 99] width 310 height 33
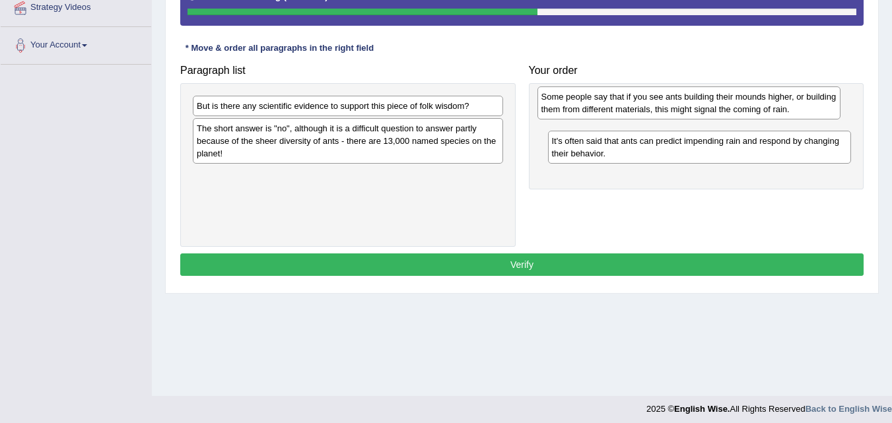
drag, startPoint x: 668, startPoint y: 149, endPoint x: 658, endPoint y: 104, distance: 46.0
click at [658, 104] on div "Some people say that if you see ants building their mounds higher, or building …" at bounding box center [690, 103] width 304 height 33
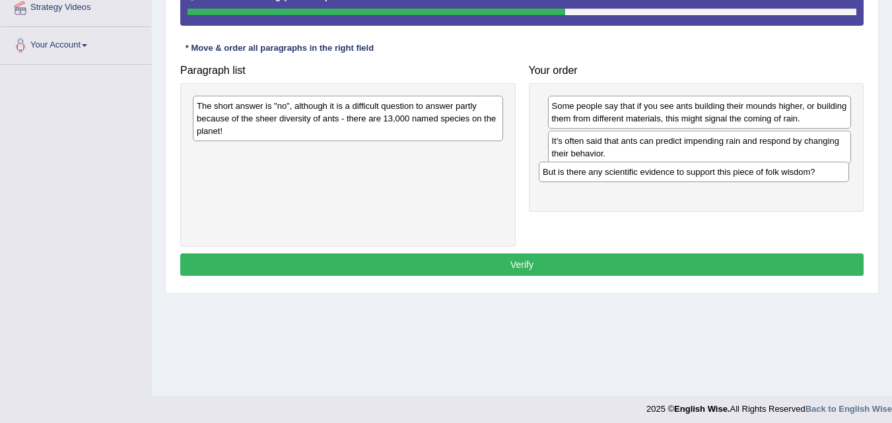
drag, startPoint x: 343, startPoint y: 107, endPoint x: 690, endPoint y: 172, distance: 352.1
click at [690, 172] on div "But is there any scientific evidence to support this piece of folk wisdom?" at bounding box center [694, 172] width 310 height 20
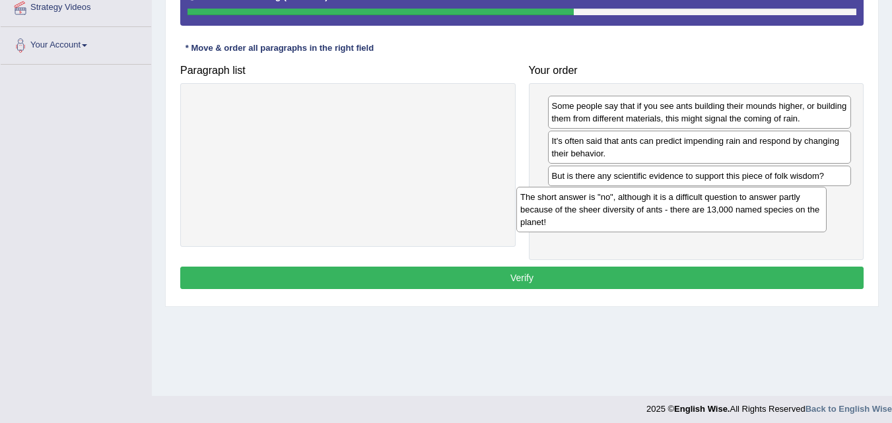
drag, startPoint x: 378, startPoint y: 124, endPoint x: 711, endPoint y: 209, distance: 343.1
click at [711, 209] on div "The short answer is "no", although it is a difficult question to answer partly …" at bounding box center [671, 210] width 310 height 46
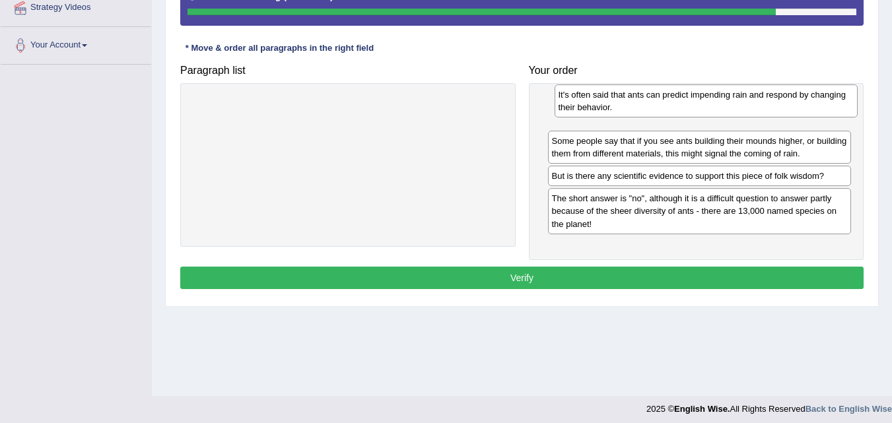
drag, startPoint x: 652, startPoint y: 155, endPoint x: 658, endPoint y: 109, distance: 46.7
click at [658, 109] on div "It's often said that ants can predict impending rain and respond by changing th…" at bounding box center [707, 101] width 304 height 33
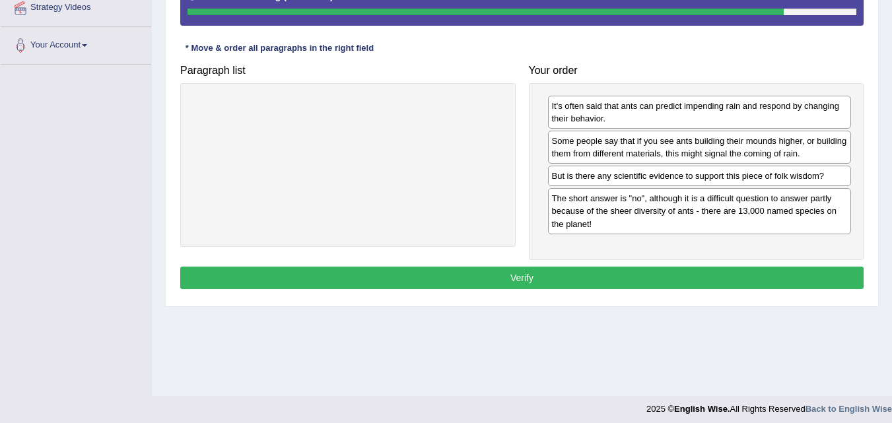
click at [546, 277] on button "Verify" at bounding box center [522, 278] width 684 height 22
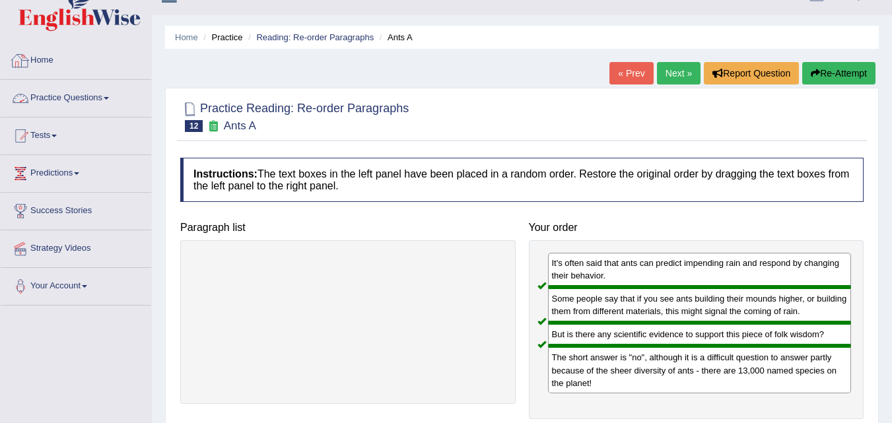
scroll to position [0, 0]
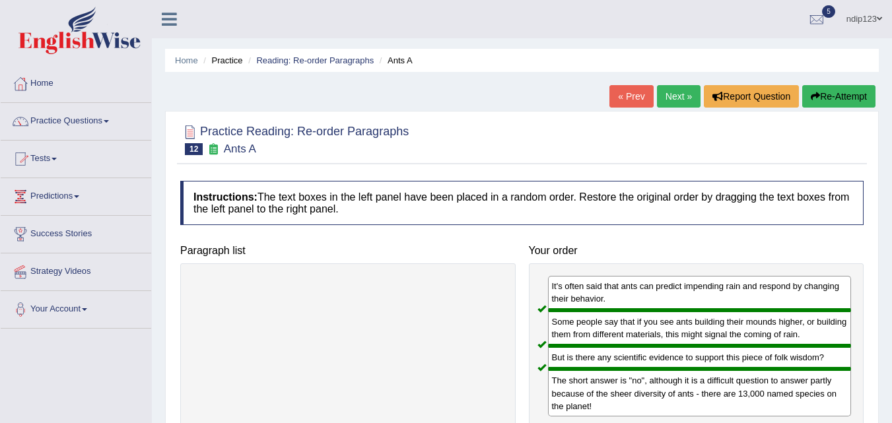
click at [666, 93] on link "Next »" at bounding box center [679, 96] width 44 height 22
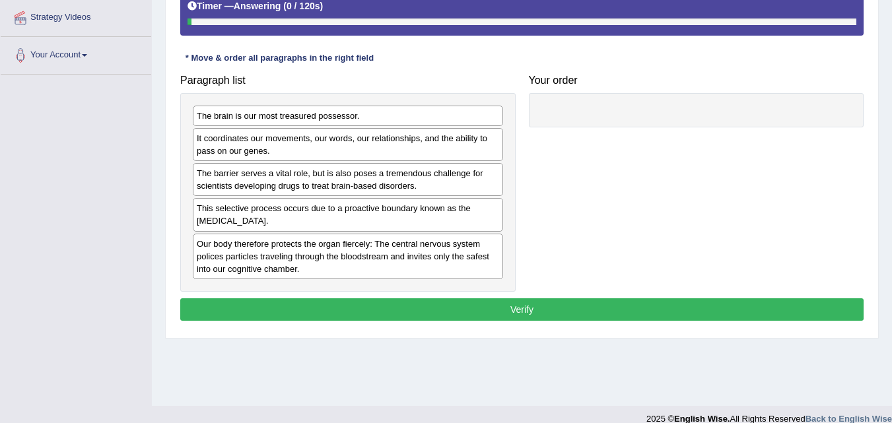
scroll to position [264, 0]
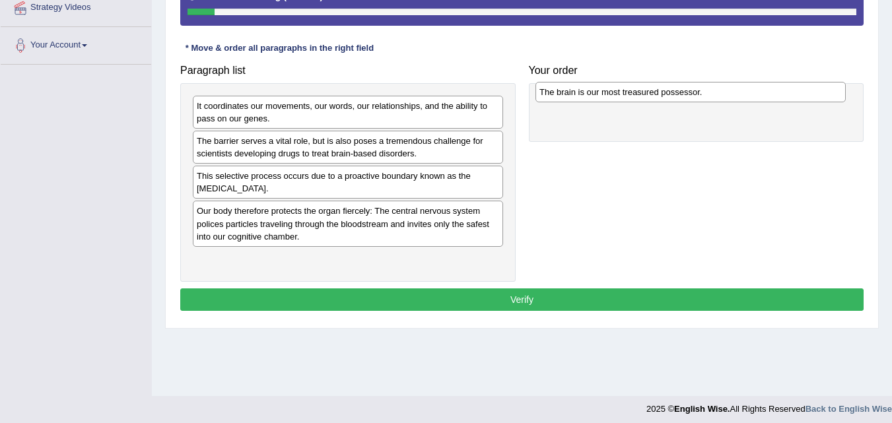
drag, startPoint x: 265, startPoint y: 107, endPoint x: 605, endPoint y: 92, distance: 340.5
click at [605, 92] on div "The brain is our most treasured possessor." at bounding box center [691, 92] width 310 height 20
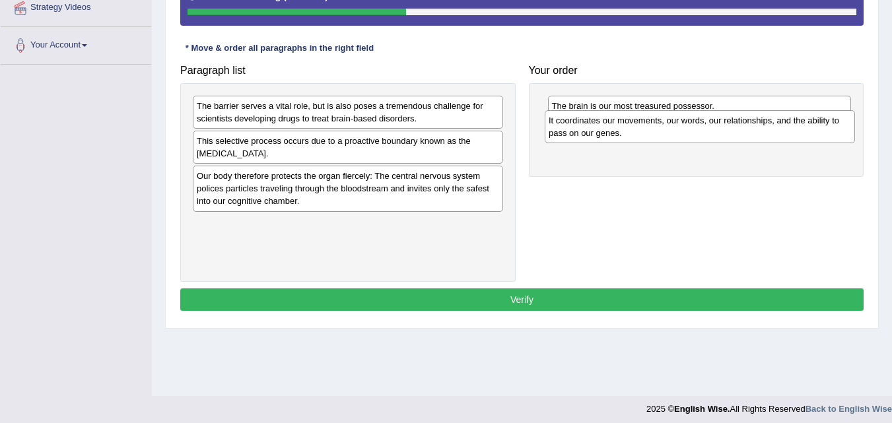
drag, startPoint x: 269, startPoint y: 116, endPoint x: 626, endPoint y: 130, distance: 357.6
click at [623, 130] on div "It coordinates our movements, our words, our relationships, and the ability to …" at bounding box center [700, 126] width 310 height 33
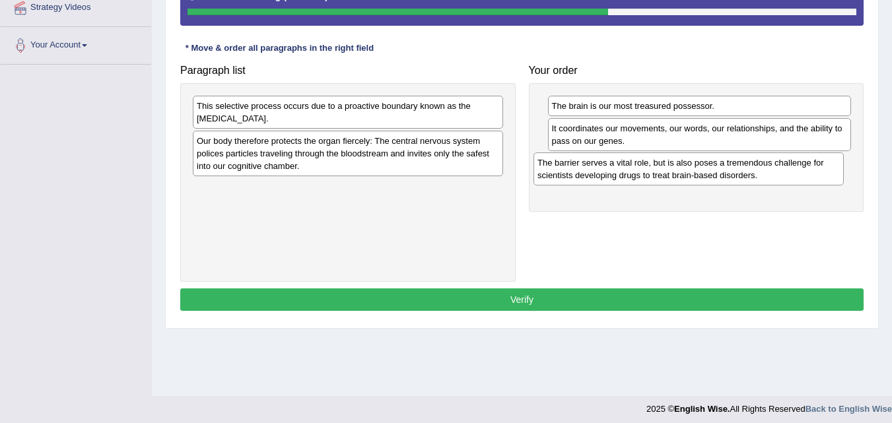
drag, startPoint x: 253, startPoint y: 110, endPoint x: 594, endPoint y: 166, distance: 345.9
click at [594, 165] on div "The barrier serves a vital role, but is also poses a tremendous challenge for s…" at bounding box center [689, 169] width 310 height 33
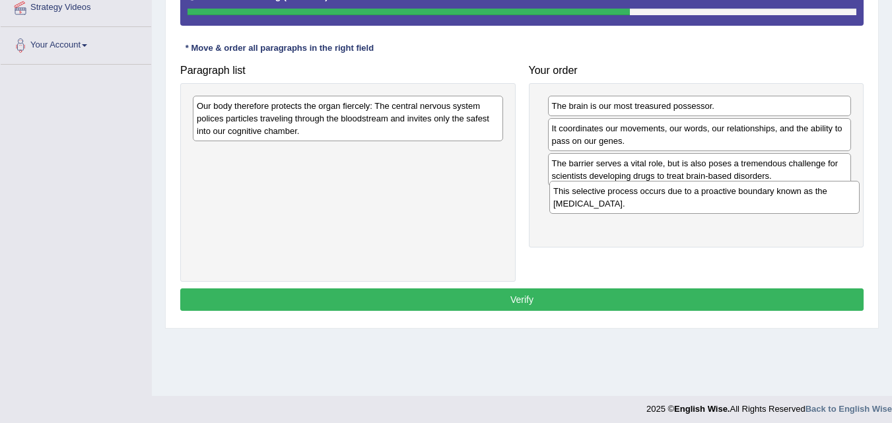
drag, startPoint x: 277, startPoint y: 111, endPoint x: 634, endPoint y: 196, distance: 366.7
click at [634, 196] on div "This selective process occurs due to a proactive boundary known as the [MEDICAL…" at bounding box center [705, 197] width 310 height 33
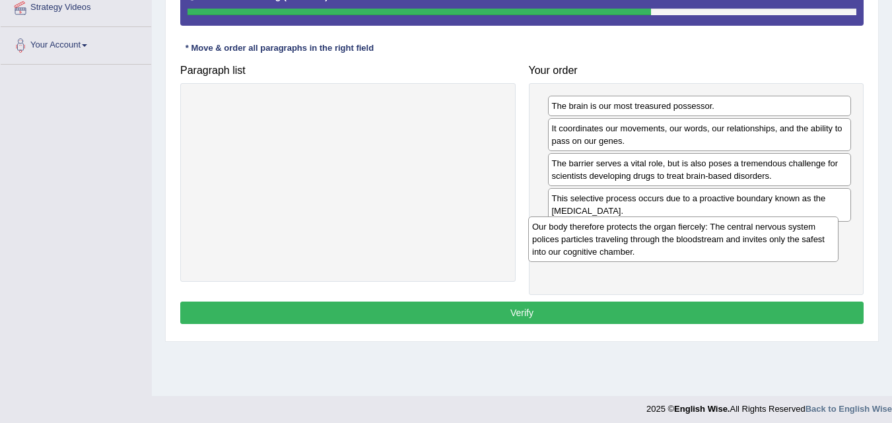
drag, startPoint x: 272, startPoint y: 116, endPoint x: 608, endPoint y: 236, distance: 356.4
click at [608, 236] on div "Our body therefore protects the organ fiercely: The central nervous system poli…" at bounding box center [683, 240] width 310 height 46
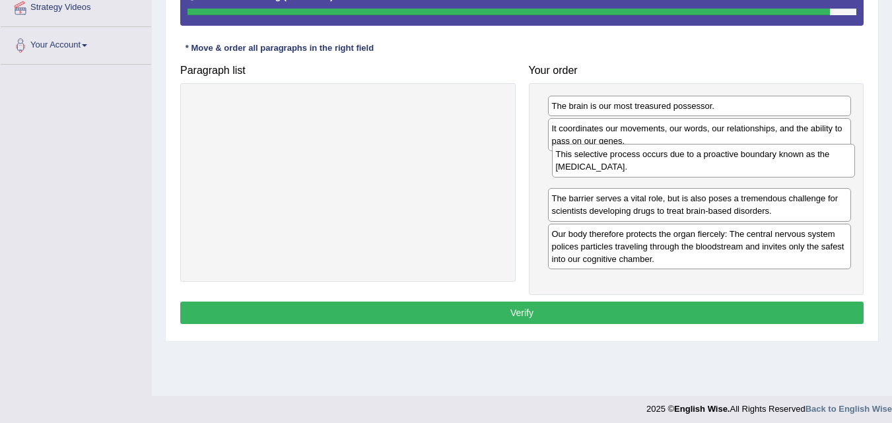
drag, startPoint x: 651, startPoint y: 208, endPoint x: 651, endPoint y: 171, distance: 37.0
click at [654, 164] on div "This selective process occurs due to a proactive boundary known as the [MEDICAL…" at bounding box center [704, 160] width 304 height 33
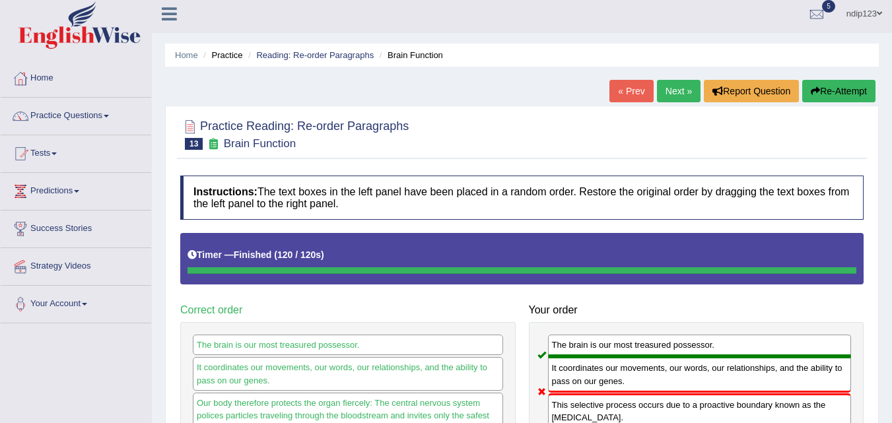
scroll to position [0, 0]
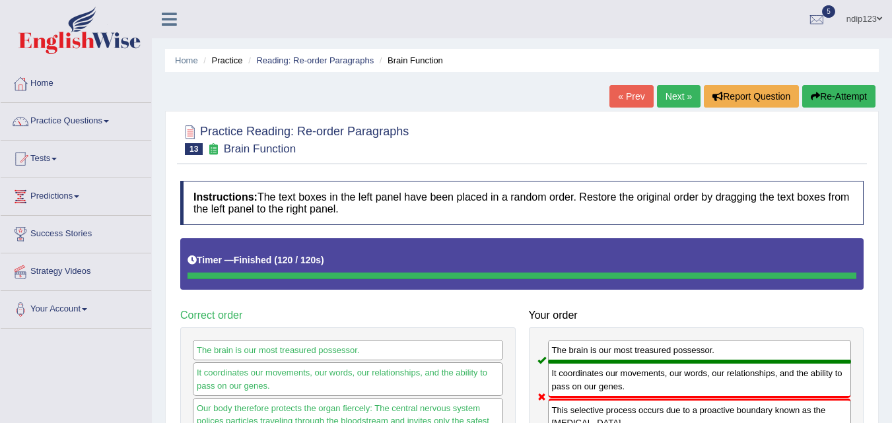
click at [835, 94] on button "Re-Attempt" at bounding box center [838, 96] width 73 height 22
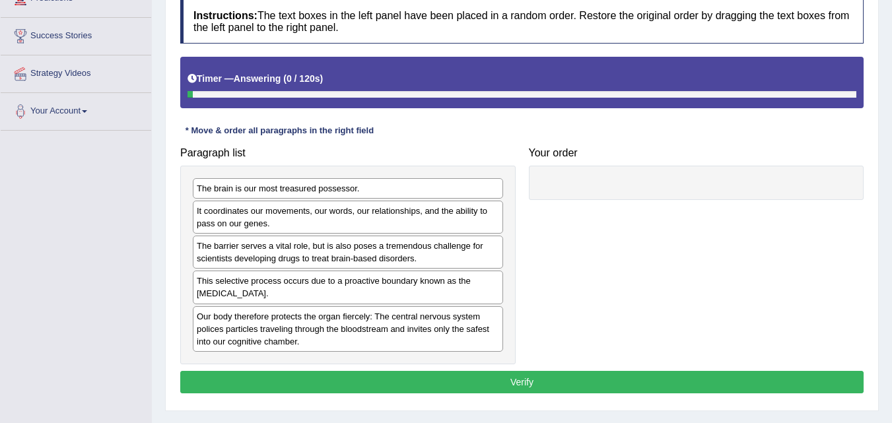
scroll to position [198, 0]
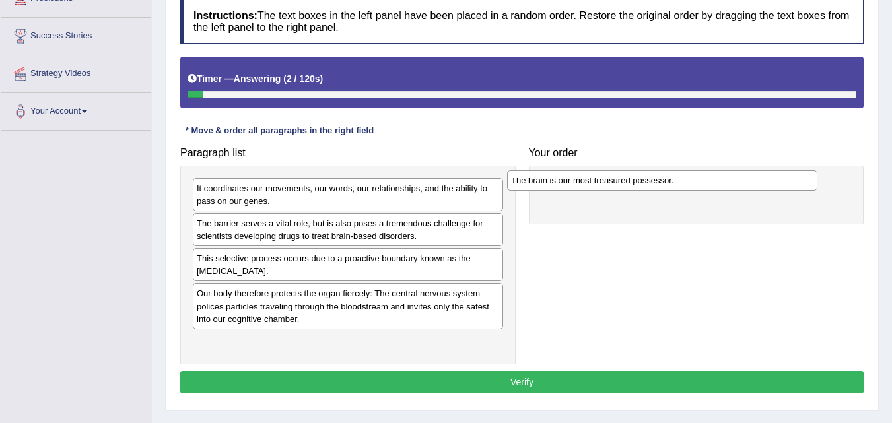
drag, startPoint x: 247, startPoint y: 187, endPoint x: 580, endPoint y: 178, distance: 333.0
click at [579, 178] on div "The brain is our most treasured possessor." at bounding box center [662, 180] width 310 height 20
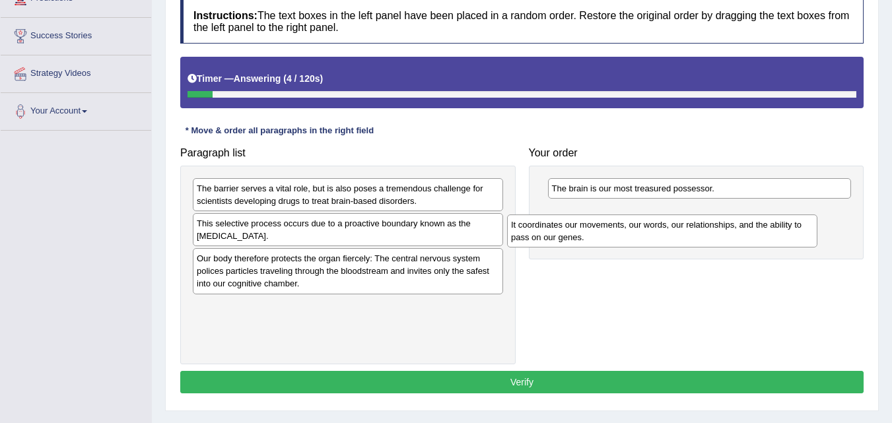
drag, startPoint x: 229, startPoint y: 190, endPoint x: 566, endPoint y: 211, distance: 338.2
click at [566, 215] on div "It coordinates our movements, our words, our relationships, and the ability to …" at bounding box center [662, 231] width 310 height 33
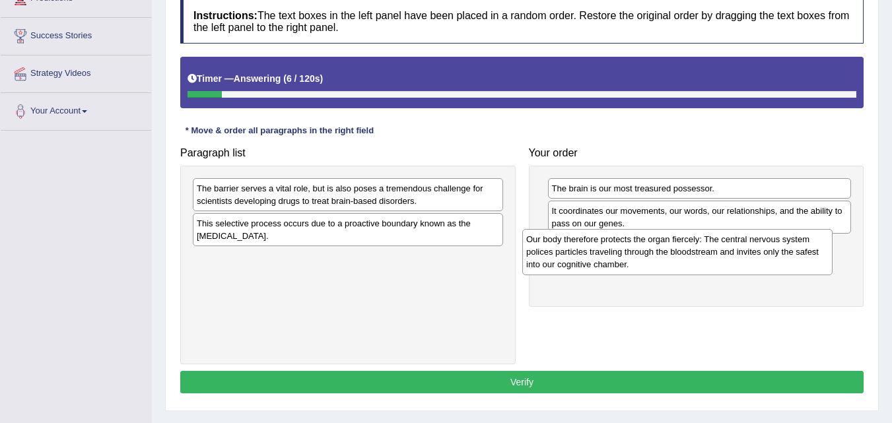
drag, startPoint x: 270, startPoint y: 260, endPoint x: 602, endPoint y: 241, distance: 332.8
click at [601, 241] on div "Our body therefore protects the organ fiercely: The central nervous system poli…" at bounding box center [677, 252] width 310 height 46
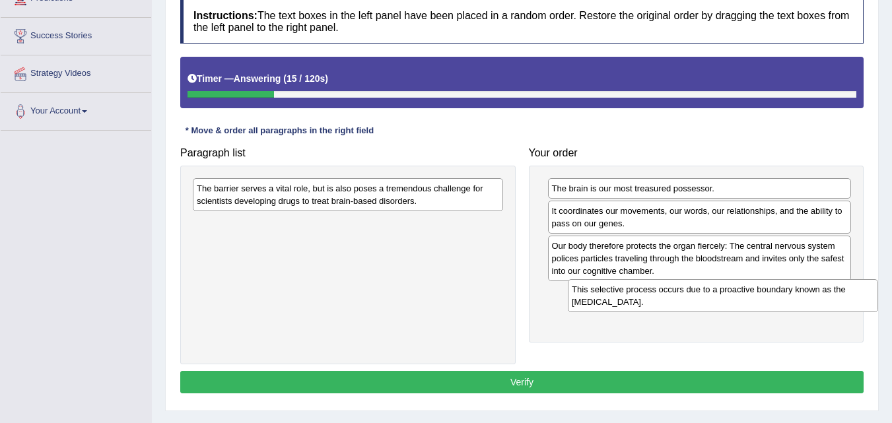
drag, startPoint x: 232, startPoint y: 232, endPoint x: 598, endPoint y: 297, distance: 371.6
click at [598, 297] on div "This selective process occurs due to a proactive boundary known as the blood-br…" at bounding box center [723, 295] width 310 height 33
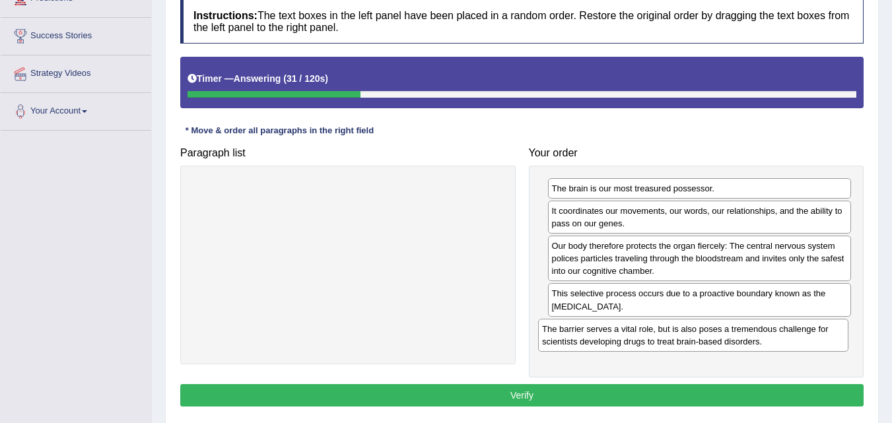
drag, startPoint x: 335, startPoint y: 196, endPoint x: 680, endPoint y: 335, distance: 371.6
click at [680, 336] on div "The barrier serves a vital role, but is also poses a tremendous challenge for s…" at bounding box center [693, 335] width 310 height 33
click at [583, 388] on button "Verify" at bounding box center [522, 395] width 684 height 22
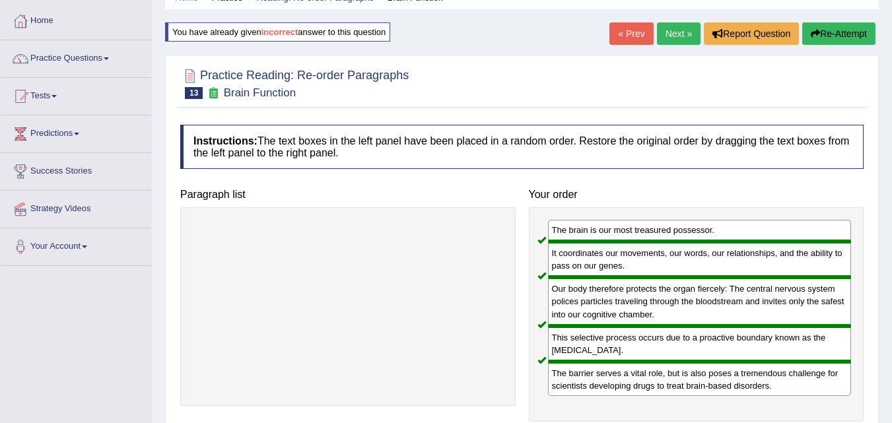
scroll to position [0, 0]
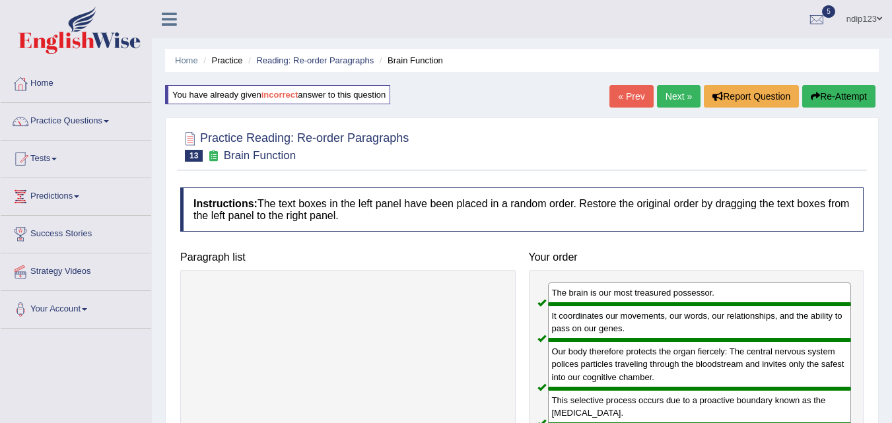
click at [679, 96] on link "Next »" at bounding box center [679, 96] width 44 height 22
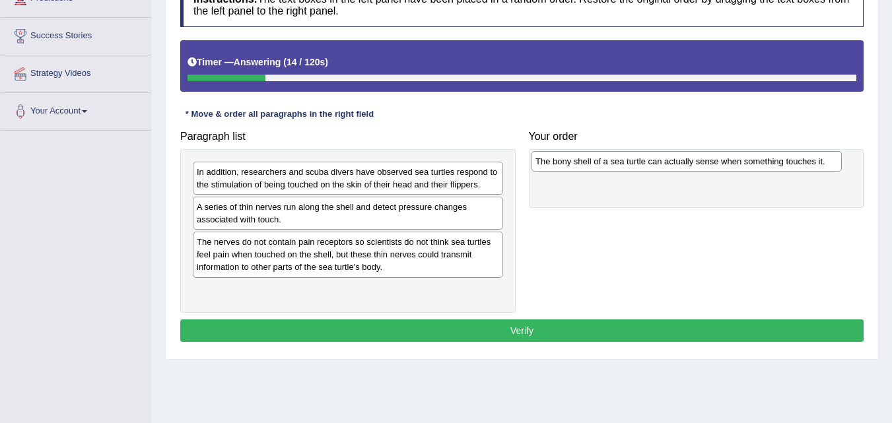
drag, startPoint x: 339, startPoint y: 244, endPoint x: 678, endPoint y: 161, distance: 348.7
click at [678, 161] on div "The bony shell of a sea turtle can actually sense when something touches it." at bounding box center [687, 161] width 310 height 20
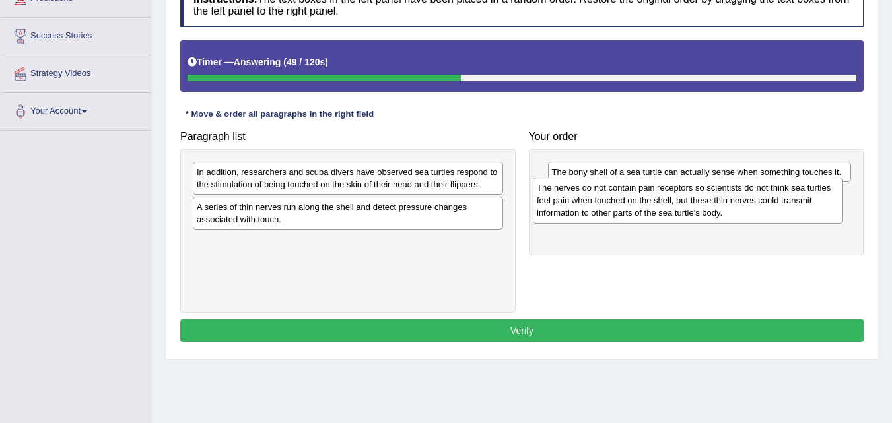
drag, startPoint x: 252, startPoint y: 256, endPoint x: 592, endPoint y: 201, distance: 344.4
click at [592, 201] on div "The nerves do not contain pain receptors so scientists do not think sea turtles…" at bounding box center [688, 201] width 310 height 46
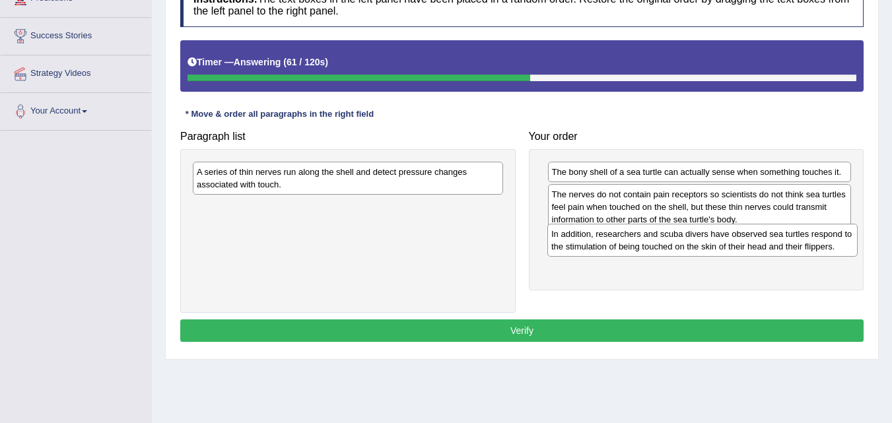
drag, startPoint x: 287, startPoint y: 178, endPoint x: 641, endPoint y: 239, distance: 358.7
click at [641, 239] on div "In addition, researchers and scuba divers have observed sea turtles respond to …" at bounding box center [703, 240] width 310 height 33
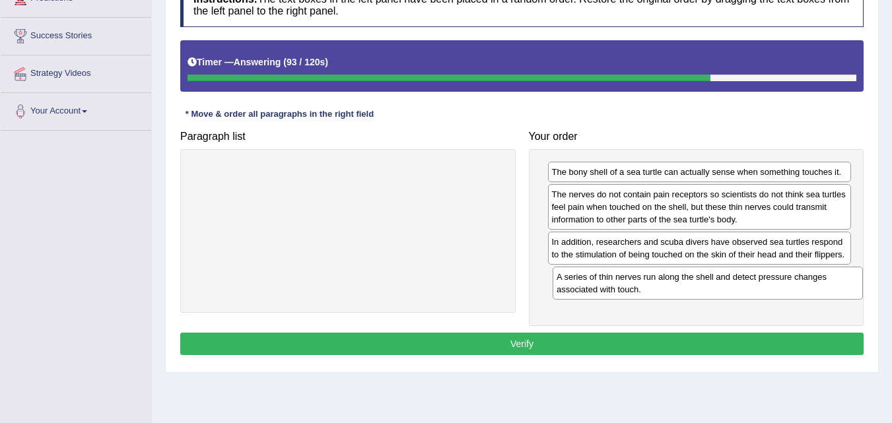
drag, startPoint x: 250, startPoint y: 179, endPoint x: 610, endPoint y: 284, distance: 375.0
click at [610, 284] on div "A series of thin nerves run along the shell and detect pressure changes associa…" at bounding box center [708, 283] width 310 height 33
click at [559, 338] on button "Verify" at bounding box center [522, 344] width 684 height 22
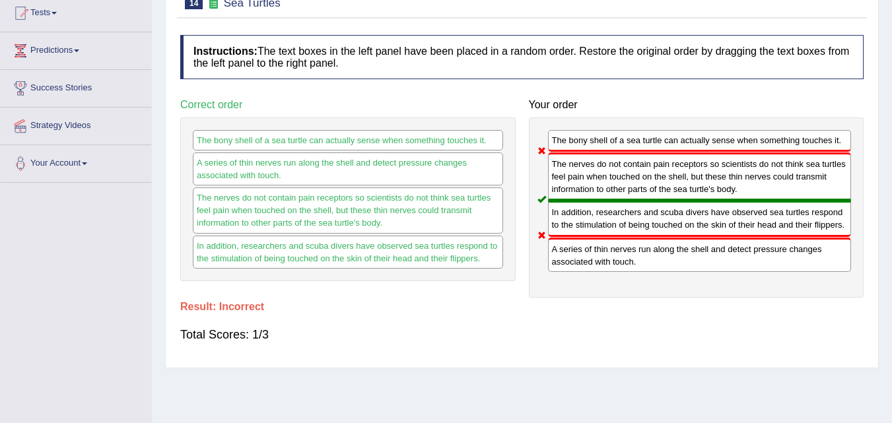
scroll to position [66, 0]
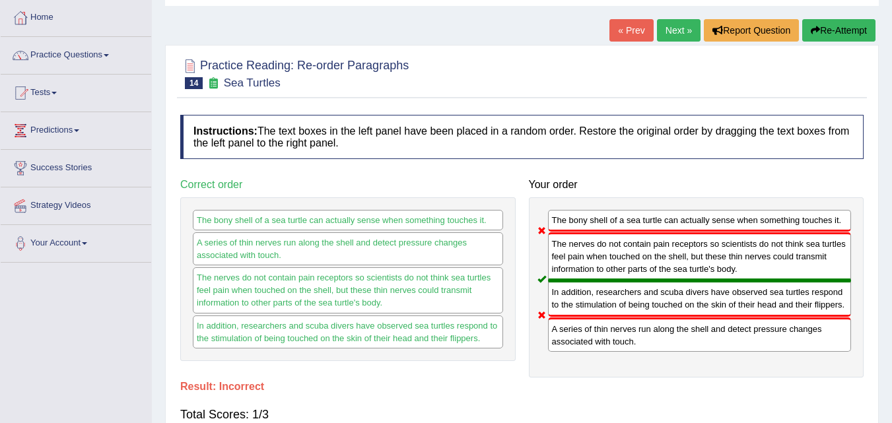
click at [833, 30] on button "Re-Attempt" at bounding box center [838, 30] width 73 height 22
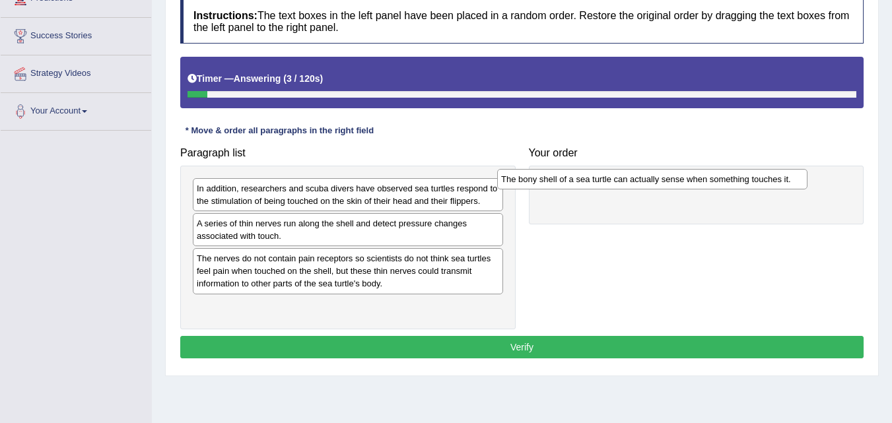
drag, startPoint x: 251, startPoint y: 260, endPoint x: 568, endPoint y: 174, distance: 328.3
click at [569, 174] on div "The bony shell of a sea turtle can actually sense when something touches it." at bounding box center [652, 179] width 310 height 20
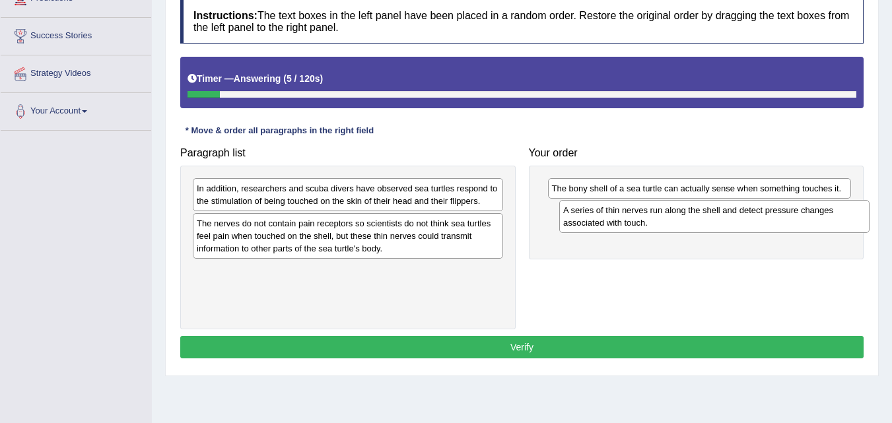
drag, startPoint x: 234, startPoint y: 229, endPoint x: 601, endPoint y: 214, distance: 367.5
click at [601, 214] on div "A series of thin nerves run along the shell and detect pressure changes associa…" at bounding box center [714, 216] width 310 height 33
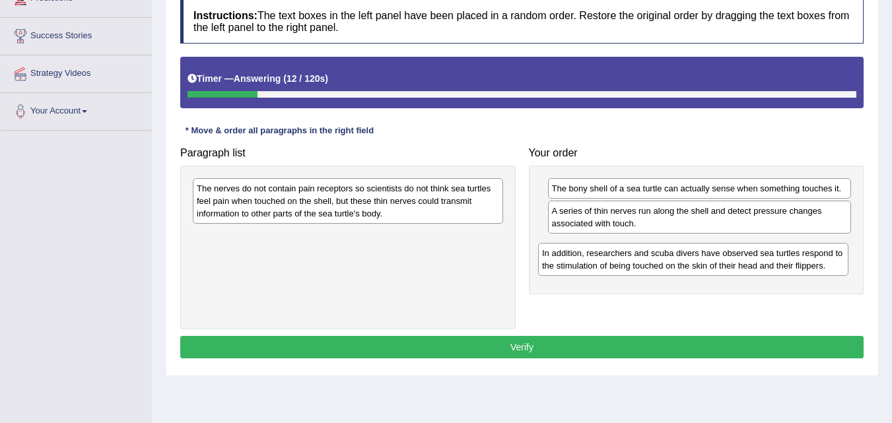
drag, startPoint x: 248, startPoint y: 199, endPoint x: 498, endPoint y: 247, distance: 254.9
click at [585, 259] on div "In addition, researchers and scuba divers have observed sea turtles respond to …" at bounding box center [693, 259] width 310 height 33
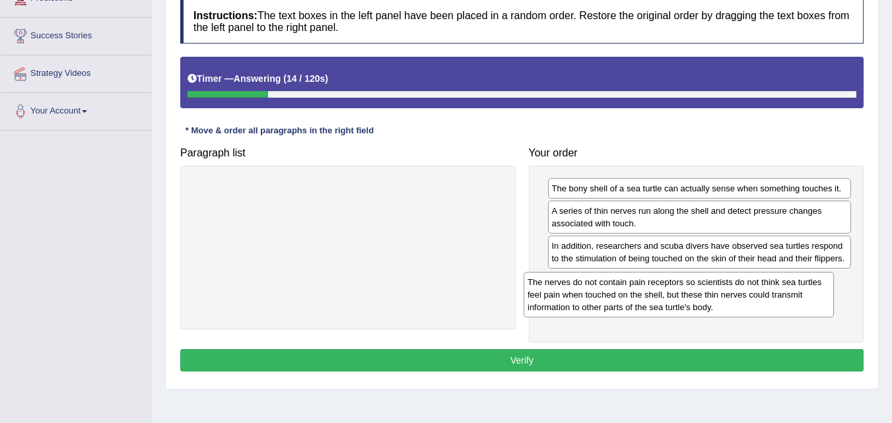
drag, startPoint x: 276, startPoint y: 199, endPoint x: 620, endPoint y: 293, distance: 356.0
click at [616, 288] on div "The nerves do not contain pain receptors so scientists do not think sea turtles…" at bounding box center [679, 295] width 310 height 46
click at [538, 359] on button "Verify" at bounding box center [522, 360] width 684 height 22
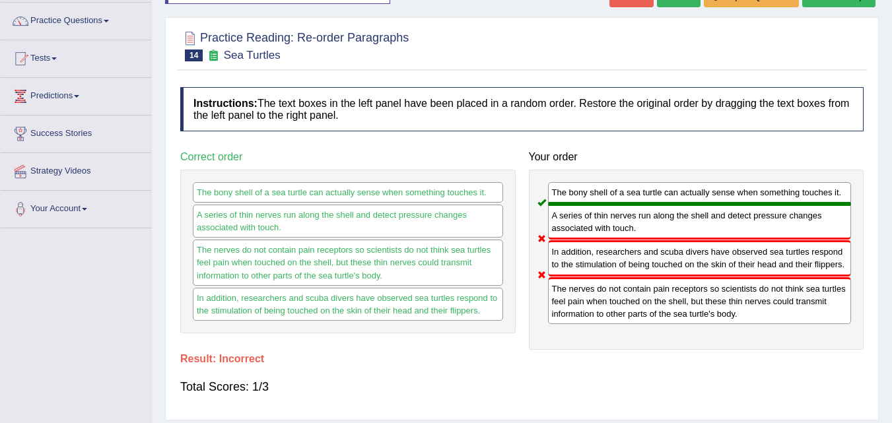
scroll to position [66, 0]
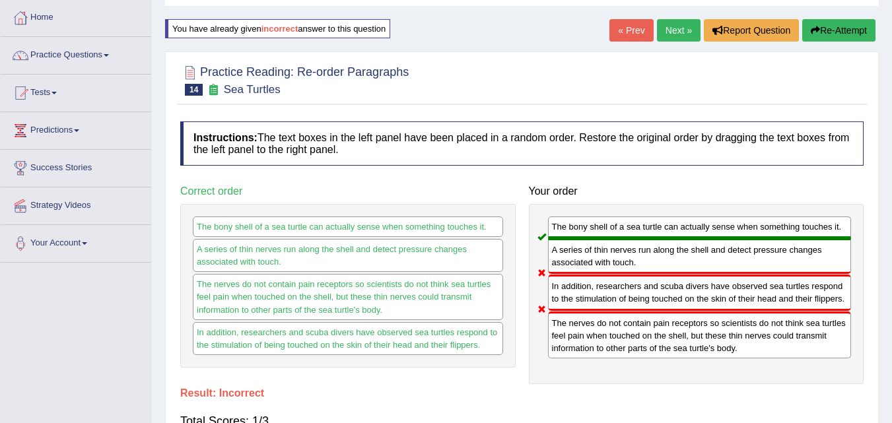
click at [830, 28] on button "Re-Attempt" at bounding box center [838, 30] width 73 height 22
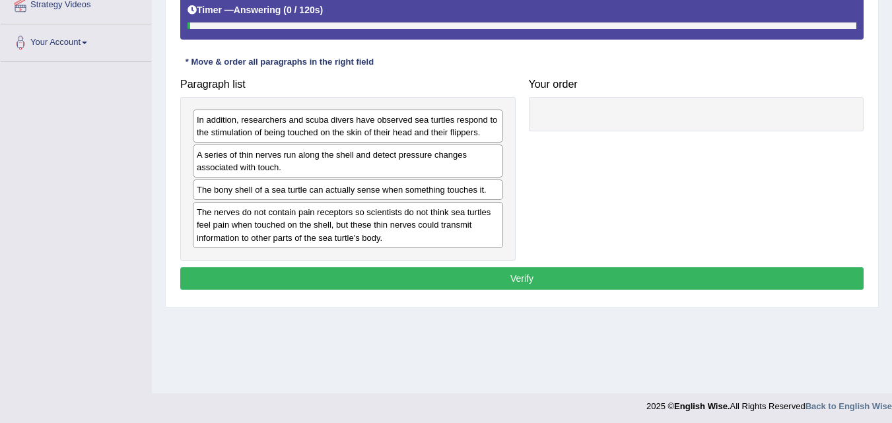
scroll to position [270, 0]
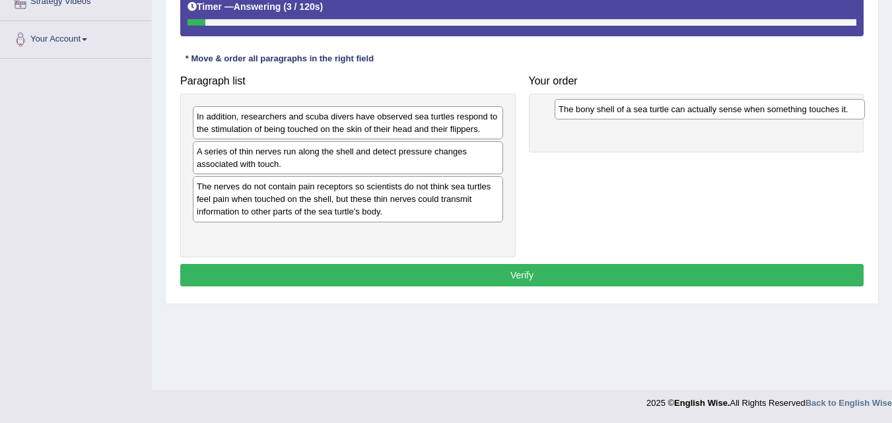
drag, startPoint x: 229, startPoint y: 188, endPoint x: 585, endPoint y: 108, distance: 364.7
click at [588, 109] on div "The bony shell of a sea turtle can actually sense when something touches it." at bounding box center [710, 109] width 310 height 20
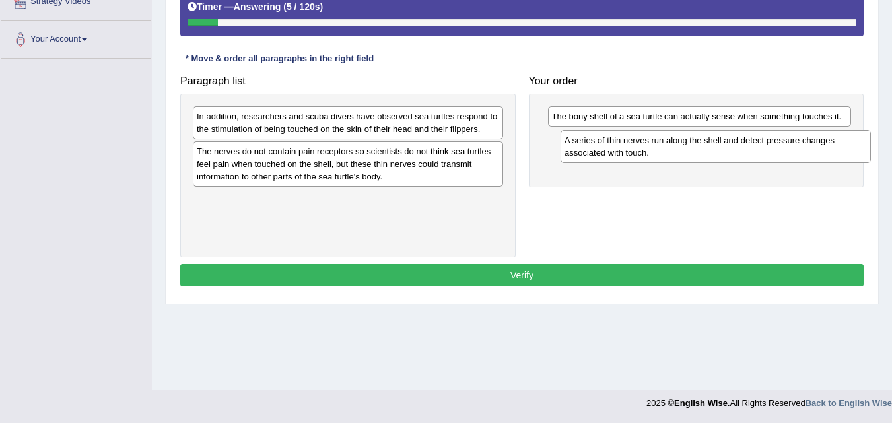
drag, startPoint x: 234, startPoint y: 154, endPoint x: 515, endPoint y: 150, distance: 280.7
click at [601, 143] on div "A series of thin nerves run along the shell and detect pressure changes associa…" at bounding box center [716, 146] width 310 height 33
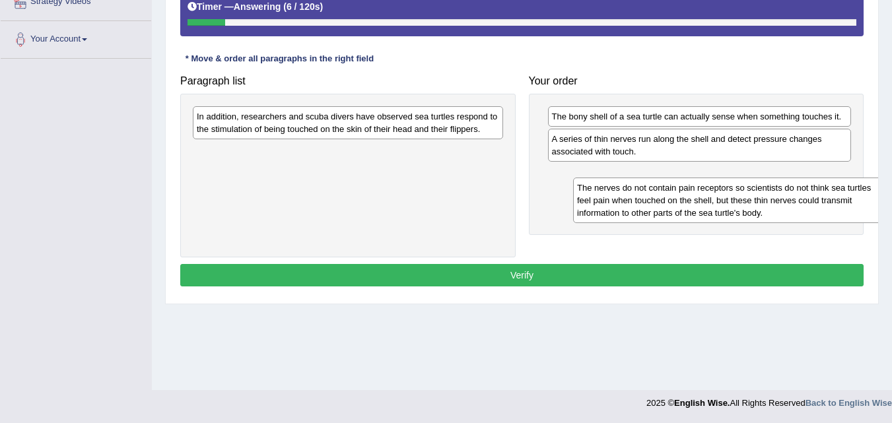
drag, startPoint x: 252, startPoint y: 163, endPoint x: 625, endPoint y: 186, distance: 374.5
click at [631, 188] on div "The nerves do not contain pain receptors so scientists do not think sea turtles…" at bounding box center [728, 201] width 310 height 46
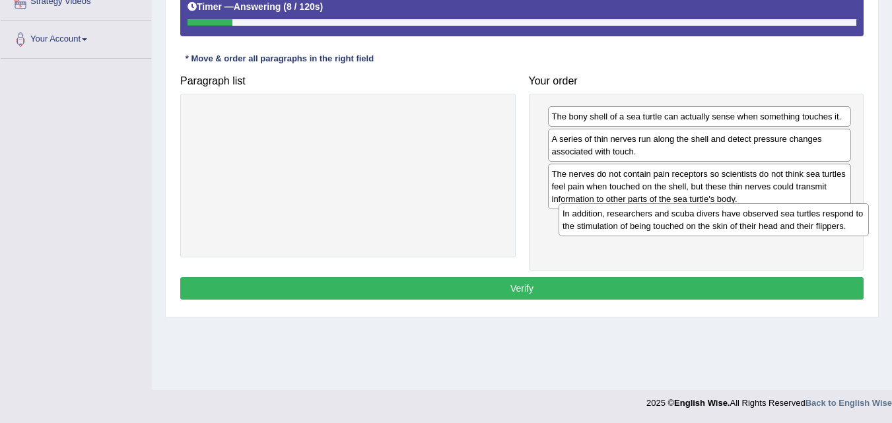
drag, startPoint x: 271, startPoint y: 122, endPoint x: 637, endPoint y: 219, distance: 378.4
click at [637, 219] on div "In addition, researchers and scuba divers have observed sea turtles respond to …" at bounding box center [714, 219] width 310 height 33
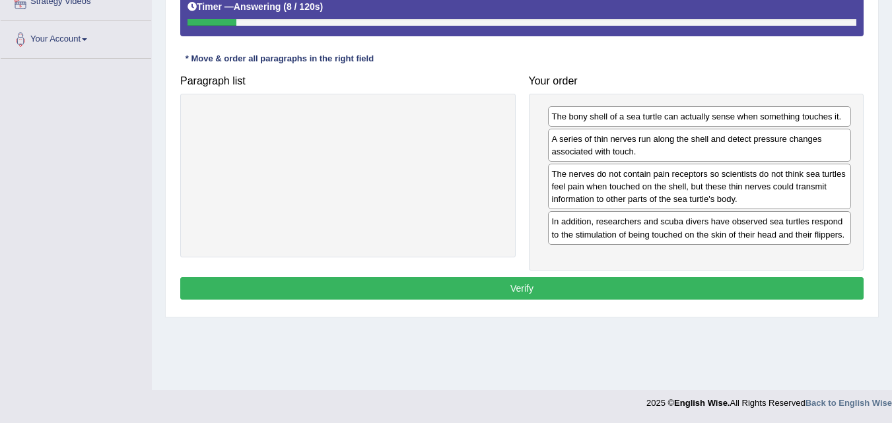
click at [545, 290] on button "Verify" at bounding box center [522, 288] width 684 height 22
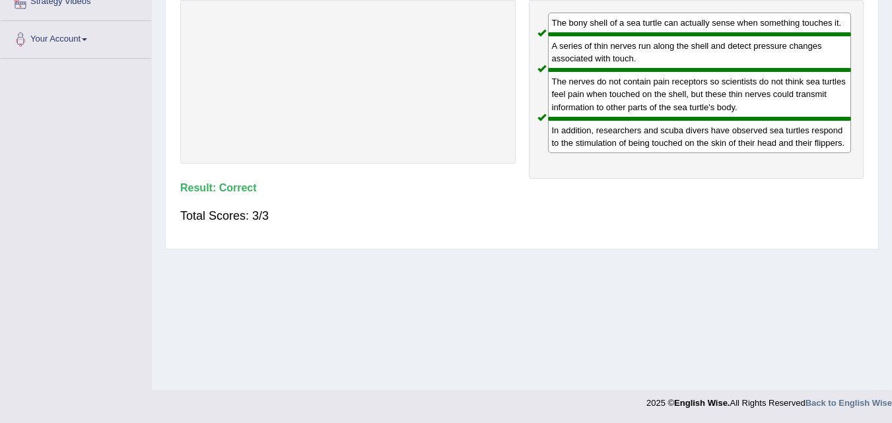
scroll to position [72, 0]
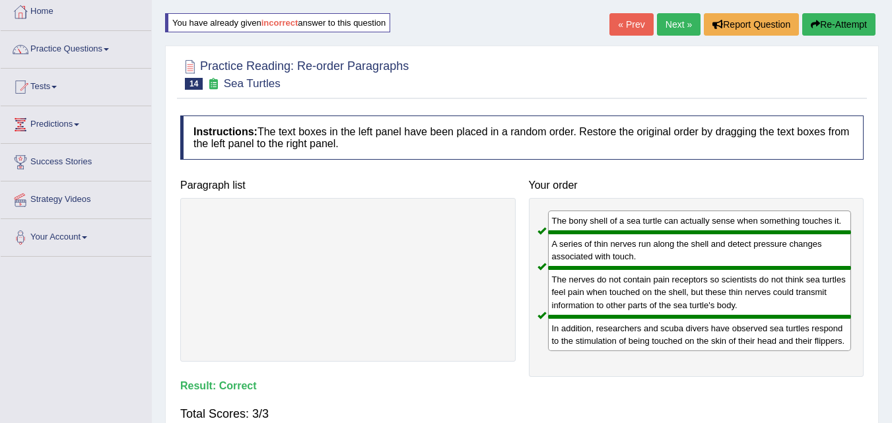
click at [670, 21] on link "Next »" at bounding box center [679, 24] width 44 height 22
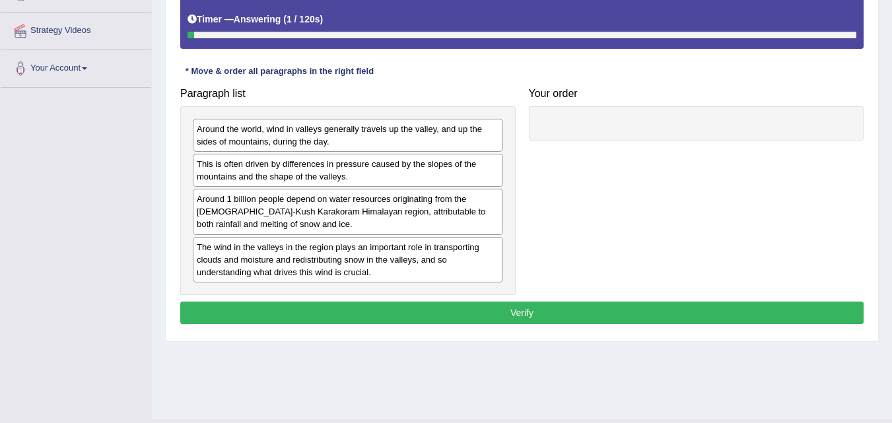
scroll to position [264, 0]
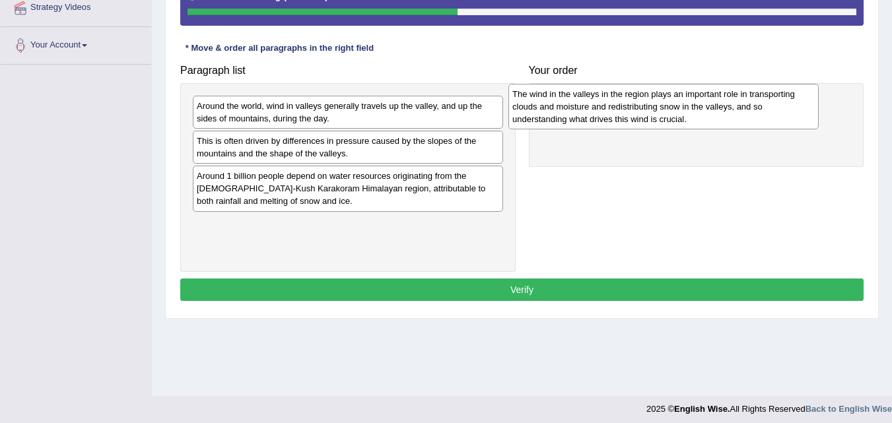
drag, startPoint x: 265, startPoint y: 242, endPoint x: 592, endPoint y: 106, distance: 354.7
click at [592, 106] on div "The wind in the valleys in the region plays an important role in transporting c…" at bounding box center [664, 107] width 310 height 46
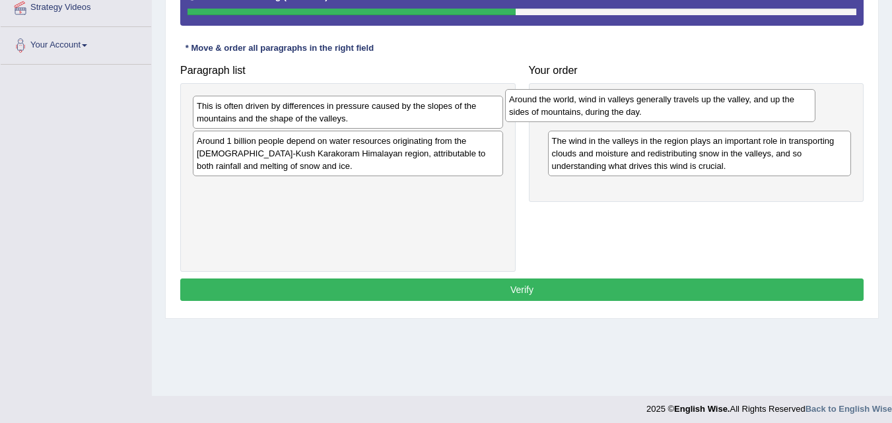
drag, startPoint x: 318, startPoint y: 114, endPoint x: 635, endPoint y: 108, distance: 317.8
click at [632, 108] on div "Around the world, wind in valleys generally travels up the valley, and up the s…" at bounding box center [660, 105] width 310 height 33
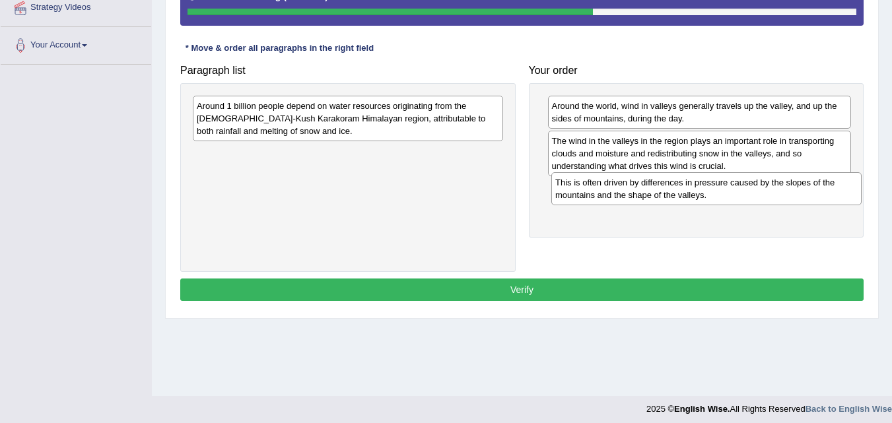
drag, startPoint x: 314, startPoint y: 114, endPoint x: 672, endPoint y: 191, distance: 366.7
click at [672, 191] on div "This is often driven by differences in pressure caused by the slopes of the mou…" at bounding box center [707, 188] width 310 height 33
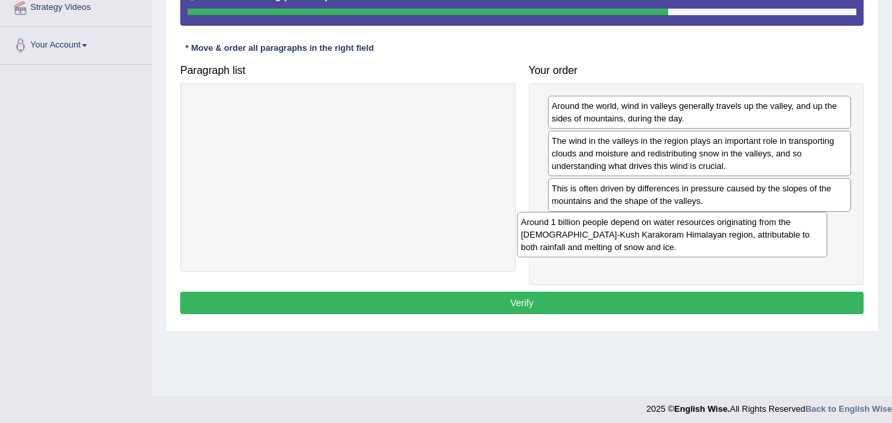
drag, startPoint x: 297, startPoint y: 118, endPoint x: 622, endPoint y: 233, distance: 344.9
click at [622, 233] on div "Around 1 billion people depend on water resources originating from the [DEMOGRA…" at bounding box center [672, 235] width 310 height 46
click at [552, 301] on button "Verify" at bounding box center [522, 303] width 684 height 22
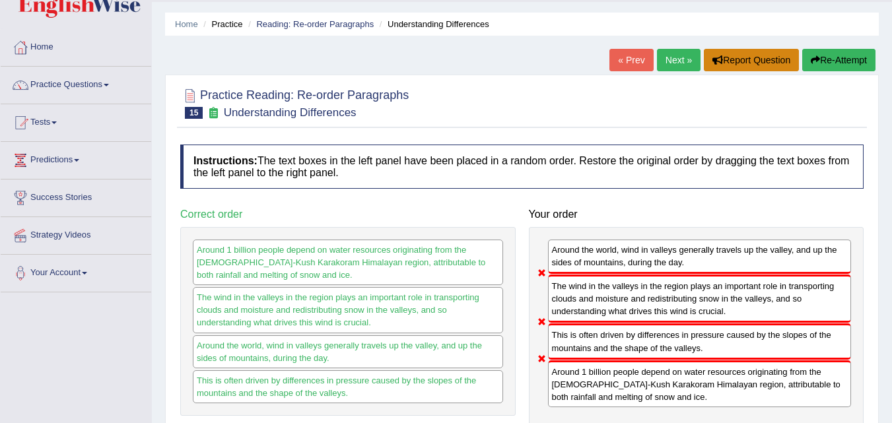
scroll to position [0, 0]
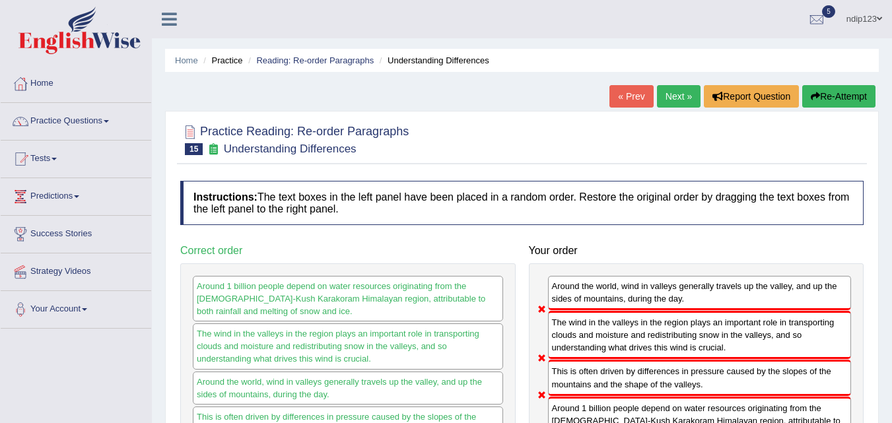
click at [816, 96] on icon "button" at bounding box center [815, 96] width 9 height 9
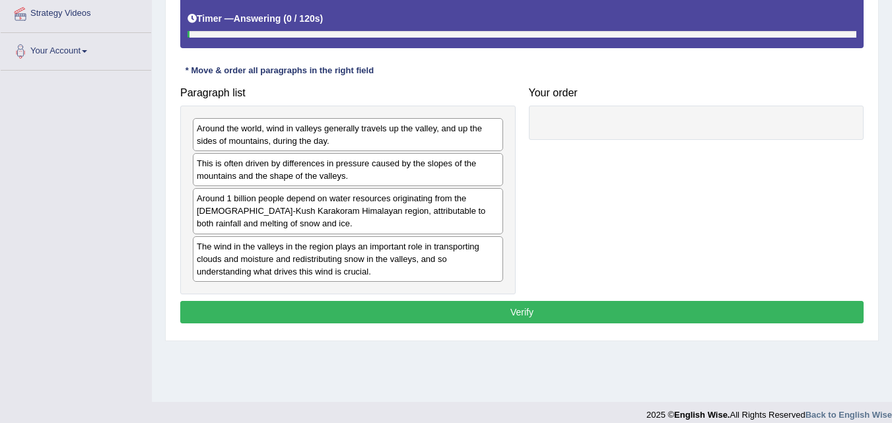
scroll to position [264, 0]
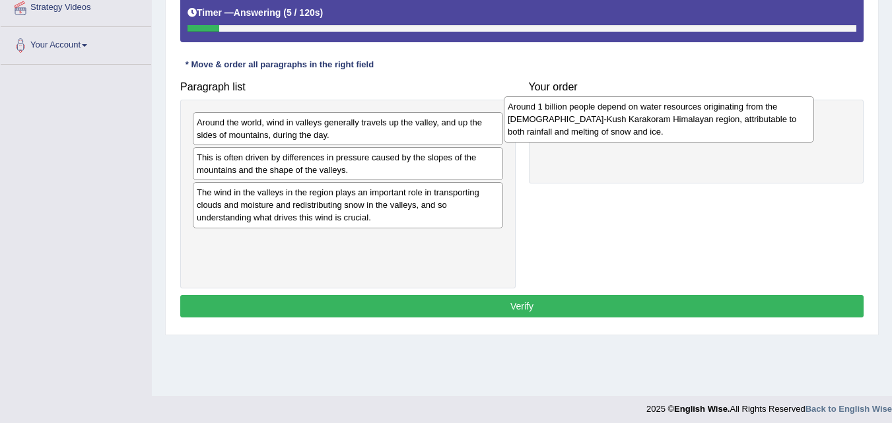
drag, startPoint x: 242, startPoint y: 209, endPoint x: 557, endPoint y: 125, distance: 326.0
click at [557, 125] on div "Around 1 billion people depend on water resources originating from the [DEMOGRA…" at bounding box center [659, 119] width 310 height 46
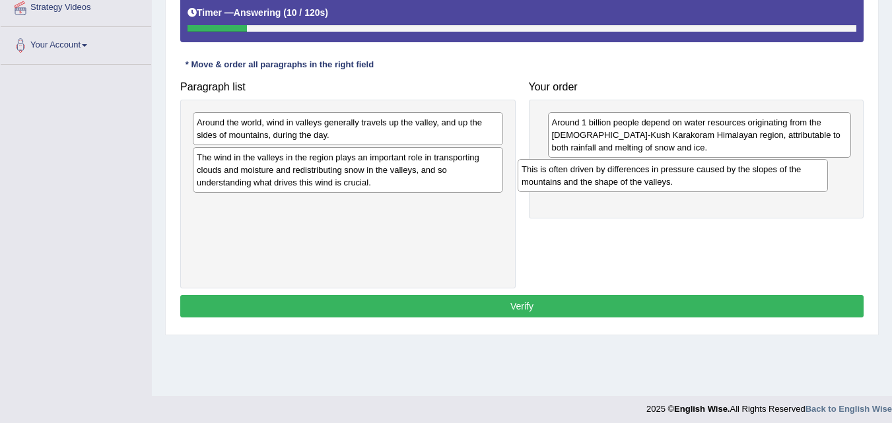
drag, startPoint x: 236, startPoint y: 163, endPoint x: 563, endPoint y: 174, distance: 326.4
click at [563, 174] on div "This is often driven by differences in pressure caused by the slopes of the mou…" at bounding box center [673, 175] width 310 height 33
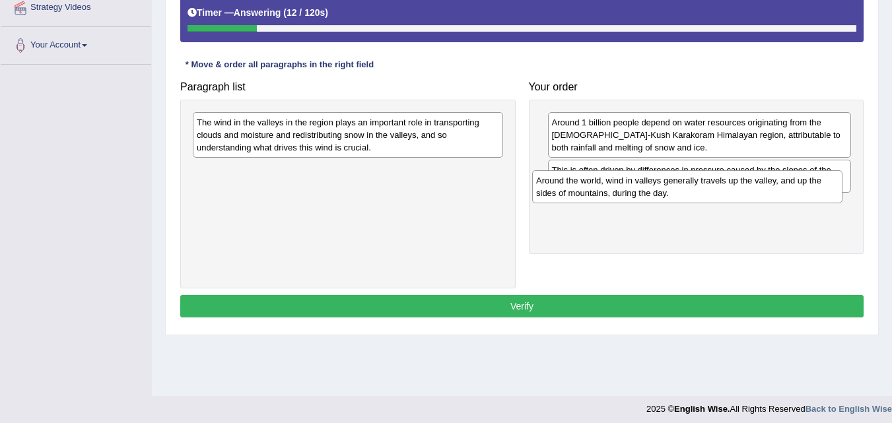
drag, startPoint x: 219, startPoint y: 134, endPoint x: 562, endPoint y: 193, distance: 348.4
click at [561, 192] on div "Around the world, wind in valleys generally travels up the valley, and up the s…" at bounding box center [687, 186] width 310 height 33
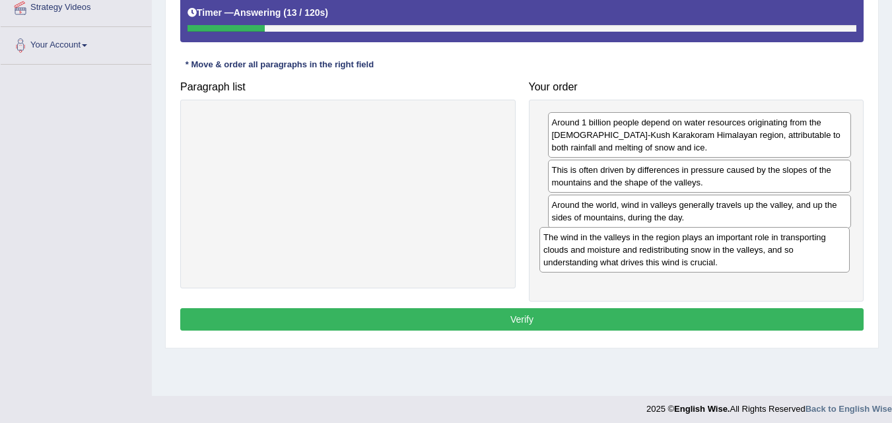
drag, startPoint x: 262, startPoint y: 137, endPoint x: 596, endPoint y: 262, distance: 357.4
click at [609, 252] on div "The wind in the valleys in the region plays an important role in transporting c…" at bounding box center [695, 250] width 310 height 46
click at [531, 322] on button "Verify" at bounding box center [522, 319] width 684 height 22
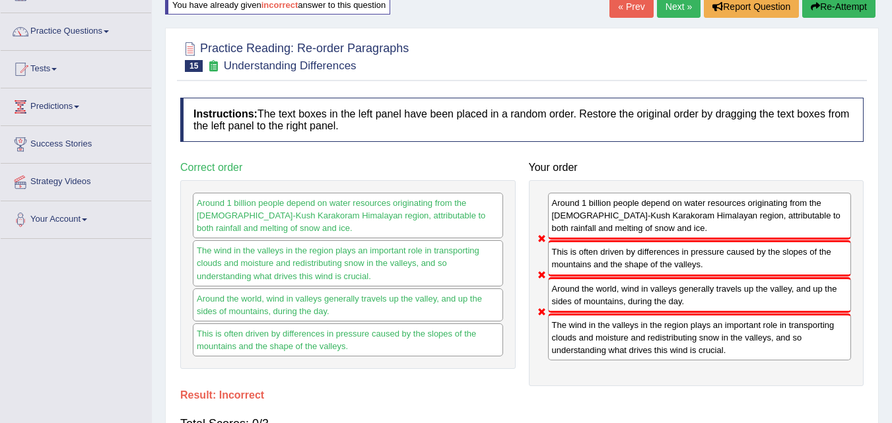
scroll to position [66, 0]
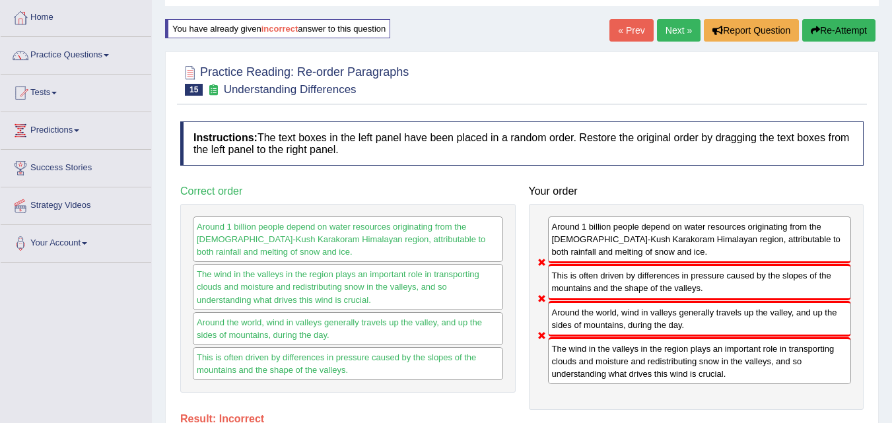
click at [832, 30] on button "Re-Attempt" at bounding box center [838, 30] width 73 height 22
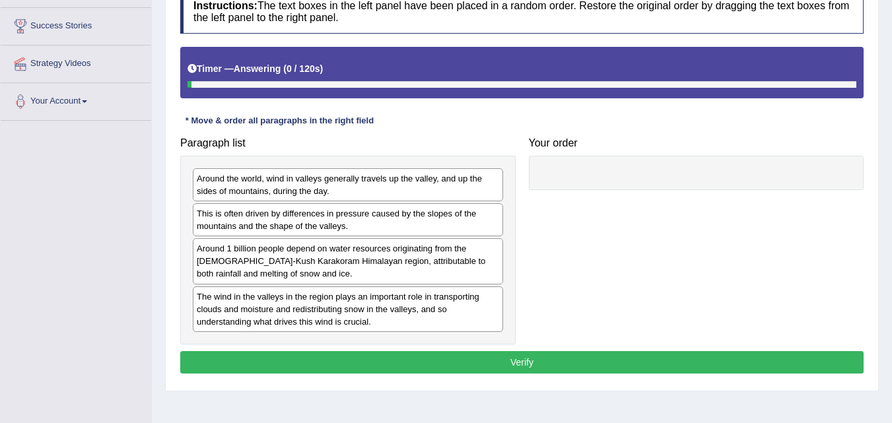
scroll to position [264, 0]
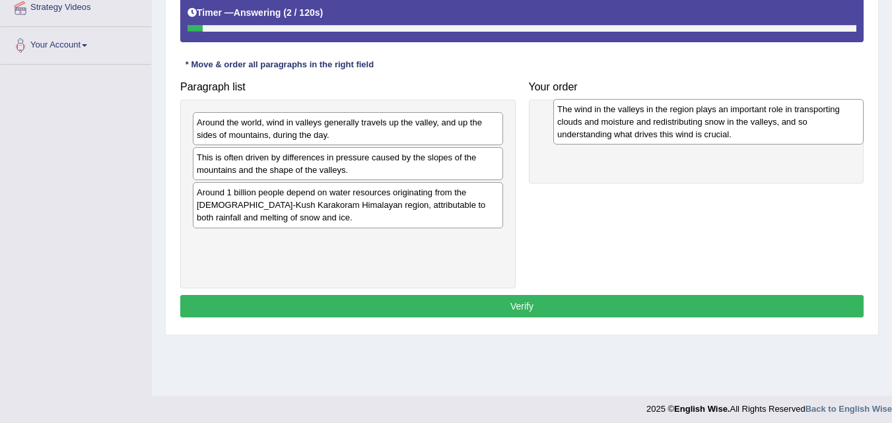
drag, startPoint x: 254, startPoint y: 256, endPoint x: 608, endPoint y: 124, distance: 377.0
click at [608, 124] on div "The wind in the valleys in the region plays an important role in transporting c…" at bounding box center [708, 122] width 310 height 46
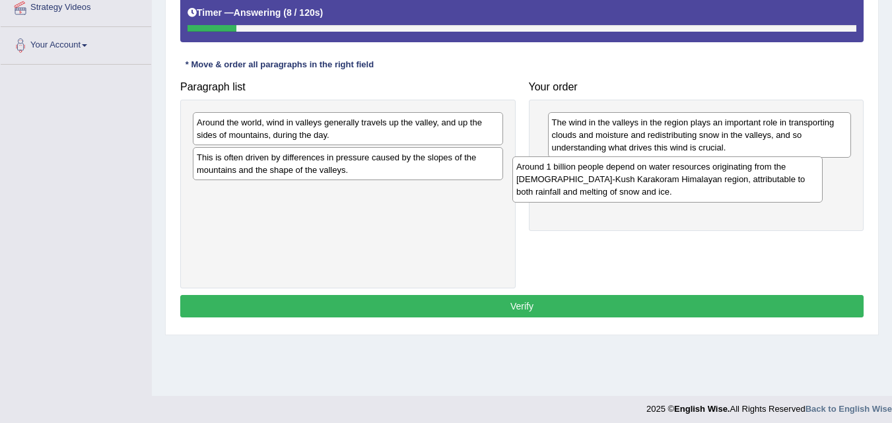
drag, startPoint x: 252, startPoint y: 204, endPoint x: 571, endPoint y: 178, distance: 320.7
click at [571, 178] on div "Around 1 billion people depend on water resources originating from the [DEMOGRA…" at bounding box center [668, 180] width 310 height 46
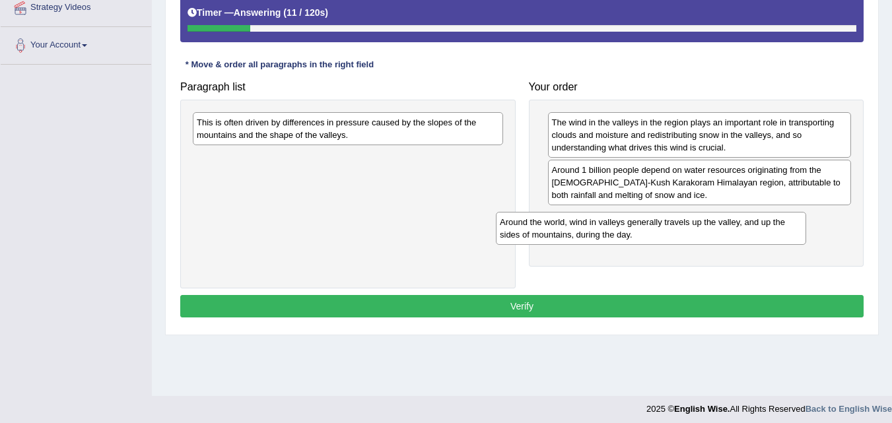
drag, startPoint x: 245, startPoint y: 133, endPoint x: 553, endPoint y: 233, distance: 323.5
click at [551, 233] on div "Around the world, wind in valleys generally travels up the valley, and up the s…" at bounding box center [651, 228] width 310 height 33
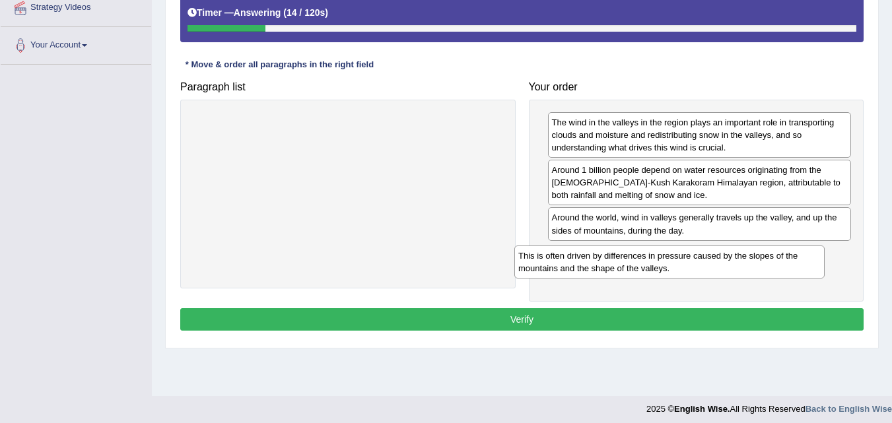
drag, startPoint x: 280, startPoint y: 129, endPoint x: 616, endPoint y: 264, distance: 361.9
click at [616, 264] on div "This is often driven by differences in pressure caused by the slopes of the mou…" at bounding box center [670, 262] width 310 height 33
click at [542, 318] on button "Verify" at bounding box center [522, 319] width 684 height 22
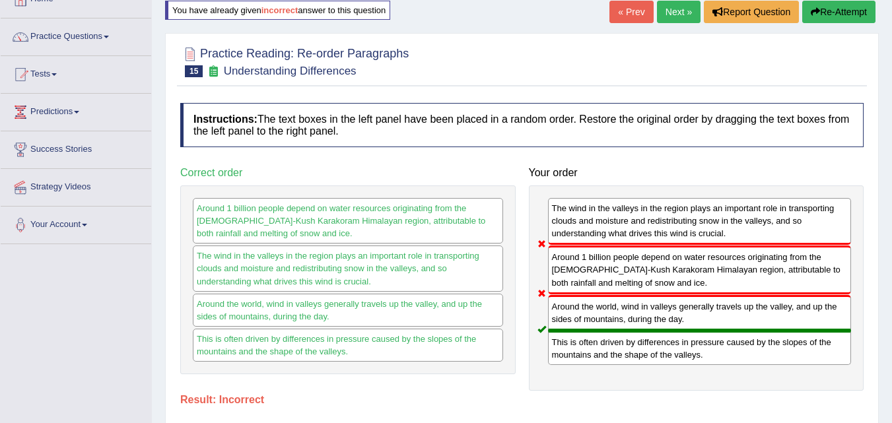
scroll to position [0, 0]
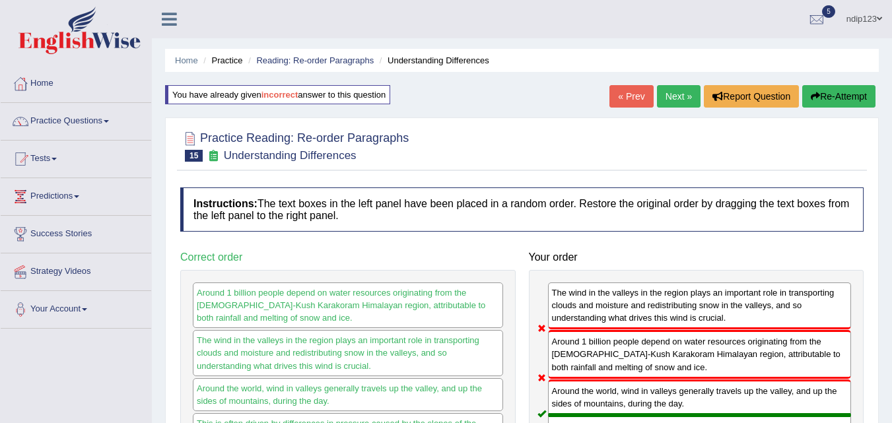
click at [826, 95] on button "Re-Attempt" at bounding box center [838, 96] width 73 height 22
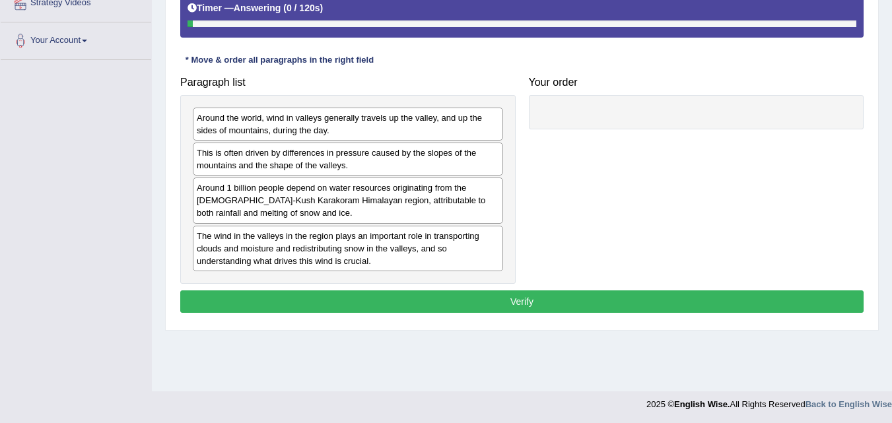
scroll to position [270, 0]
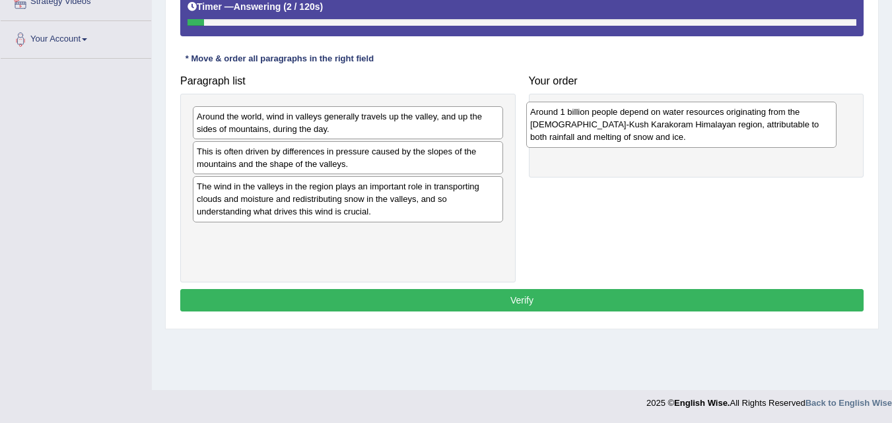
drag, startPoint x: 223, startPoint y: 198, endPoint x: 559, endPoint y: 118, distance: 346.3
click at [559, 118] on div "Around 1 billion people depend on water resources originating from the Hindu-Ku…" at bounding box center [681, 125] width 310 height 46
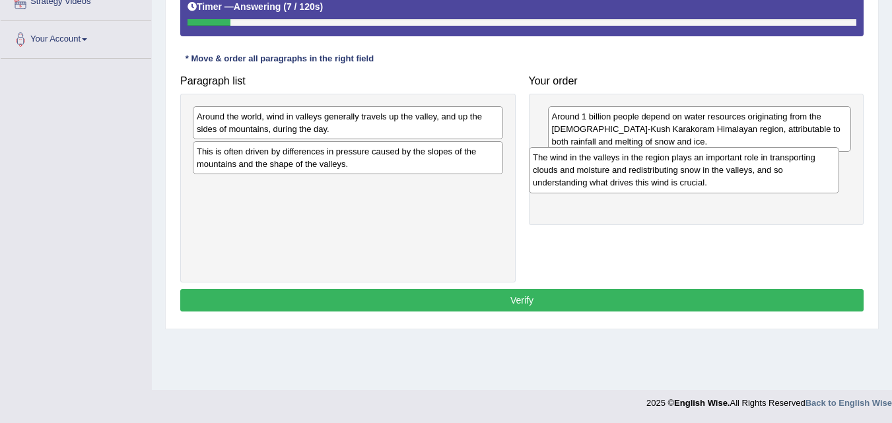
drag, startPoint x: 217, startPoint y: 198, endPoint x: 557, endPoint y: 168, distance: 341.4
click at [557, 168] on div "The wind in the valleys in the region plays an important role in transporting c…" at bounding box center [684, 170] width 310 height 46
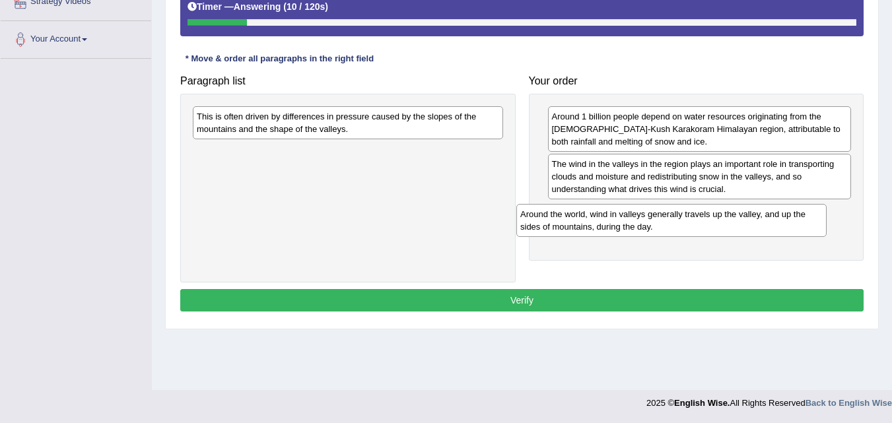
drag, startPoint x: 222, startPoint y: 121, endPoint x: 554, endPoint y: 215, distance: 345.2
click at [554, 215] on div "Around the world, wind in valleys generally travels up the valley, and up the s…" at bounding box center [671, 220] width 310 height 33
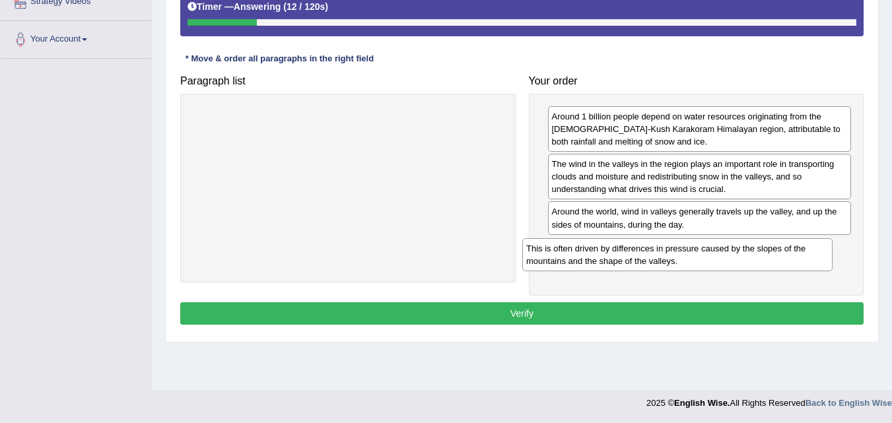
drag, startPoint x: 256, startPoint y: 128, endPoint x: 604, endPoint y: 267, distance: 374.7
click at [597, 265] on div "This is often driven by differences in pressure caused by the slopes of the mou…" at bounding box center [677, 254] width 310 height 33
click at [515, 312] on button "Verify" at bounding box center [522, 314] width 684 height 22
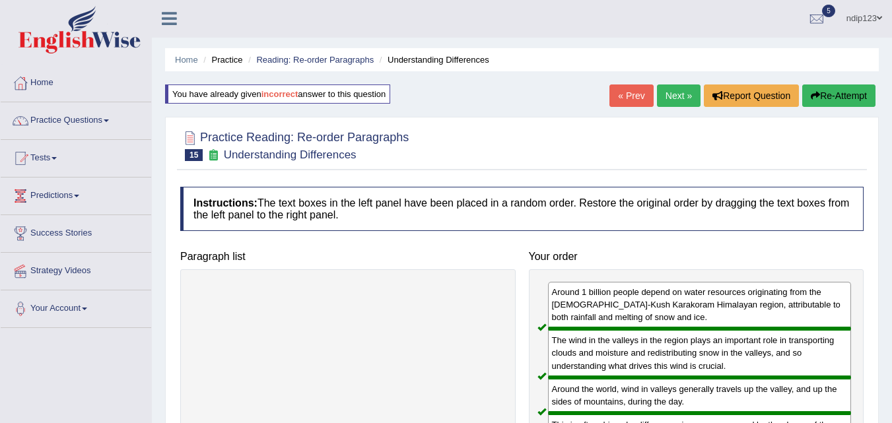
scroll to position [0, 0]
click at [52, 121] on link "Practice Questions" at bounding box center [76, 119] width 151 height 33
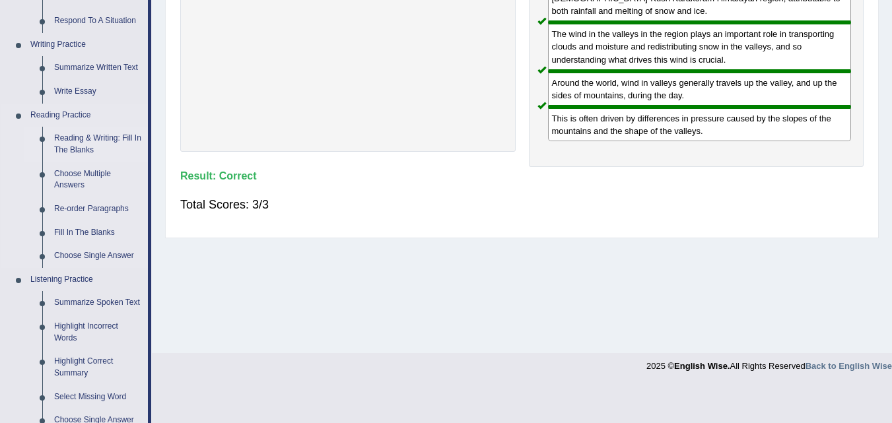
scroll to position [330, 0]
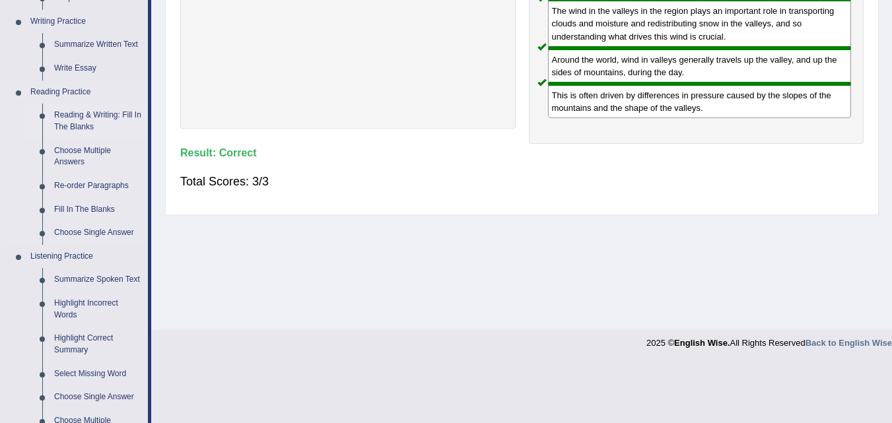
click at [88, 117] on link "Reading & Writing: Fill In The Blanks" at bounding box center [98, 121] width 100 height 35
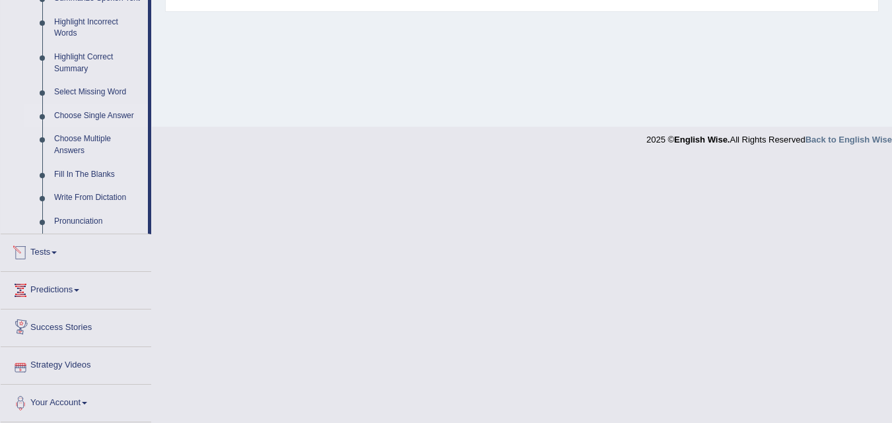
scroll to position [476, 0]
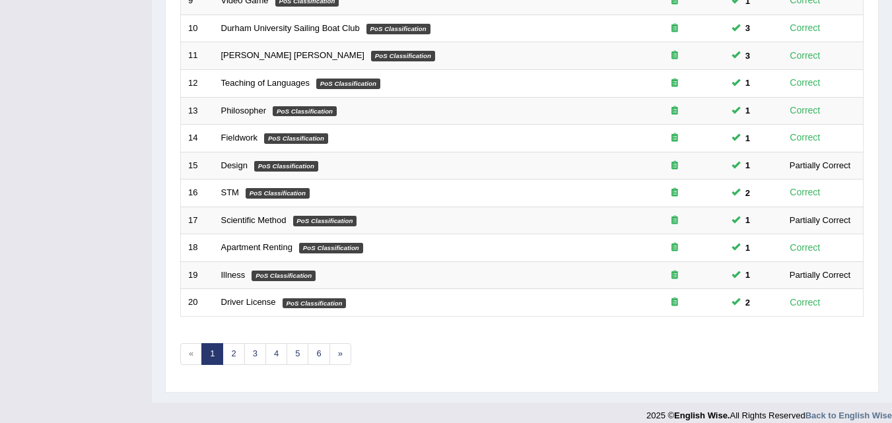
scroll to position [451, 0]
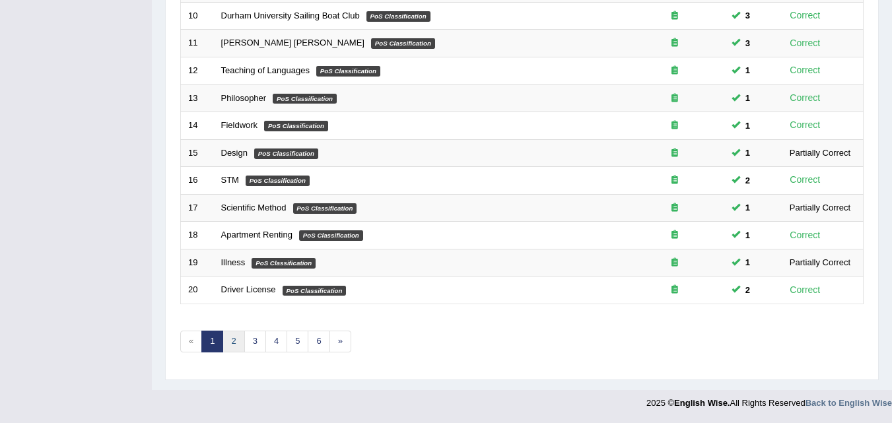
click at [233, 343] on link "2" at bounding box center [234, 342] width 22 height 22
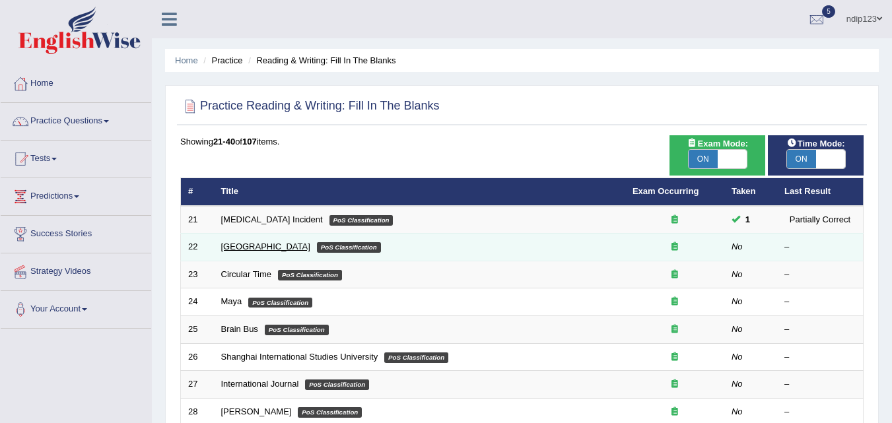
click at [228, 248] on link "[GEOGRAPHIC_DATA]" at bounding box center [265, 247] width 89 height 10
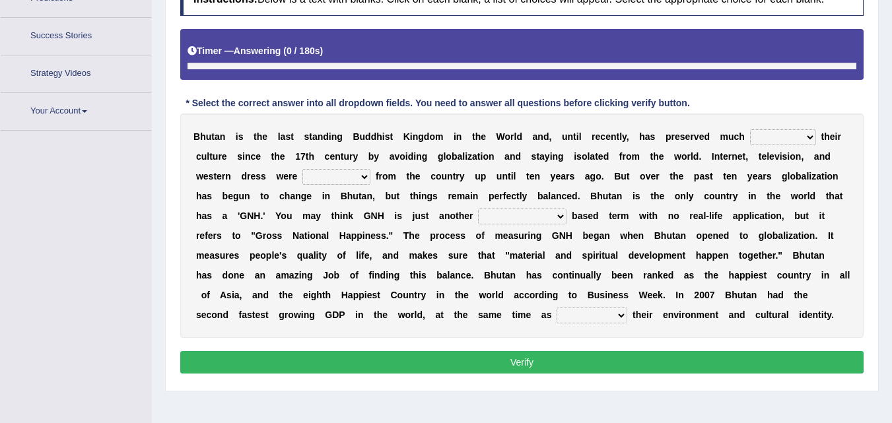
scroll to position [230, 0]
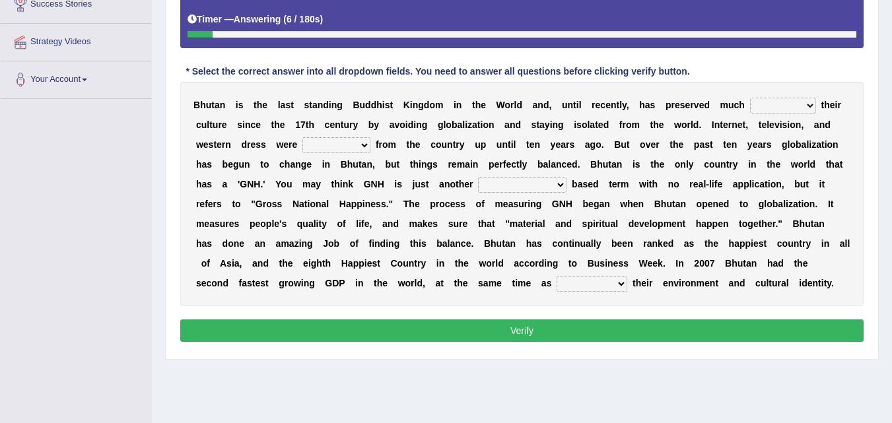
click at [809, 108] on select "of about to for" at bounding box center [783, 106] width 66 height 16
select select "of"
click at [750, 98] on select "of about to for" at bounding box center [783, 106] width 66 height 16
click at [362, 147] on select "summoned observed displayed banned" at bounding box center [337, 145] width 68 height 16
select select "banned"
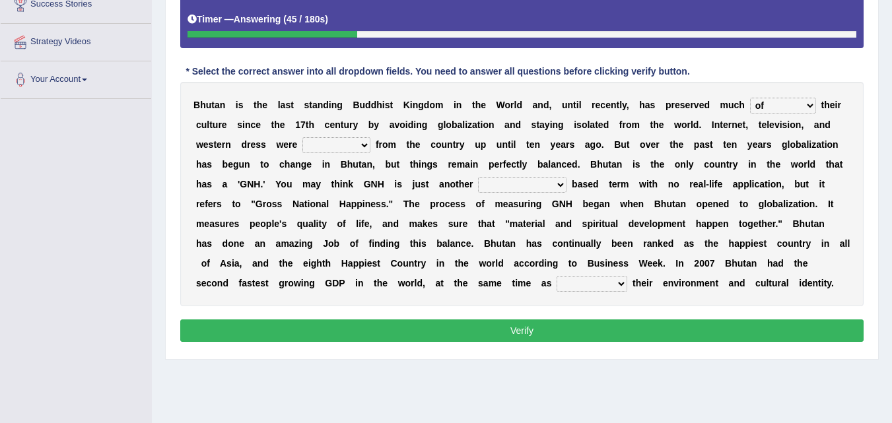
click at [303, 137] on select "summoned observed displayed banned" at bounding box center [337, 145] width 68 height 16
click at [558, 186] on select "statistically barely overwhelmingly roughly" at bounding box center [522, 185] width 89 height 16
select select "overwhelmingly"
click at [478, 177] on select "statistically barely overwhelmingly roughly" at bounding box center [522, 185] width 89 height 16
click at [624, 283] on select "demeaning intruding maintaining mourning" at bounding box center [592, 284] width 71 height 16
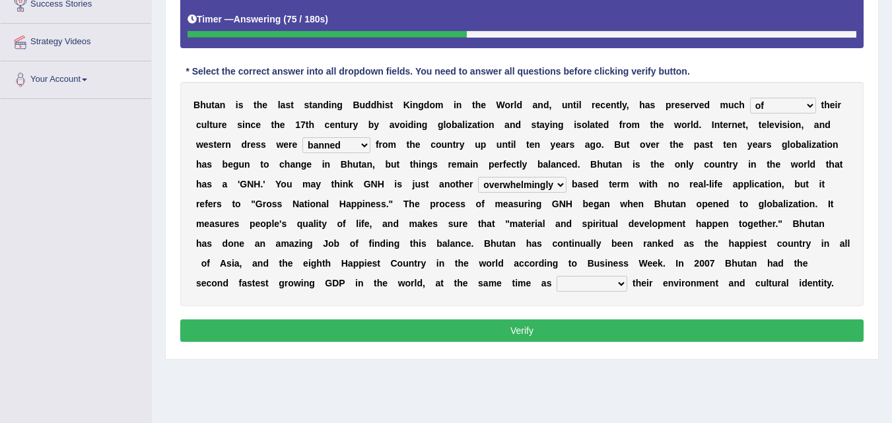
select select "maintaining"
click at [557, 276] on select "demeaning intruding maintaining mourning" at bounding box center [592, 284] width 71 height 16
click at [810, 104] on select "of about to for" at bounding box center [783, 106] width 66 height 16
click at [810, 103] on select "of about to for" at bounding box center [783, 106] width 66 height 16
click at [367, 147] on select "summoned observed displayed banned" at bounding box center [337, 145] width 68 height 16
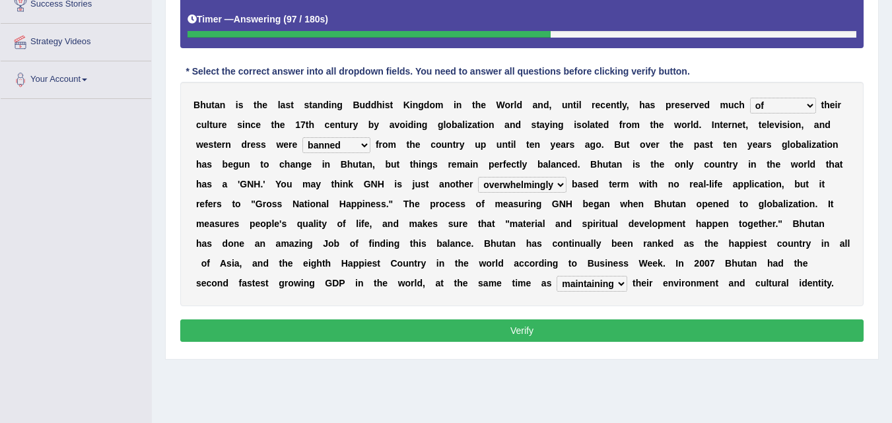
click at [562, 220] on b "n" at bounding box center [564, 224] width 6 height 11
click at [559, 187] on select "statistically barely overwhelmingly roughly" at bounding box center [522, 185] width 89 height 16
click at [530, 331] on button "Verify" at bounding box center [522, 331] width 684 height 22
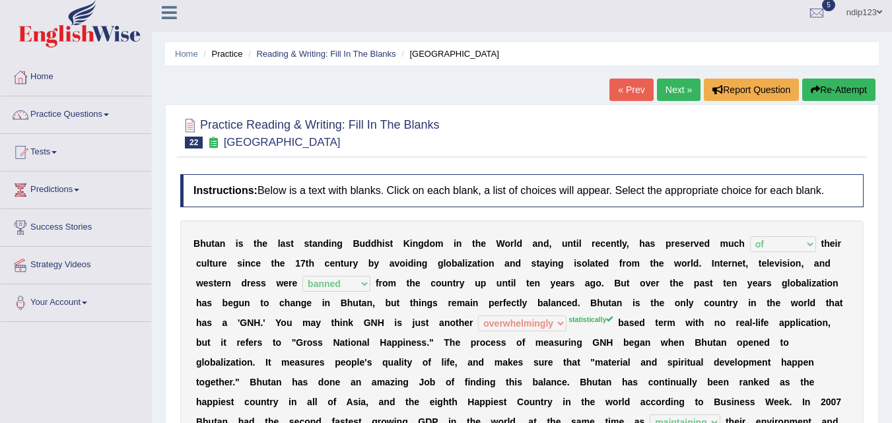
scroll to position [0, 0]
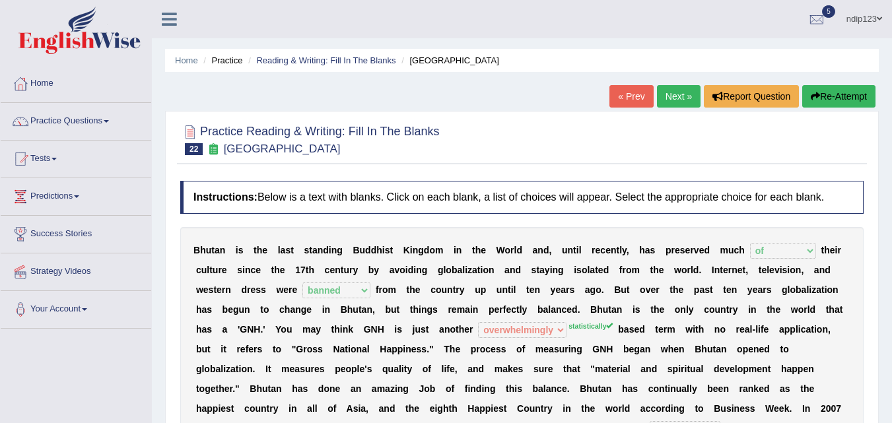
click at [835, 96] on button "Re-Attempt" at bounding box center [838, 96] width 73 height 22
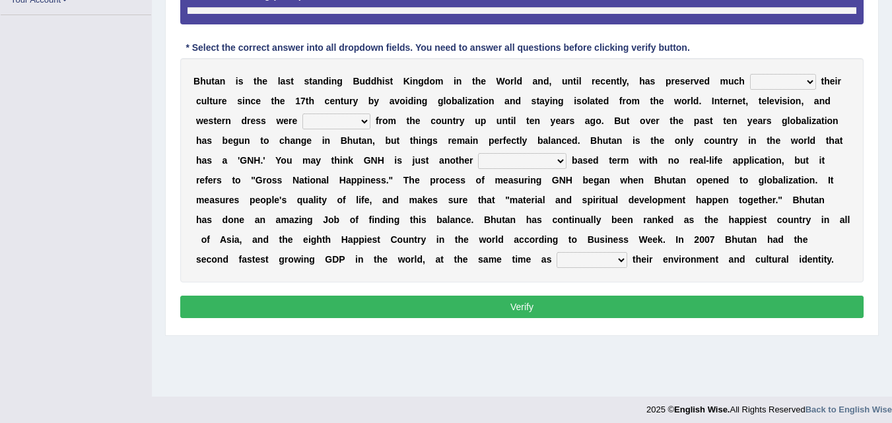
scroll to position [270, 0]
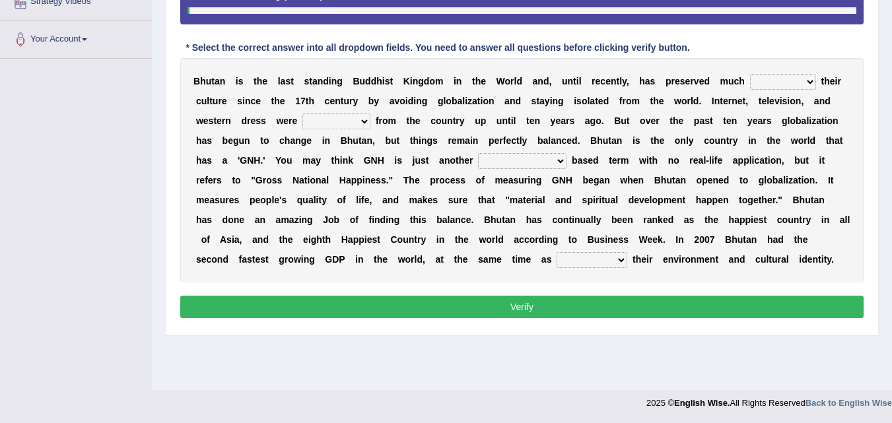
click at [803, 77] on select "of about to for" at bounding box center [783, 82] width 66 height 16
select select "of"
click at [750, 74] on select "of about to for" at bounding box center [783, 82] width 66 height 16
click at [355, 123] on select "summoned observed displayed banned" at bounding box center [337, 122] width 68 height 16
select select "banned"
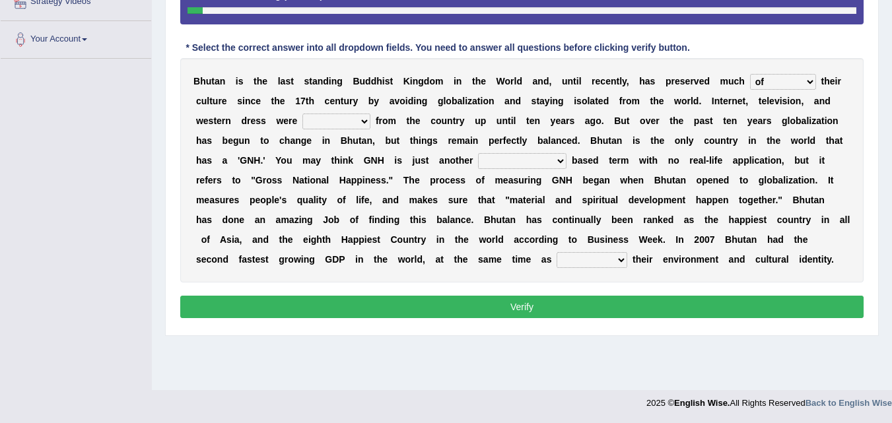
click at [303, 114] on select "summoned observed displayed banned" at bounding box center [337, 122] width 68 height 16
click at [556, 159] on select "statistically barely overwhelmingly roughly" at bounding box center [522, 161] width 89 height 16
select select "statistically"
click at [478, 153] on select "statistically barely overwhelmingly roughly" at bounding box center [522, 161] width 89 height 16
click at [618, 258] on select "demeaning intruding maintaining mourning" at bounding box center [592, 260] width 71 height 16
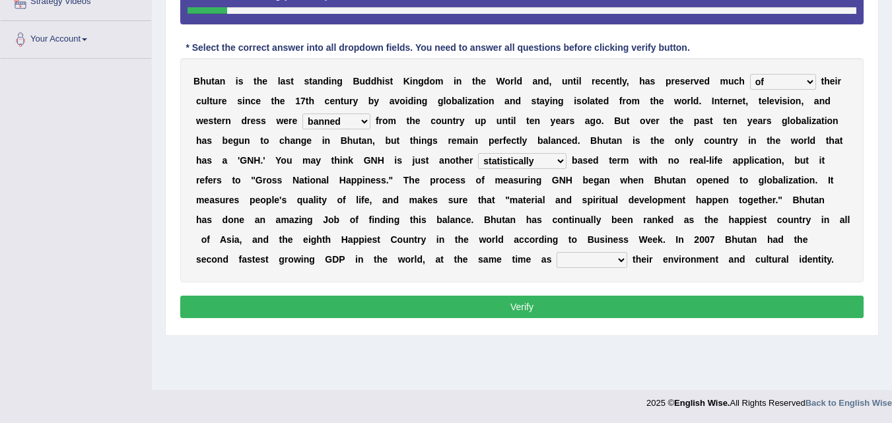
select select "maintaining"
click at [557, 252] on select "demeaning intruding maintaining mourning" at bounding box center [592, 260] width 71 height 16
click at [569, 306] on button "Verify" at bounding box center [522, 307] width 684 height 22
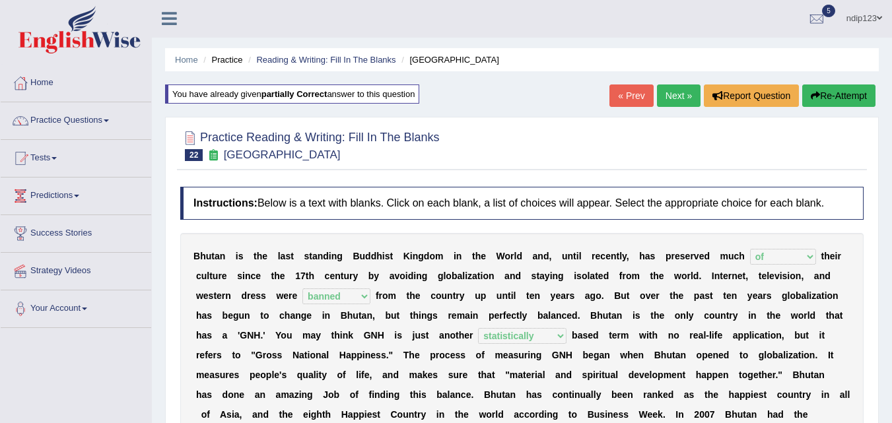
scroll to position [0, 0]
click at [670, 92] on link "Next »" at bounding box center [679, 96] width 44 height 22
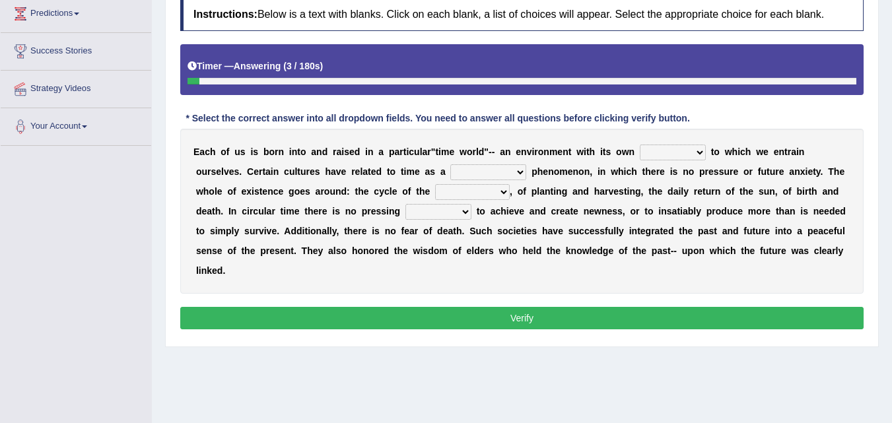
scroll to position [198, 0]
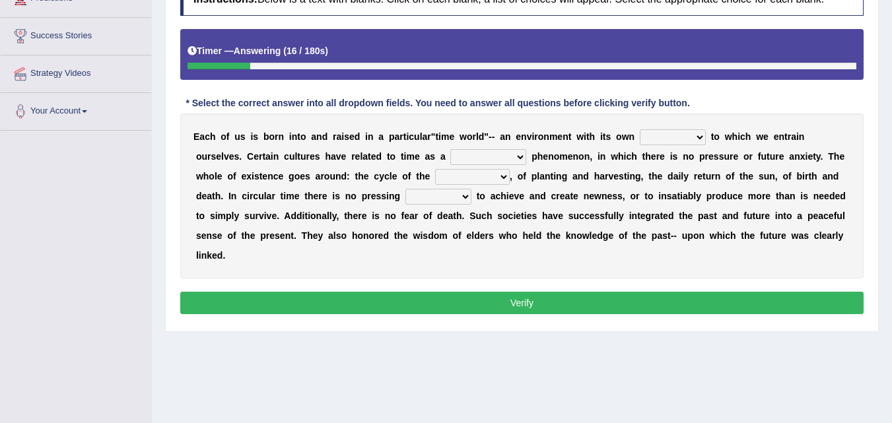
click at [699, 137] on select "area shape rhythm inclination" at bounding box center [673, 137] width 66 height 16
select select "area"
click at [640, 129] on select "area shape rhythm inclination" at bounding box center [673, 137] width 66 height 16
click at [526, 156] on b at bounding box center [528, 156] width 5 height 11
click at [517, 156] on select "cyclical conventional recycling cylindrical" at bounding box center [488, 157] width 76 height 16
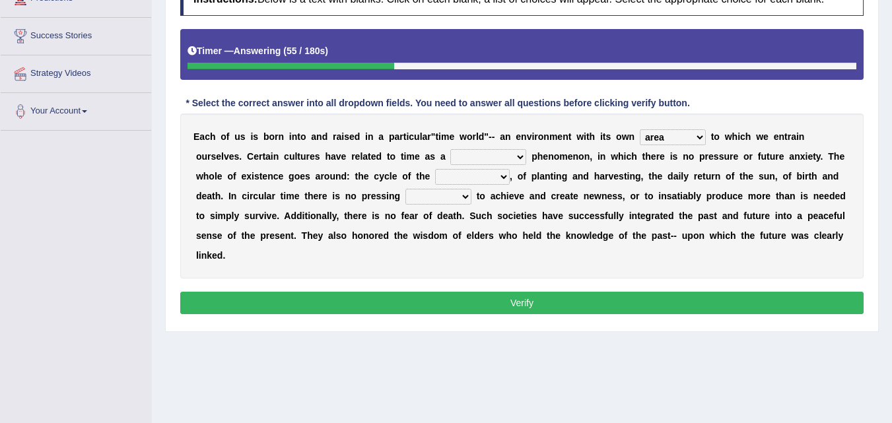
select select "conventional"
click at [450, 149] on select "cyclical conventional recycling cylindrical" at bounding box center [488, 157] width 76 height 16
click at [502, 175] on select "days seasons arrangement periods" at bounding box center [472, 177] width 75 height 16
select select "seasons"
click at [435, 169] on select "days seasons arrangement periods" at bounding box center [472, 177] width 75 height 16
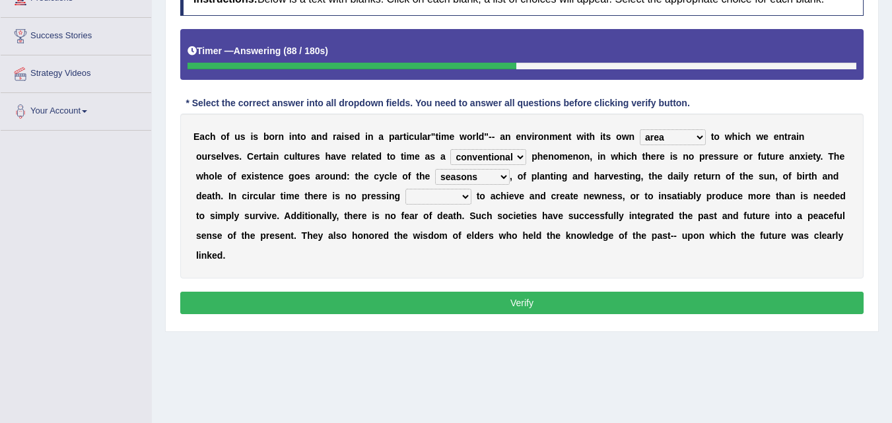
click at [505, 176] on select "days seasons arrangement periods" at bounding box center [472, 177] width 75 height 16
click at [435, 169] on select "days seasons arrangement periods" at bounding box center [472, 177] width 75 height 16
click at [467, 198] on select "issue point cause need" at bounding box center [439, 197] width 66 height 16
select select "need"
click at [406, 189] on select "issue point cause need" at bounding box center [439, 197] width 66 height 16
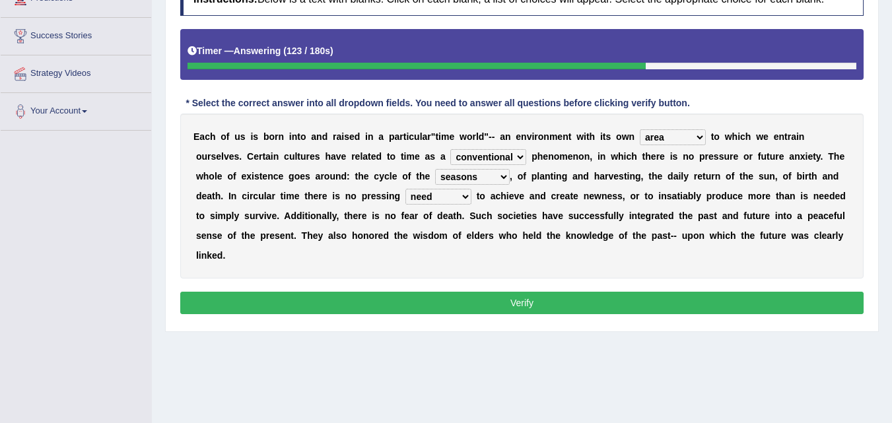
click at [463, 197] on select "issue point cause need" at bounding box center [439, 197] width 66 height 16
click at [537, 306] on button "Verify" at bounding box center [522, 303] width 684 height 22
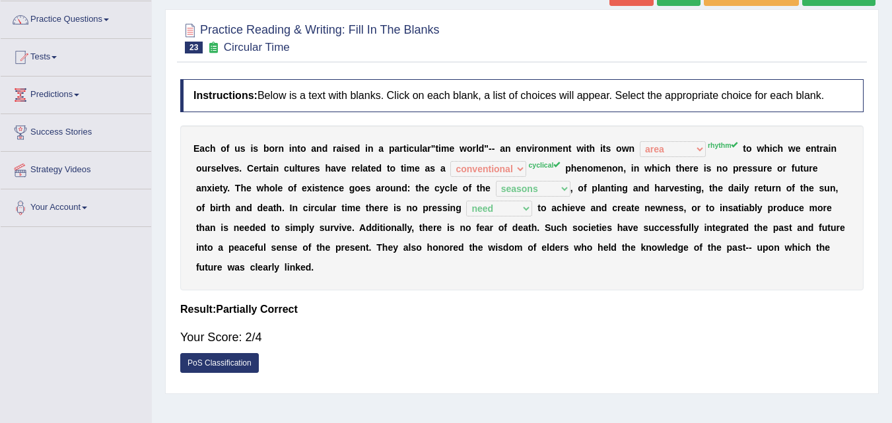
scroll to position [0, 0]
